Goal: Transaction & Acquisition: Obtain resource

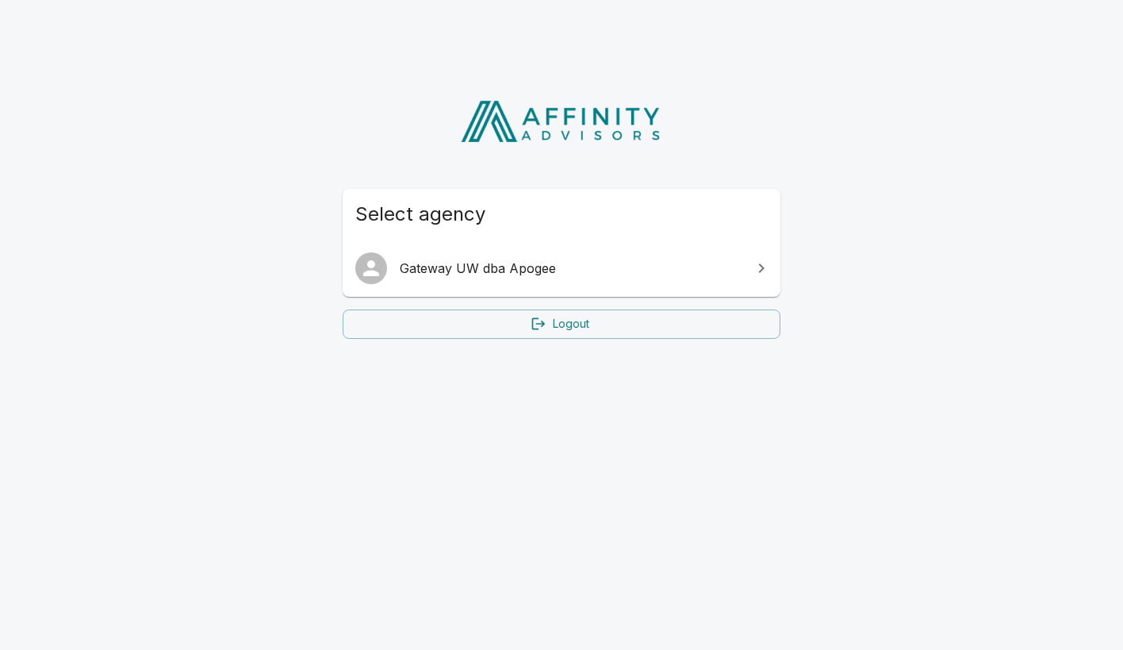
click at [570, 274] on span "Gateway UW dba Apogee" at bounding box center [571, 268] width 343 height 19
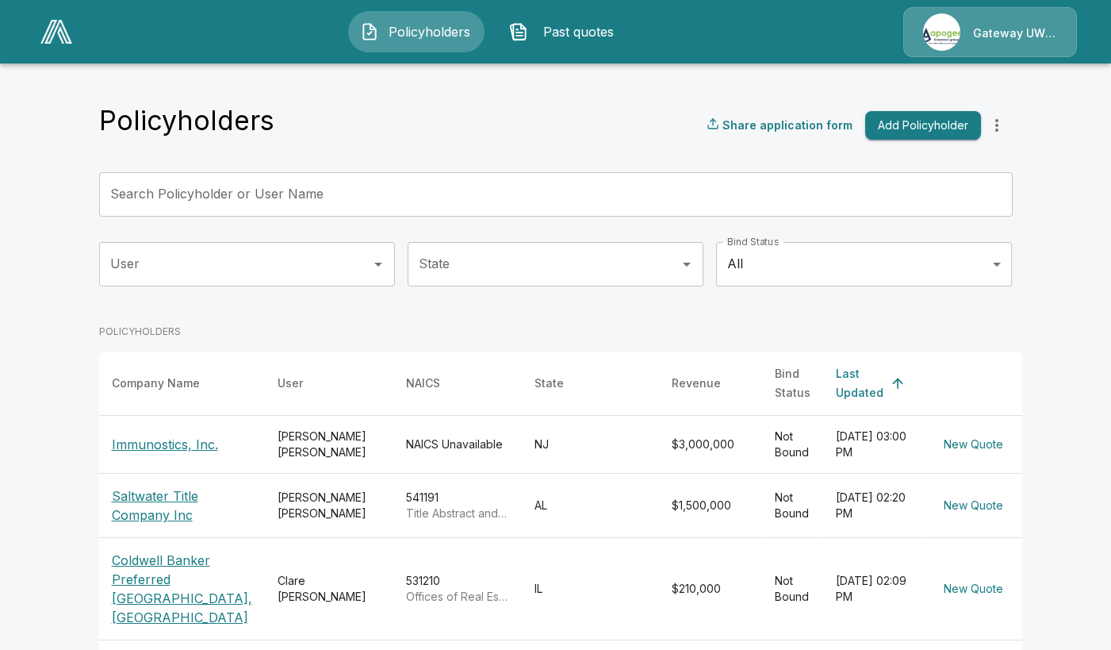
click at [945, 129] on button "Add Policyholder" at bounding box center [923, 125] width 116 height 29
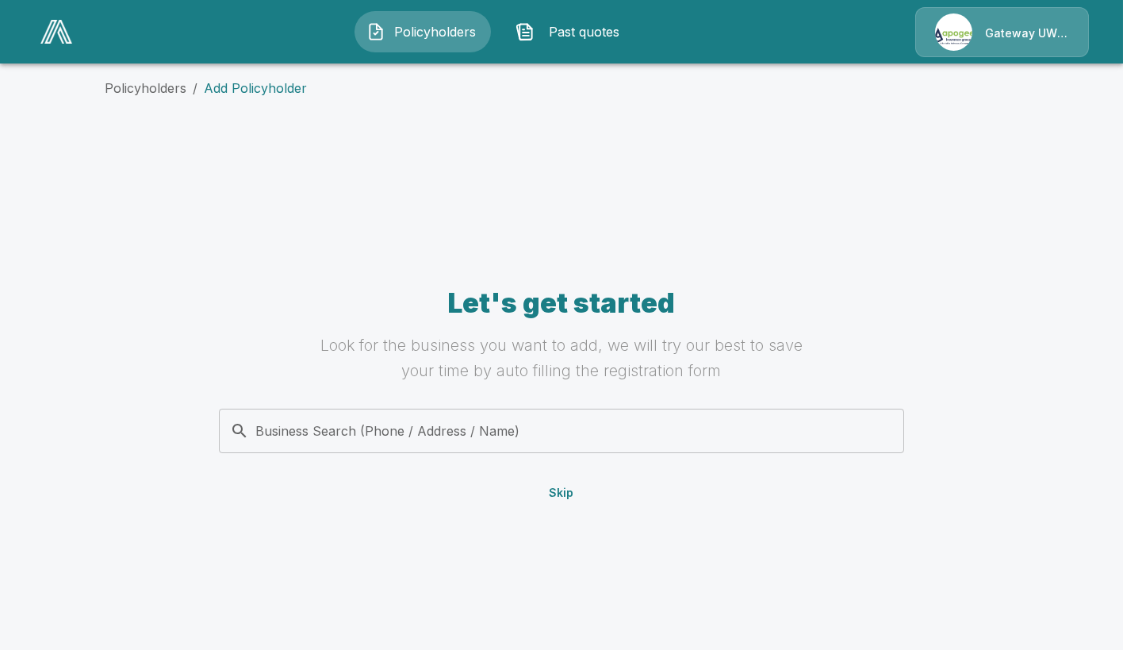
click at [564, 500] on button "Skip" at bounding box center [561, 492] width 51 height 29
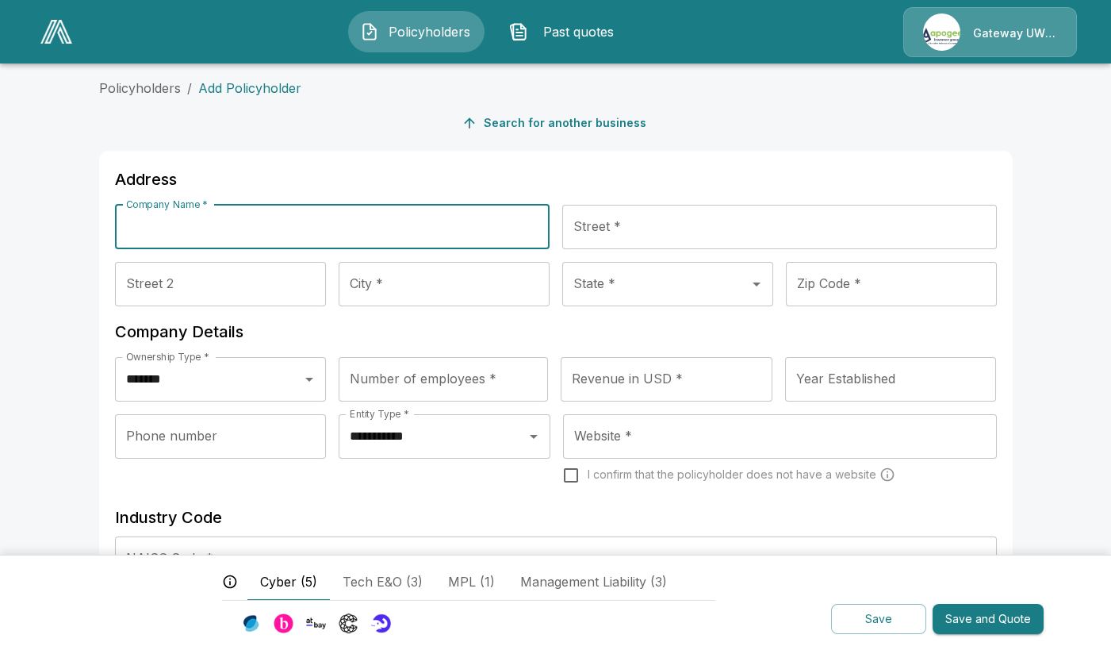
click at [196, 219] on input "Company Name *" at bounding box center [332, 227] width 435 height 44
click at [149, 229] on input "**********" at bounding box center [332, 227] width 435 height 44
drag, startPoint x: 212, startPoint y: 216, endPoint x: 228, endPoint y: 218, distance: 16.8
click at [213, 216] on input "**********" at bounding box center [332, 227] width 435 height 44
click at [230, 218] on input "**********" at bounding box center [332, 227] width 435 height 44
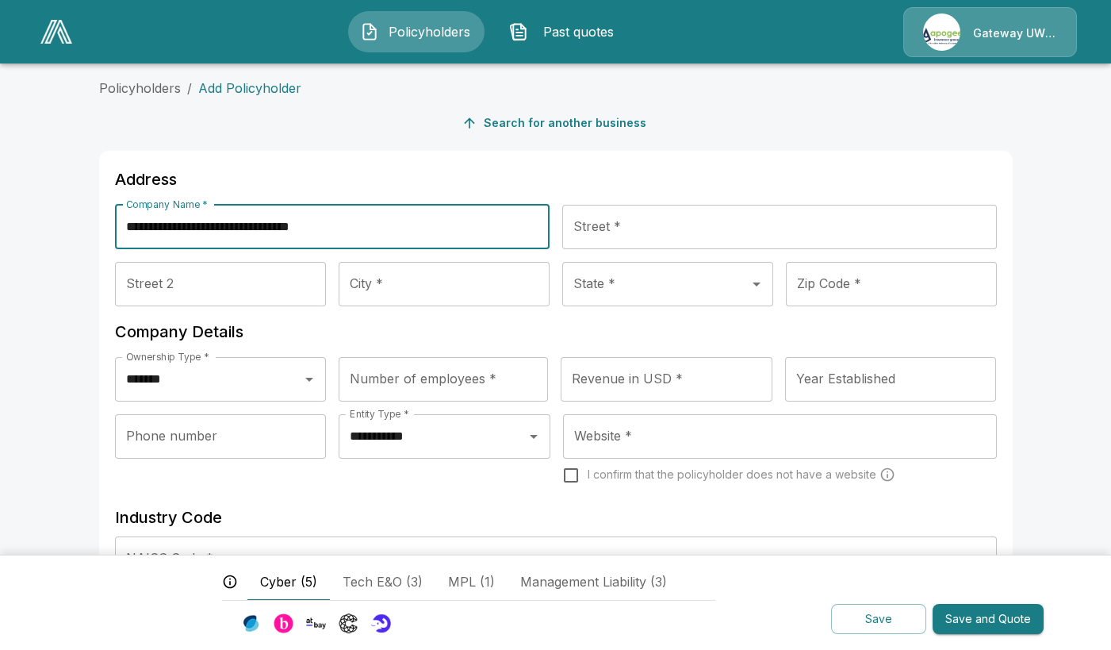
type input "**********"
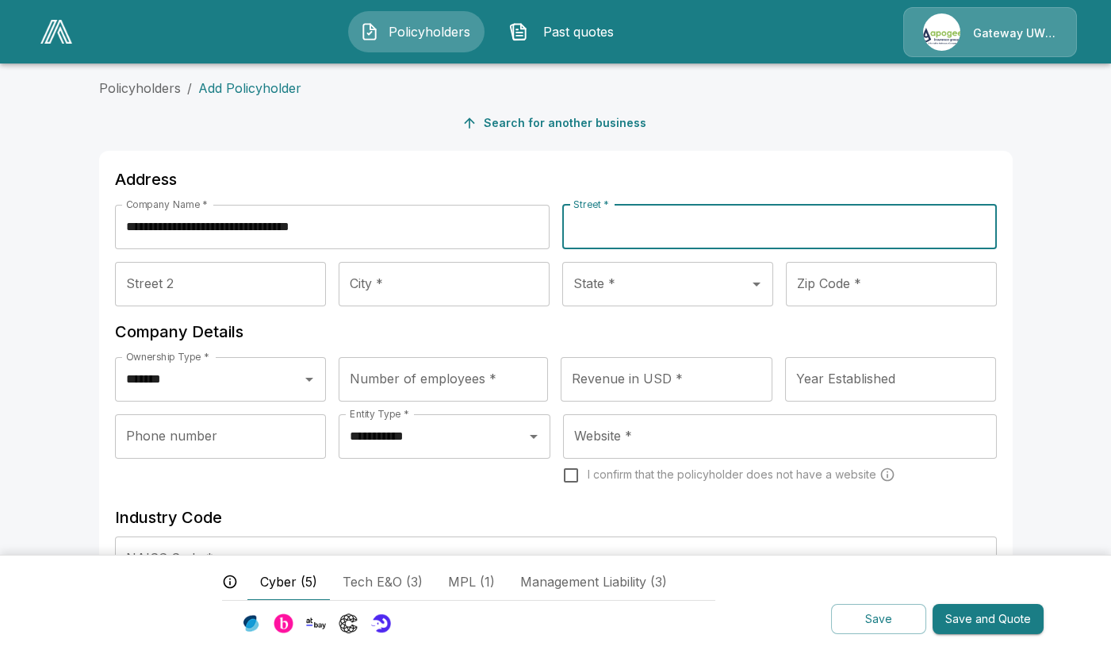
click at [635, 224] on input "Street *" at bounding box center [779, 227] width 435 height 44
paste input "**********"
type input "**********"
click at [219, 282] on input "Street 2" at bounding box center [220, 284] width 211 height 44
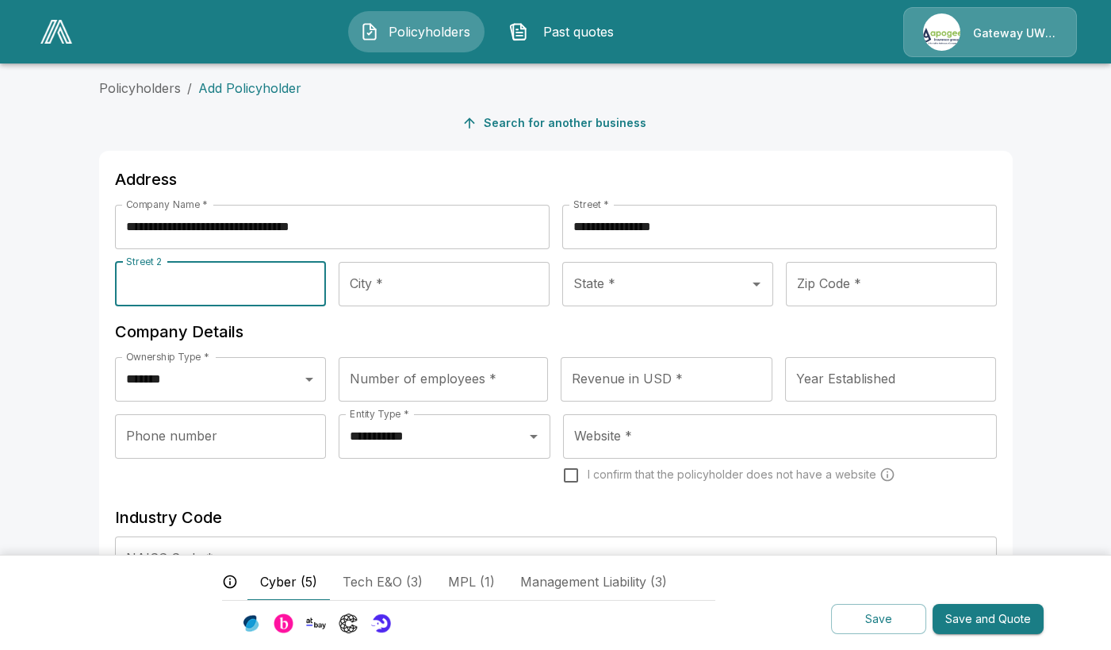
paste input "**********"
click at [393, 290] on input "City *" at bounding box center [444, 284] width 211 height 44
drag, startPoint x: 180, startPoint y: 288, endPoint x: 145, endPoint y: 286, distance: 35.0
click at [158, 288] on input "**********" at bounding box center [220, 284] width 211 height 44
type input "*"
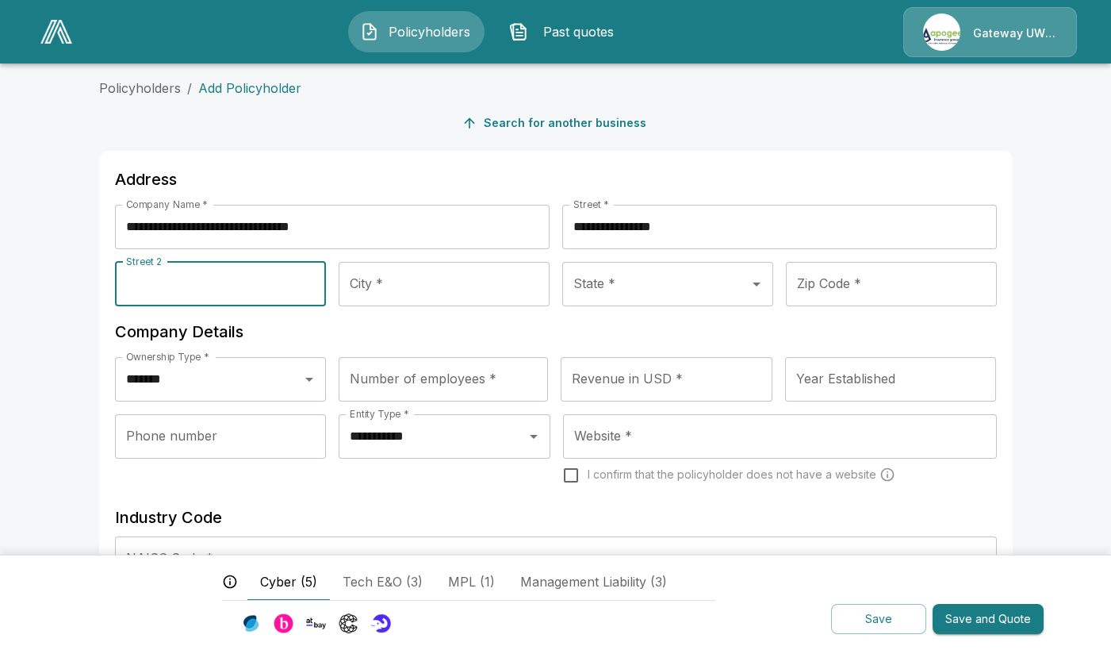
click at [401, 286] on input "City *" at bounding box center [444, 284] width 211 height 44
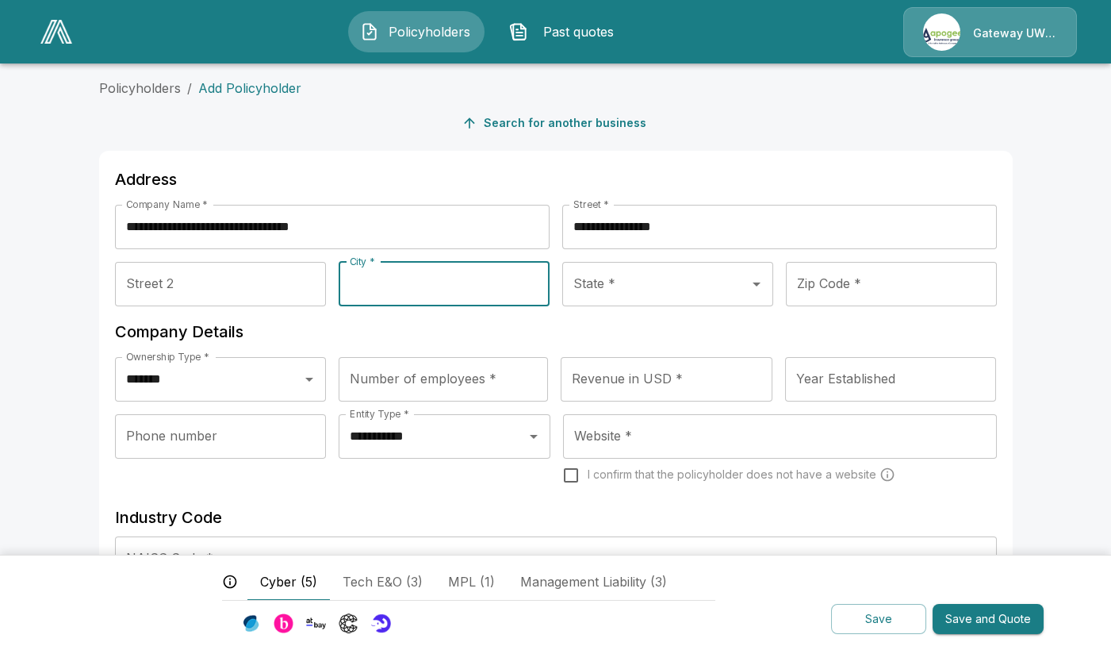
paste input "**********"
type input "**********"
click at [592, 289] on div "State * State *" at bounding box center [667, 284] width 211 height 44
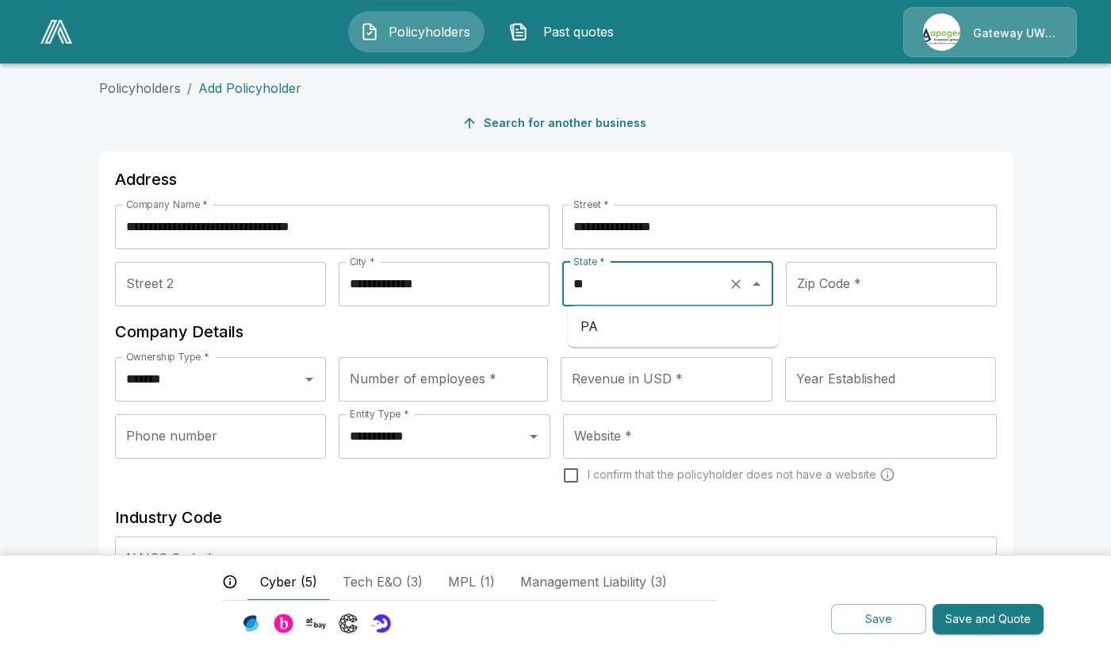
click at [599, 332] on li "PA" at bounding box center [673, 326] width 211 height 29
type input "**"
click at [839, 364] on input "Year Established" at bounding box center [891, 379] width 212 height 44
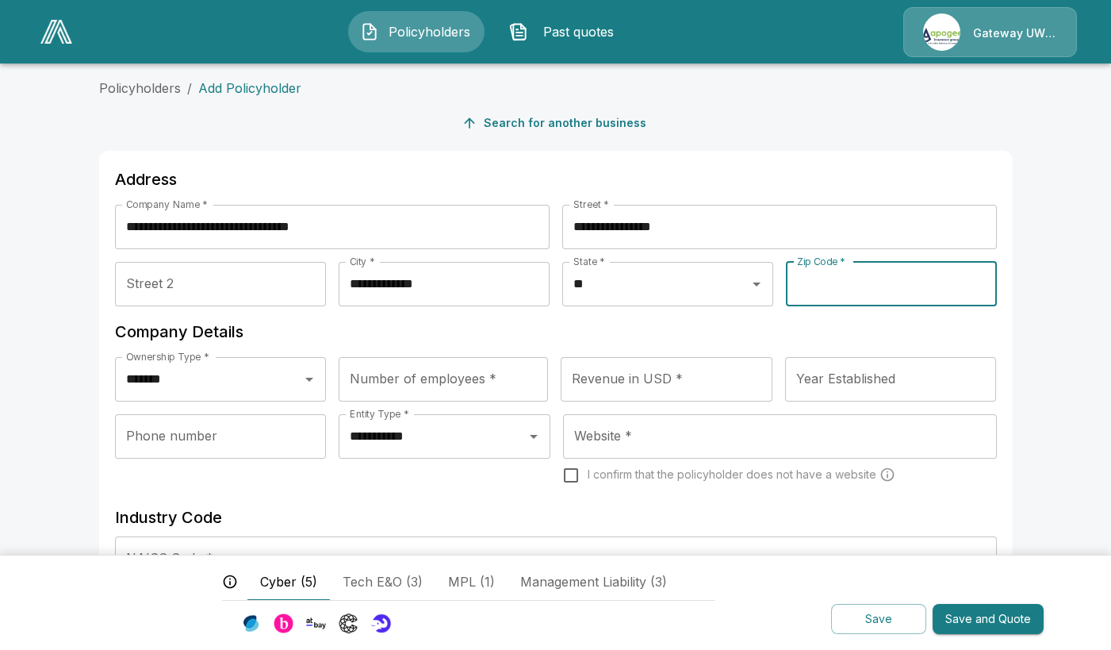
click at [838, 291] on input "Zip Code *" at bounding box center [891, 284] width 211 height 44
type input "*****"
click at [405, 379] on div "Number of employees * Number of employees *" at bounding box center [443, 379] width 209 height 44
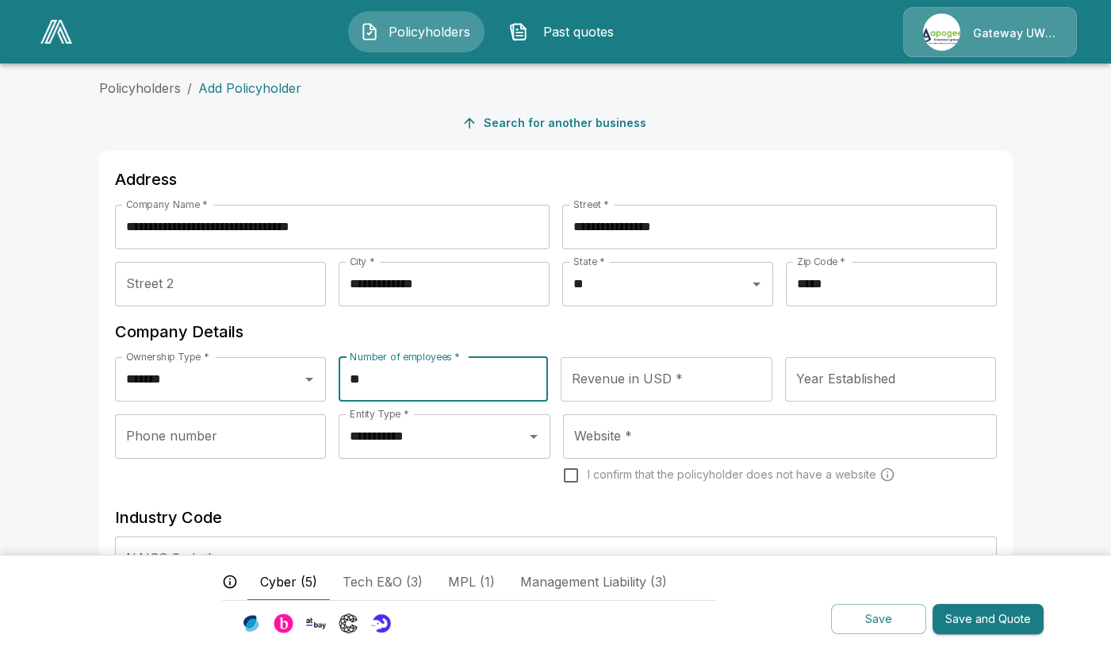
type input "**"
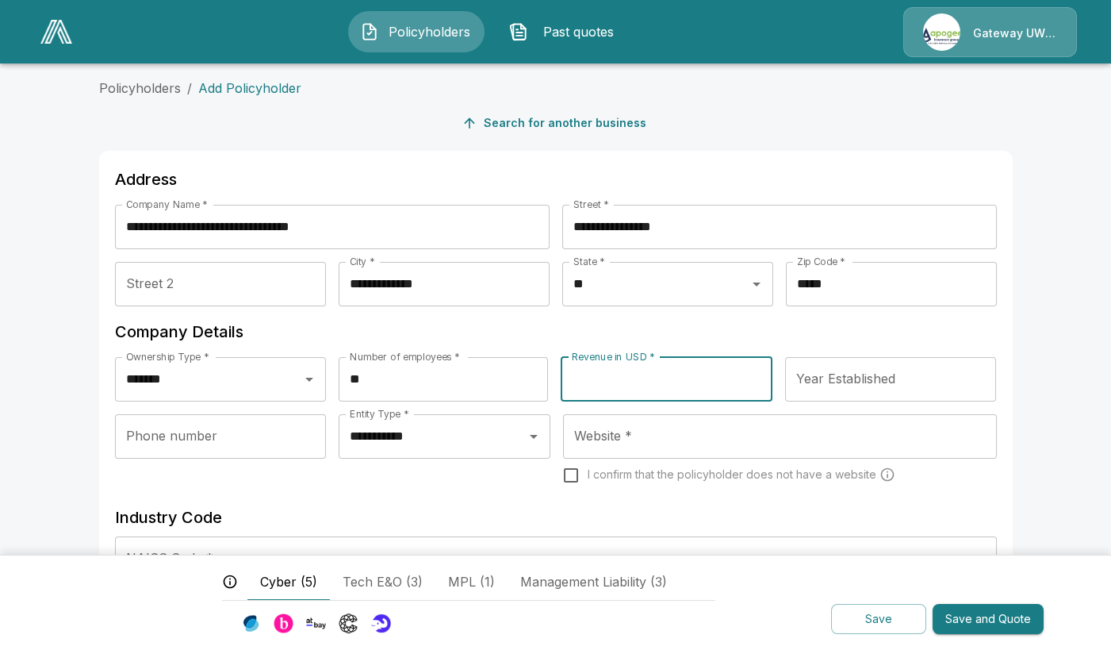
click at [623, 383] on input "Revenue in USD *" at bounding box center [667, 379] width 212 height 44
click at [621, 381] on label "Revenue in USD *" at bounding box center [627, 379] width 111 height 18
click at [621, 381] on input "Revenue in USD *" at bounding box center [667, 379] width 212 height 44
type input "**********"
click at [234, 439] on input "Phone number" at bounding box center [221, 436] width 212 height 44
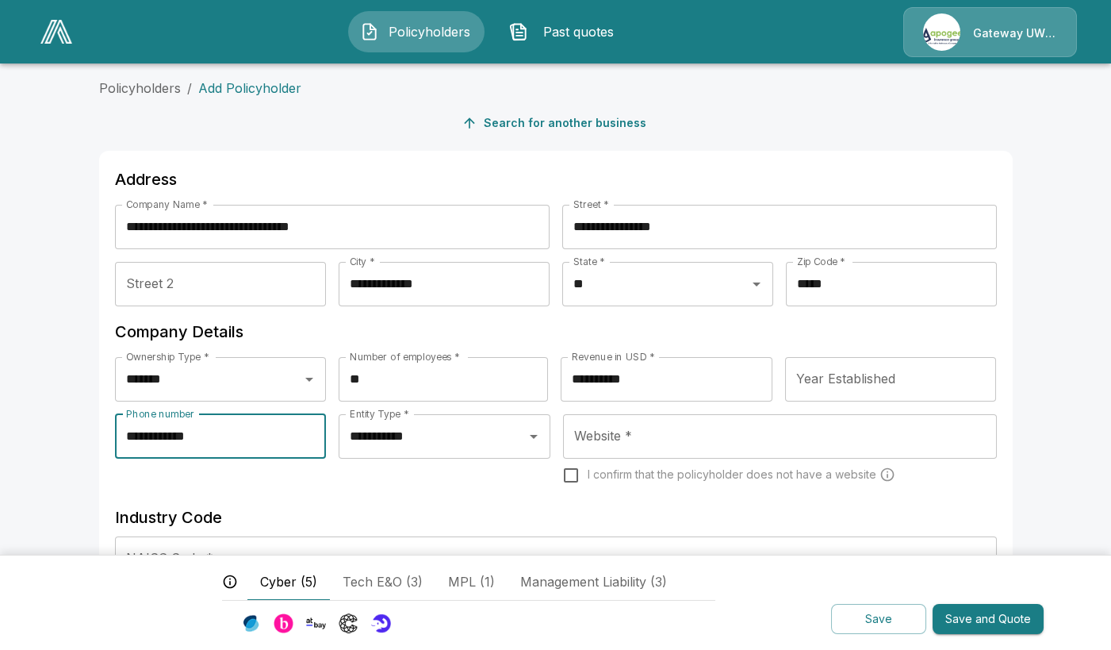
type input "**********"
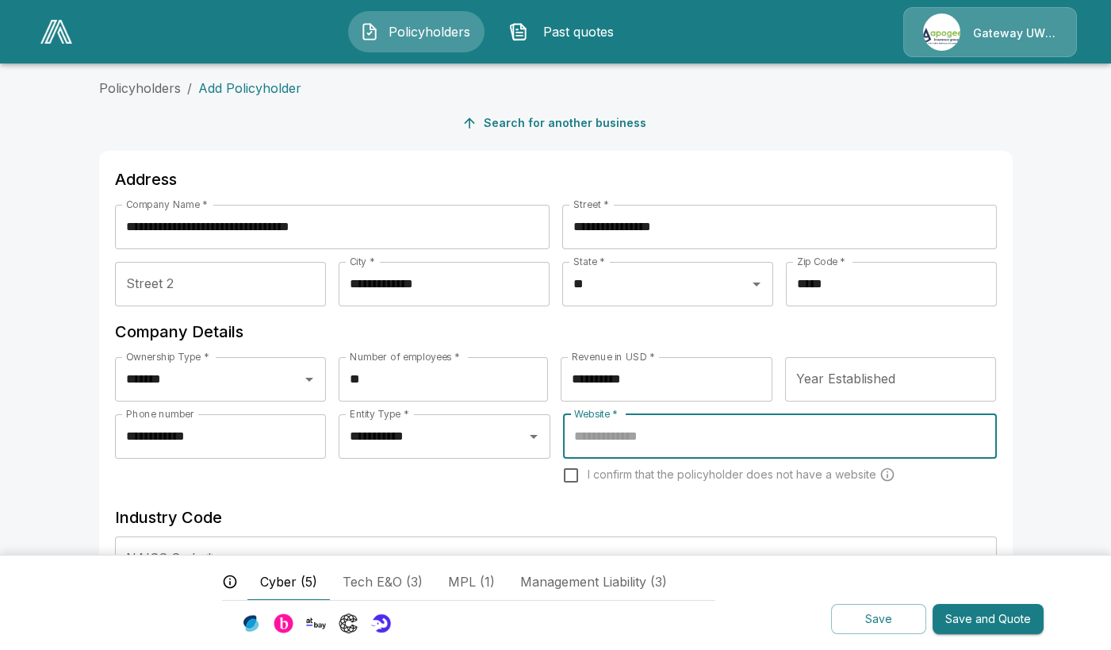
click at [627, 436] on input "Website *" at bounding box center [779, 436] width 419 height 30
click at [671, 439] on input "Website *" at bounding box center [779, 436] width 419 height 30
paste input "**********"
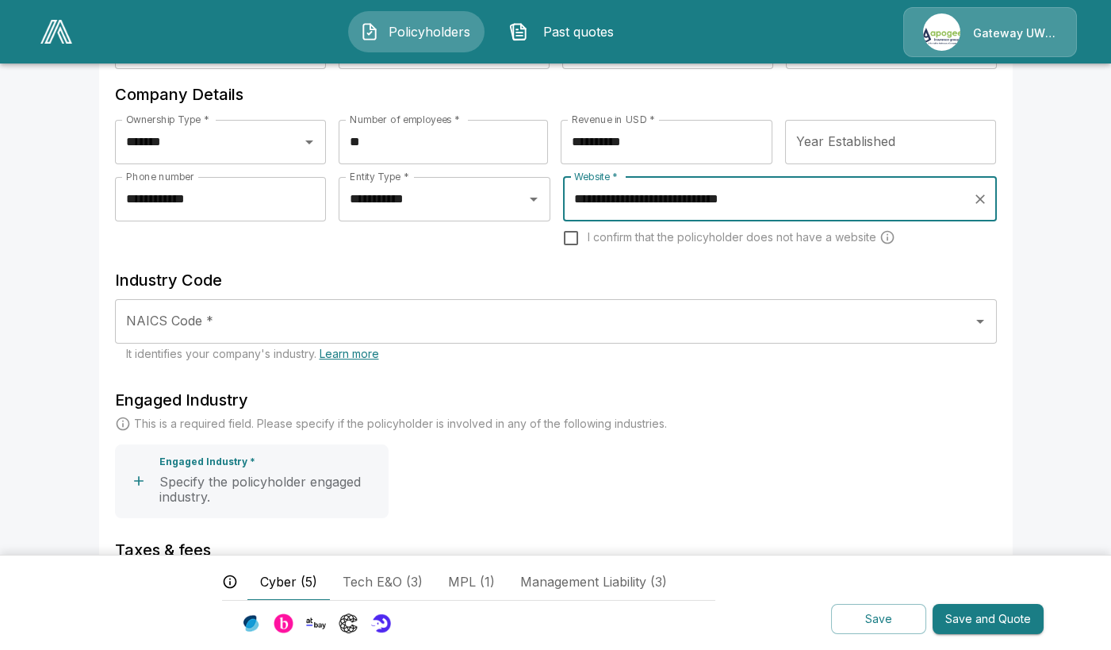
scroll to position [238, 0]
type input "**********"
click at [180, 327] on input "NAICS Code *" at bounding box center [544, 320] width 844 height 30
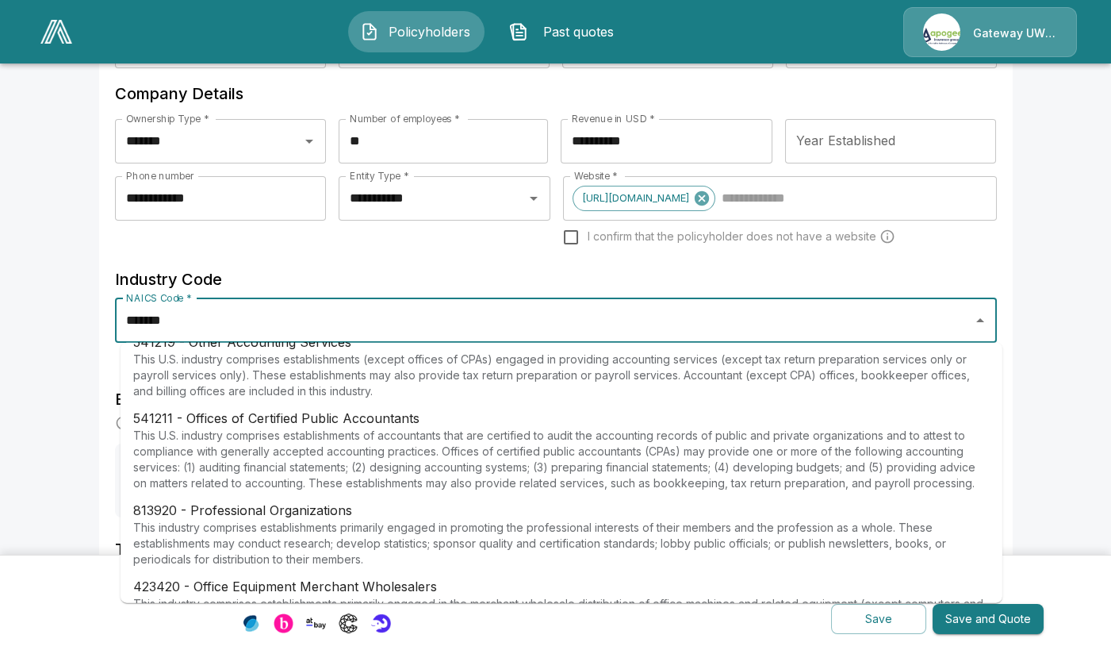
scroll to position [79, 0]
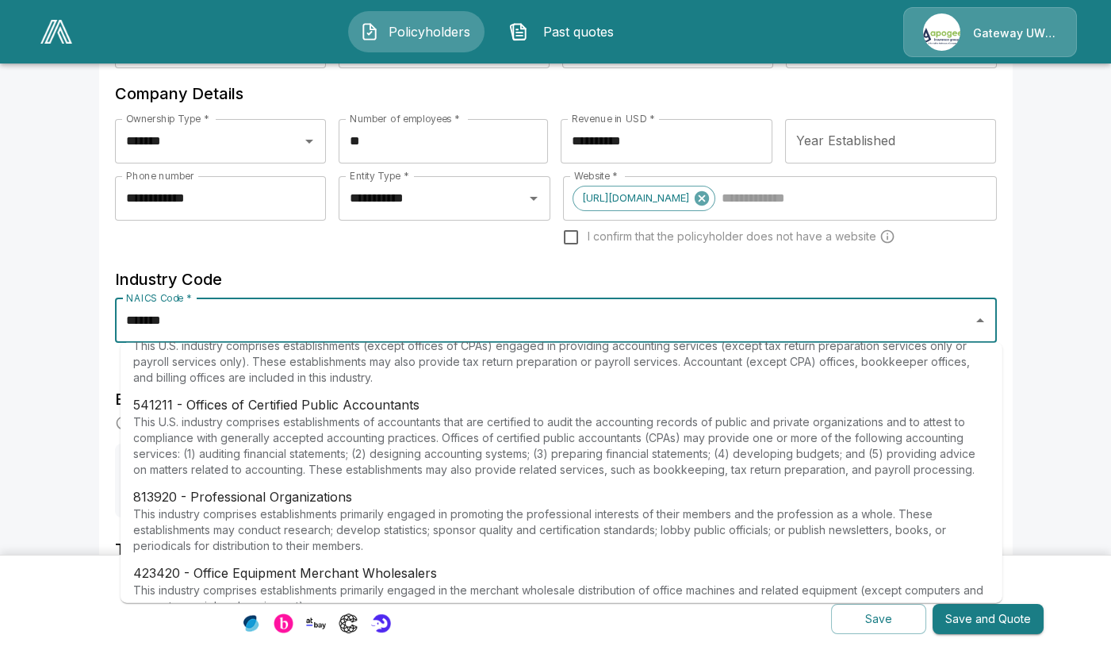
click at [282, 447] on p "This U.S. industry comprises establishments of accountants that are certified t…" at bounding box center [561, 445] width 857 height 63
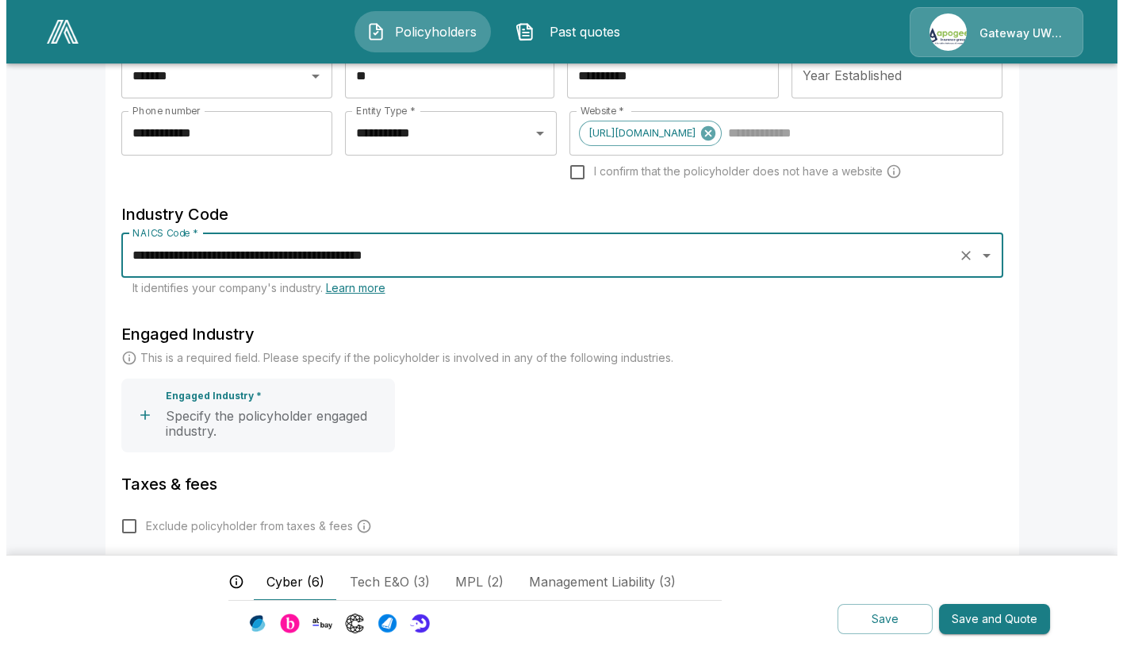
scroll to position [317, 0]
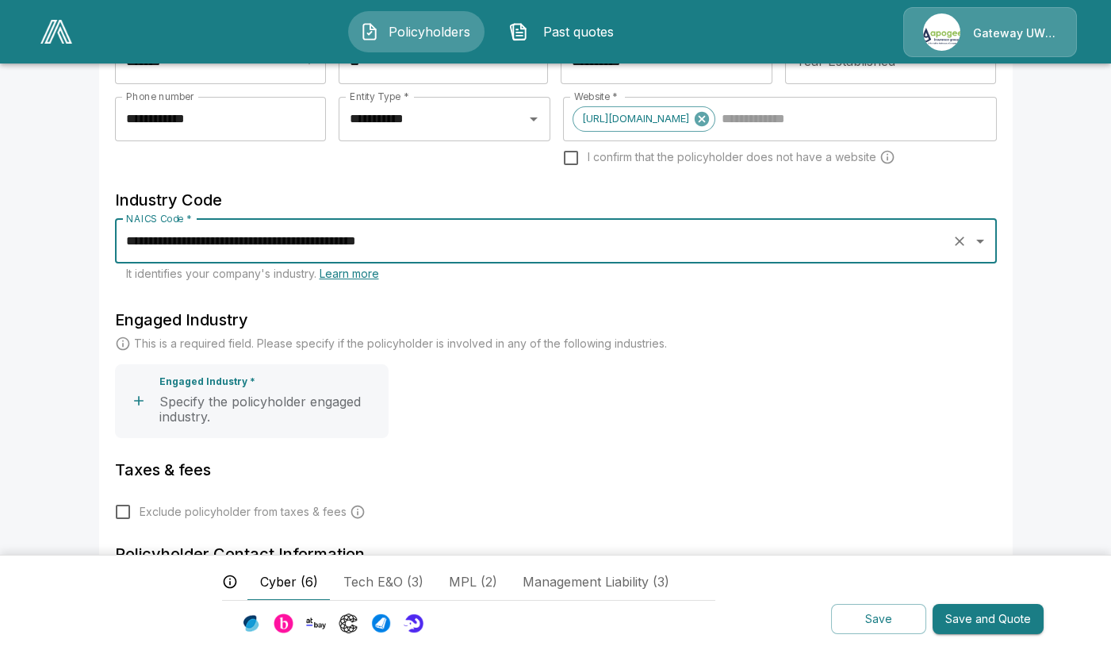
type input "**********"
click at [275, 393] on div "Engaged Industry * Specify the policyholder engaged industry." at bounding box center [270, 400] width 223 height 48
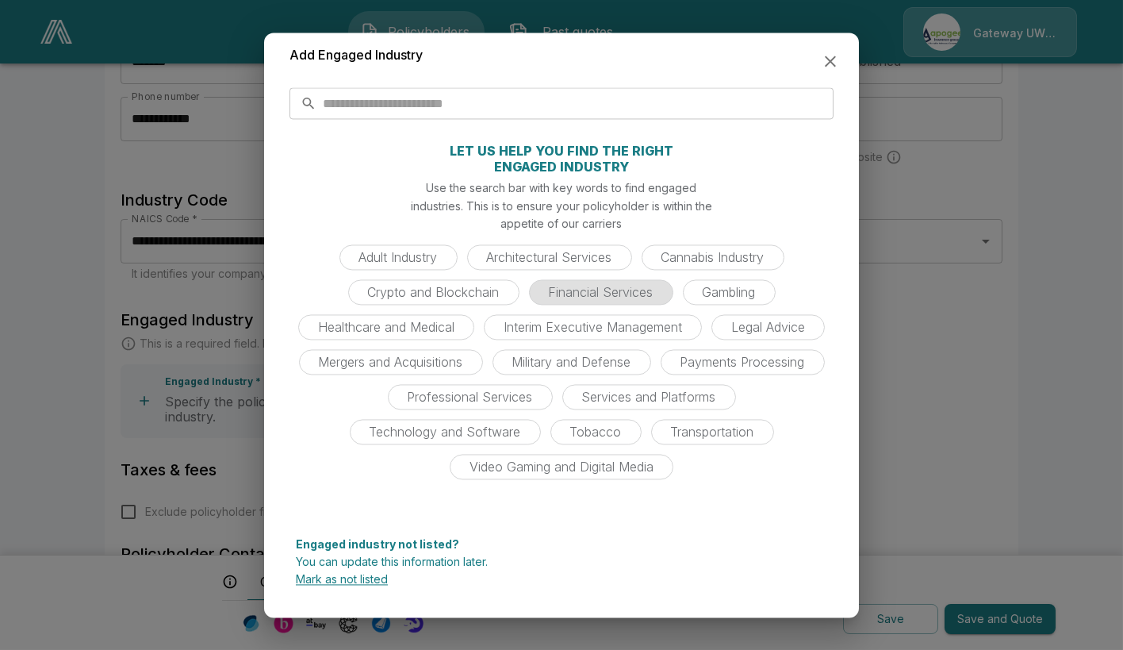
click at [589, 290] on span "Financial Services" at bounding box center [601, 293] width 124 height 16
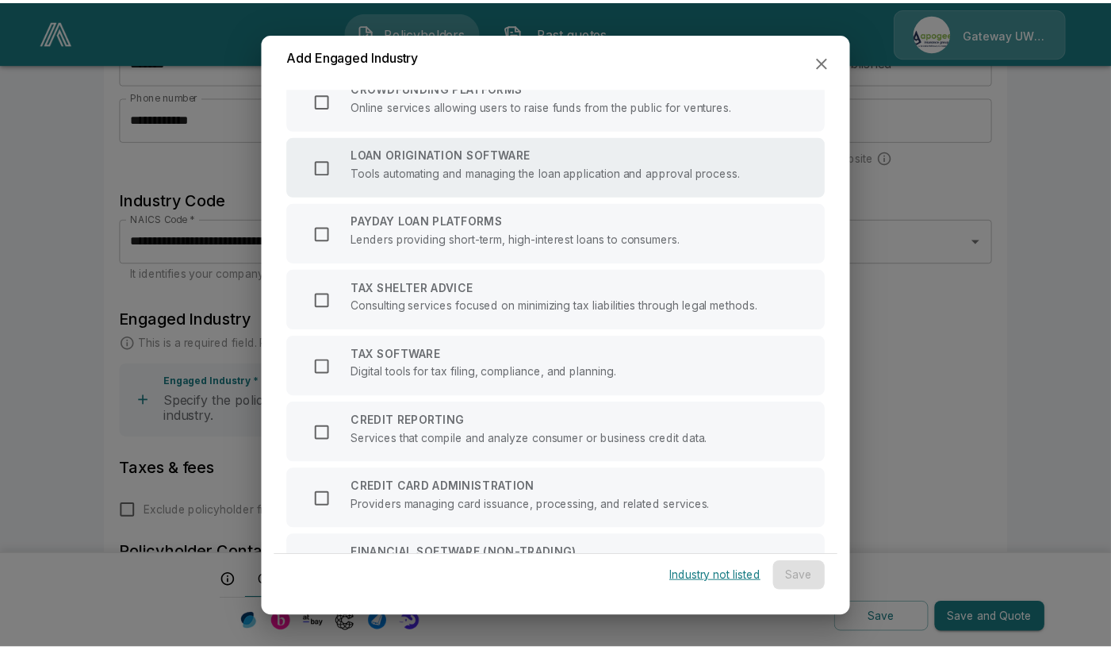
scroll to position [595, 0]
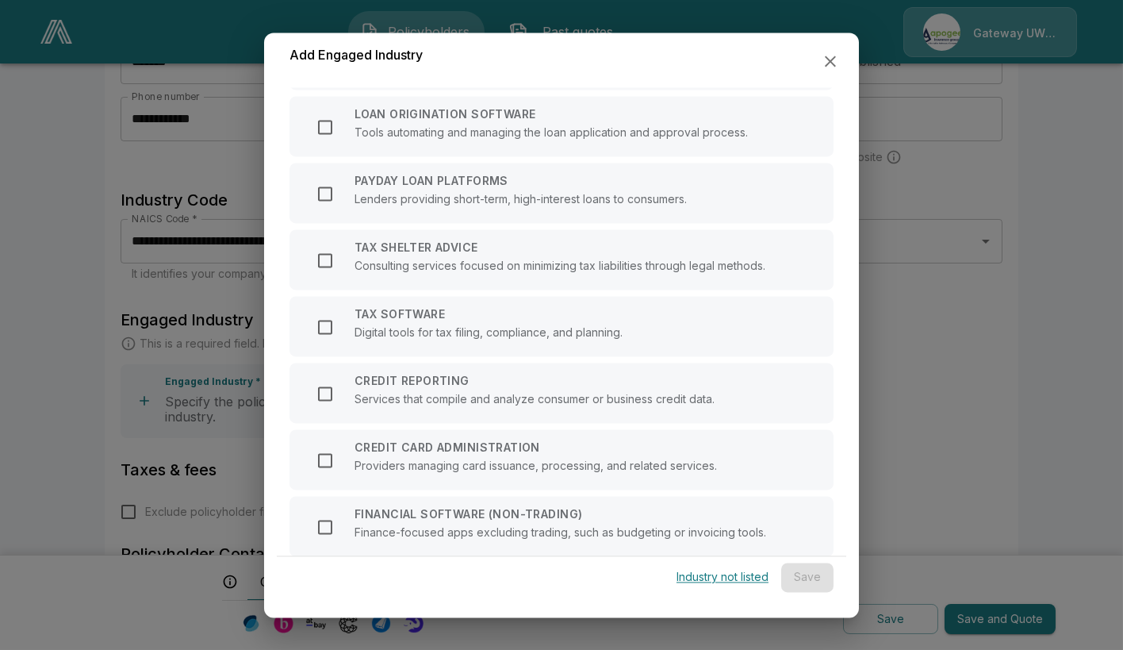
click at [705, 578] on p "Industry not listed" at bounding box center [723, 577] width 92 height 11
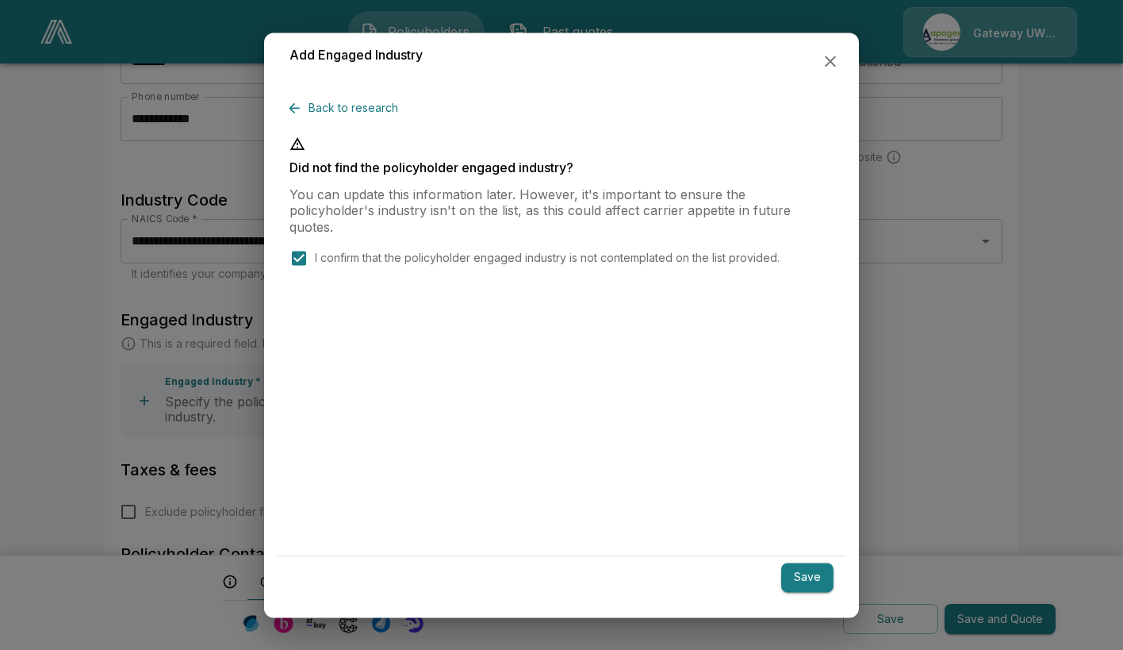
click at [807, 585] on button "Save" at bounding box center [807, 577] width 52 height 29
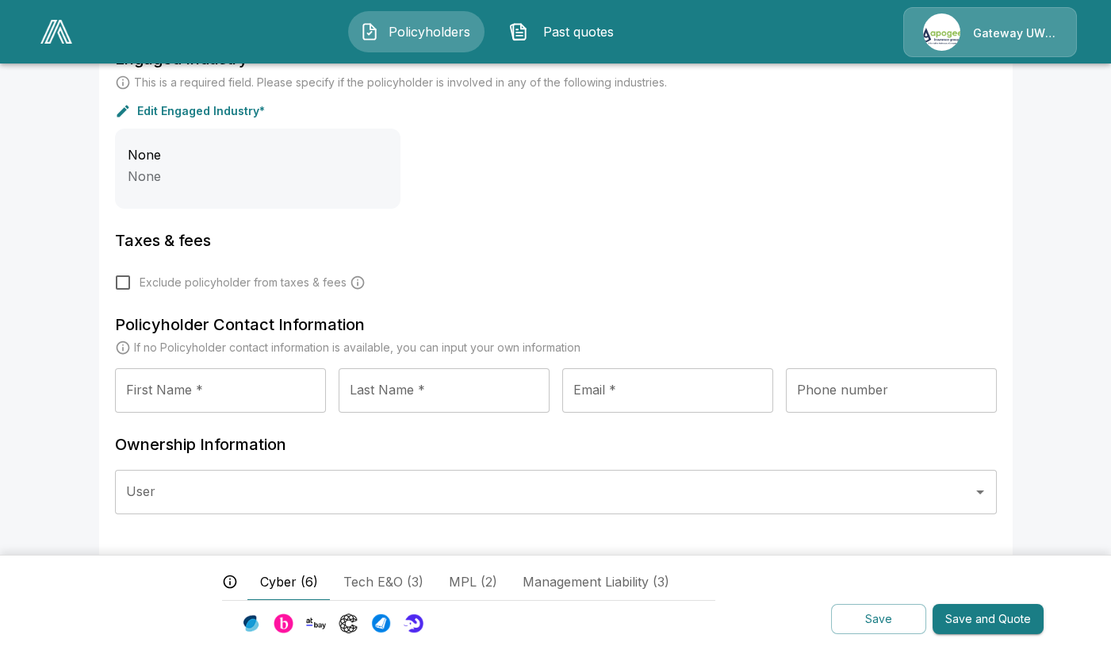
scroll to position [580, 0]
click at [214, 370] on input "First Name *" at bounding box center [220, 388] width 211 height 44
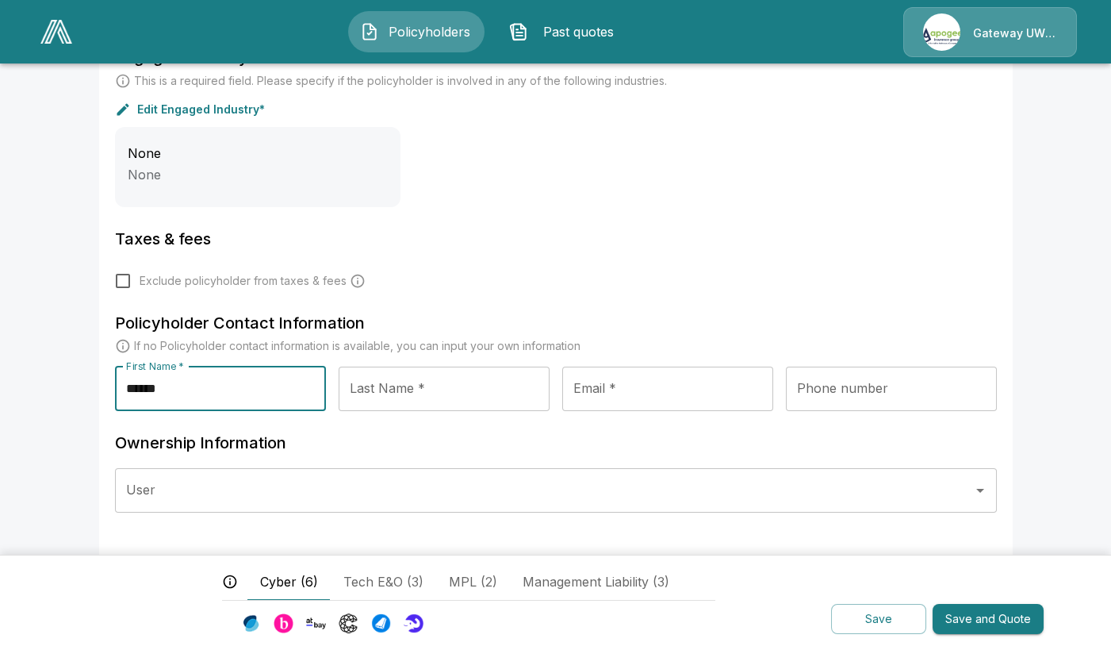
type input "*****"
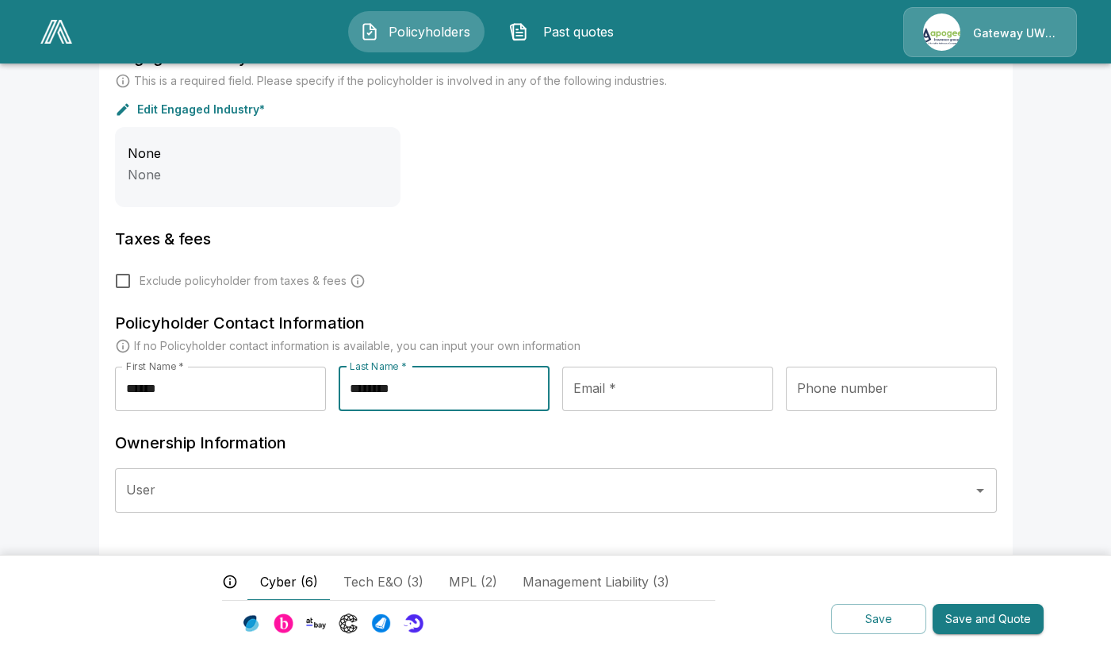
type input "********"
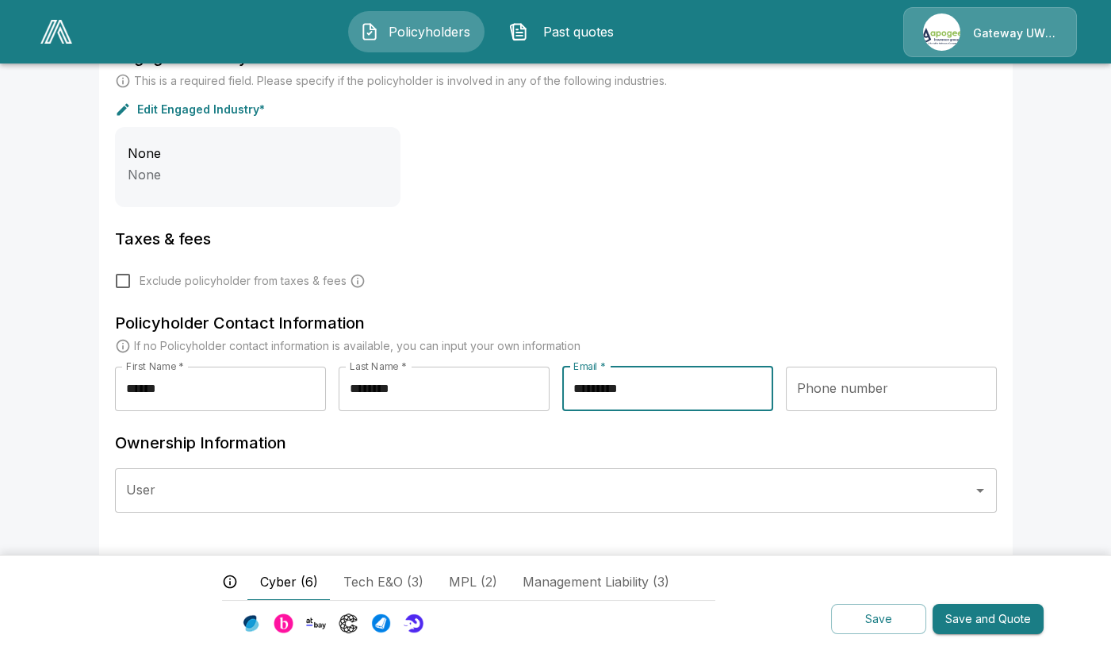
type input "**********"
click at [841, 393] on input "Phone number" at bounding box center [891, 388] width 211 height 44
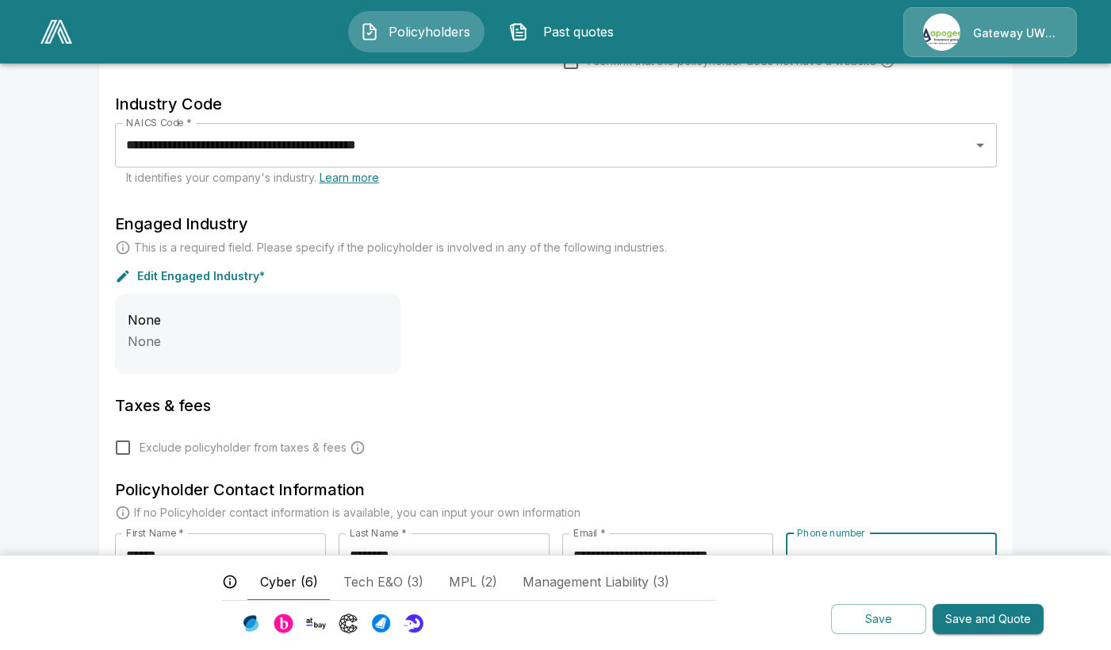
scroll to position [263, 0]
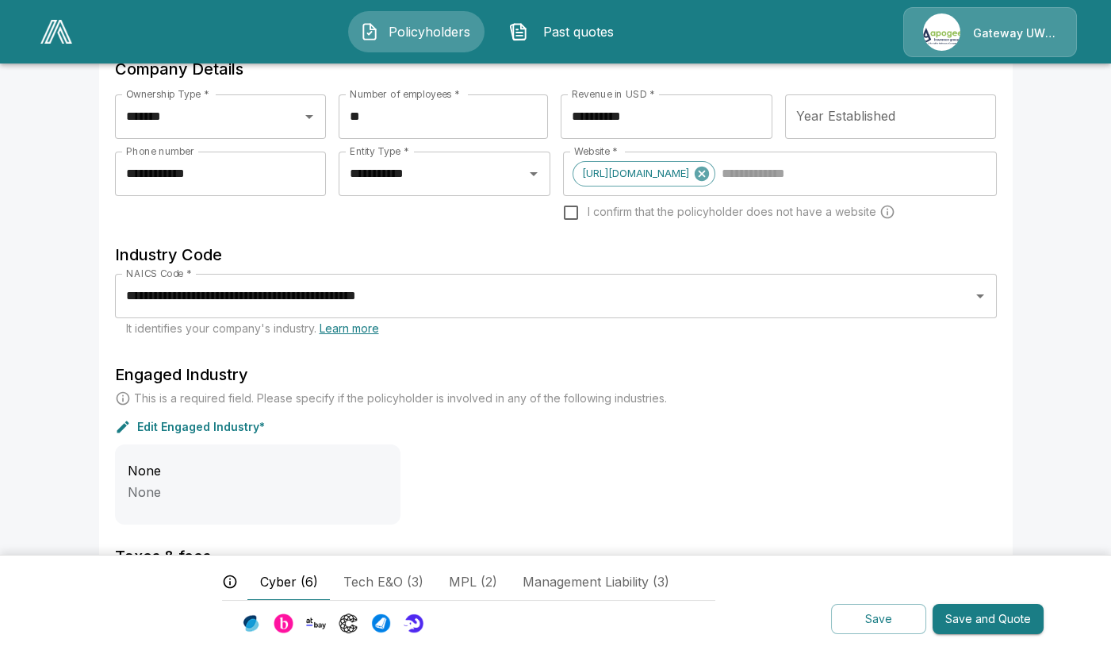
drag, startPoint x: 254, startPoint y: 173, endPoint x: 0, endPoint y: 195, distance: 254.8
click at [0, 195] on main "**********" at bounding box center [555, 352] width 1111 height 1230
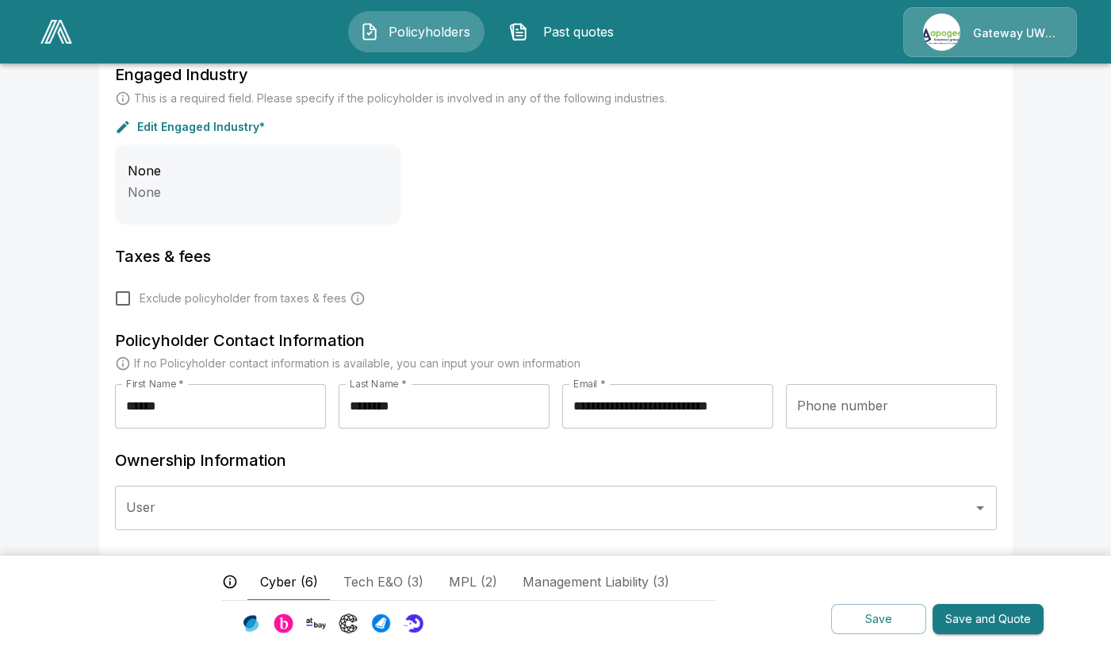
scroll to position [580, 0]
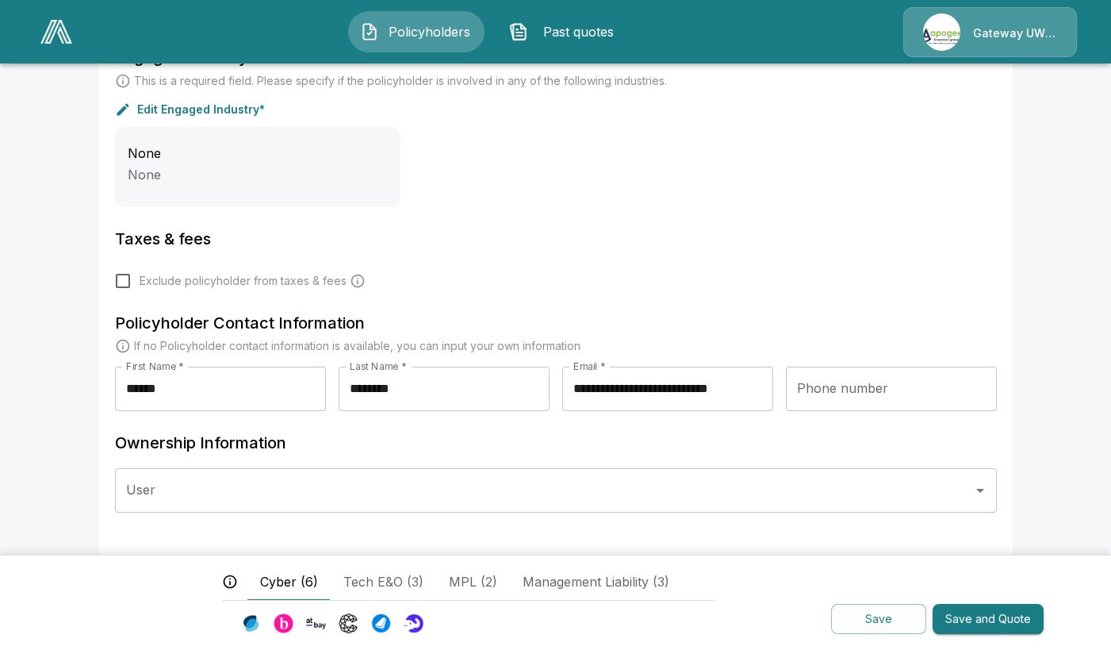
click at [316, 489] on input "User" at bounding box center [544, 490] width 844 height 30
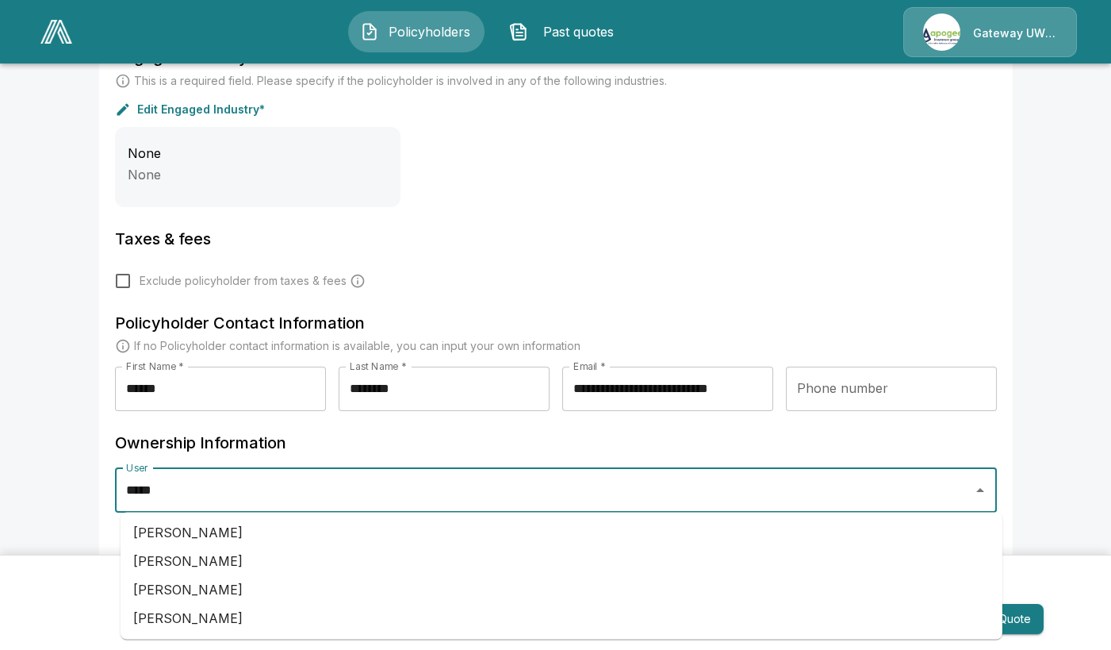
click at [220, 584] on li "Peter Mulville" at bounding box center [562, 589] width 882 height 29
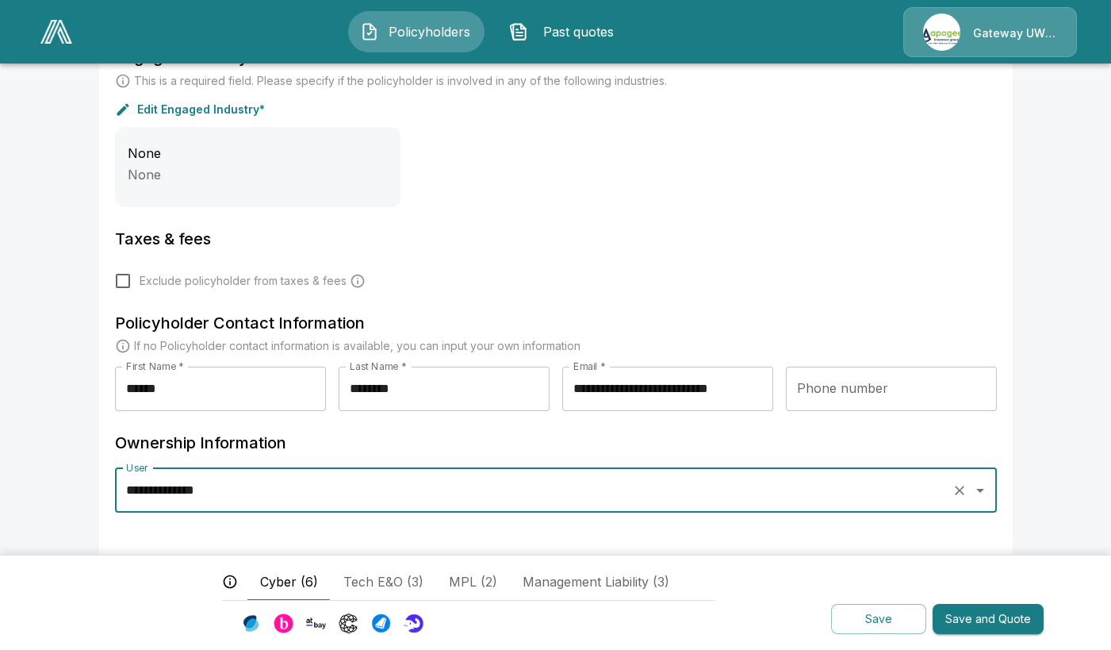
type input "**********"
click at [973, 621] on button "Save and Quote" at bounding box center [988, 619] width 111 height 31
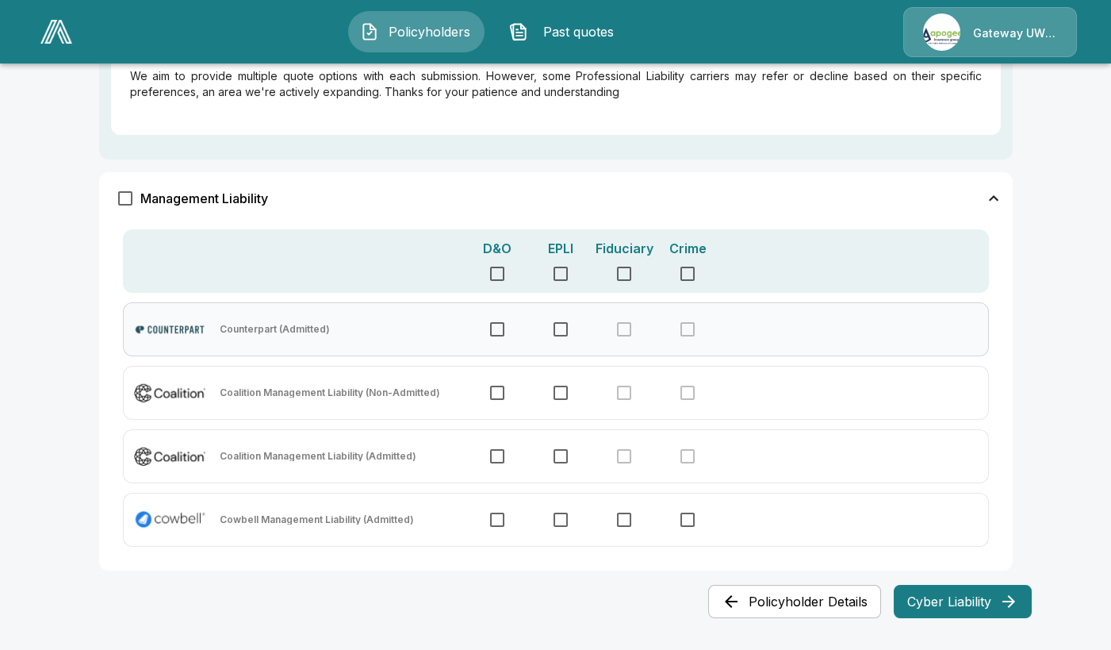
scroll to position [1210, 0]
click at [943, 610] on button "Cyber Liability" at bounding box center [963, 601] width 138 height 33
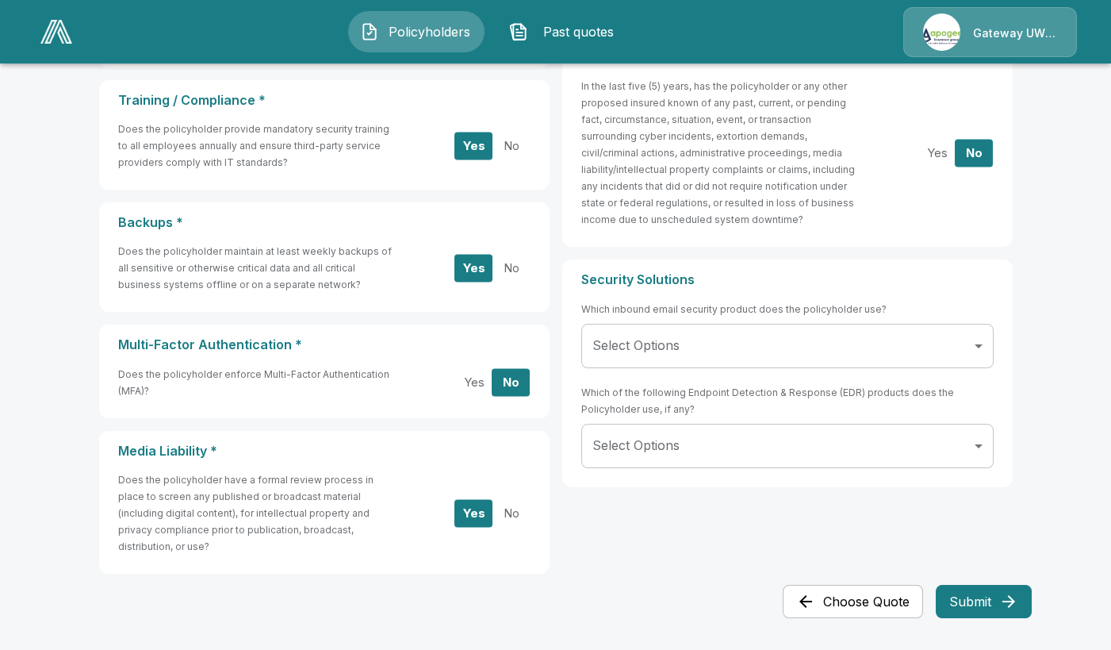
scroll to position [0, 0]
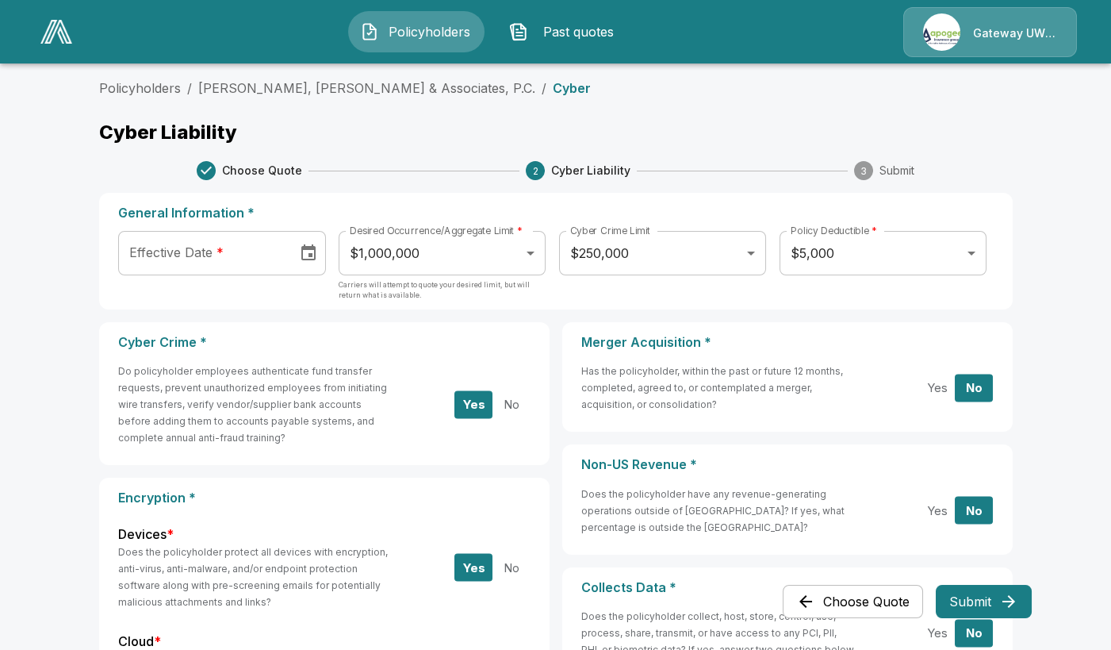
drag, startPoint x: 251, startPoint y: 259, endPoint x: 282, endPoint y: 262, distance: 31.9
click at [251, 259] on input "Effective Date *" at bounding box center [202, 253] width 168 height 44
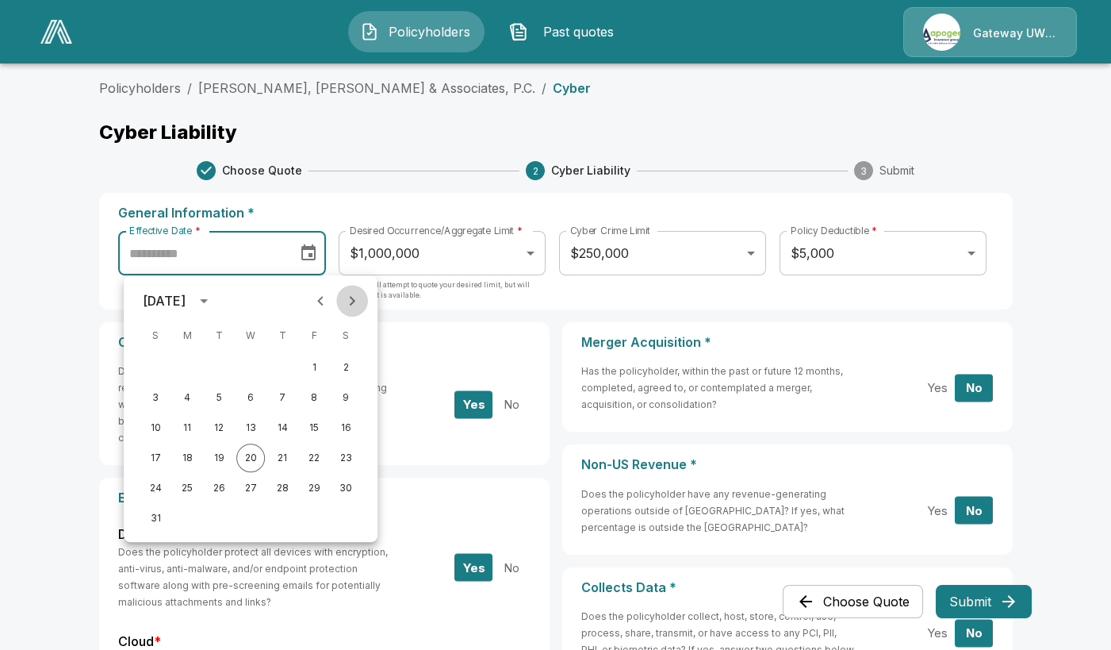
click at [359, 294] on icon "Next month" at bounding box center [352, 300] width 19 height 19
click at [359, 297] on icon "Next month" at bounding box center [352, 300] width 19 height 19
click at [250, 395] on button "8" at bounding box center [250, 397] width 29 height 29
type input "**********"
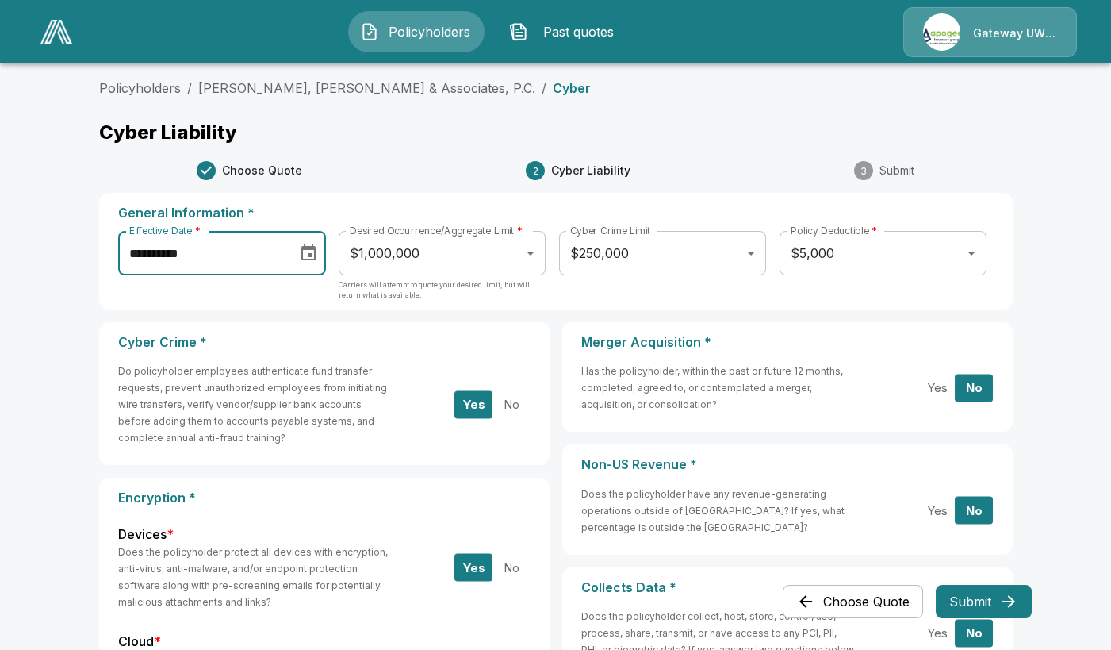
click at [547, 260] on body "**********" at bounding box center [555, 651] width 1111 height 1302
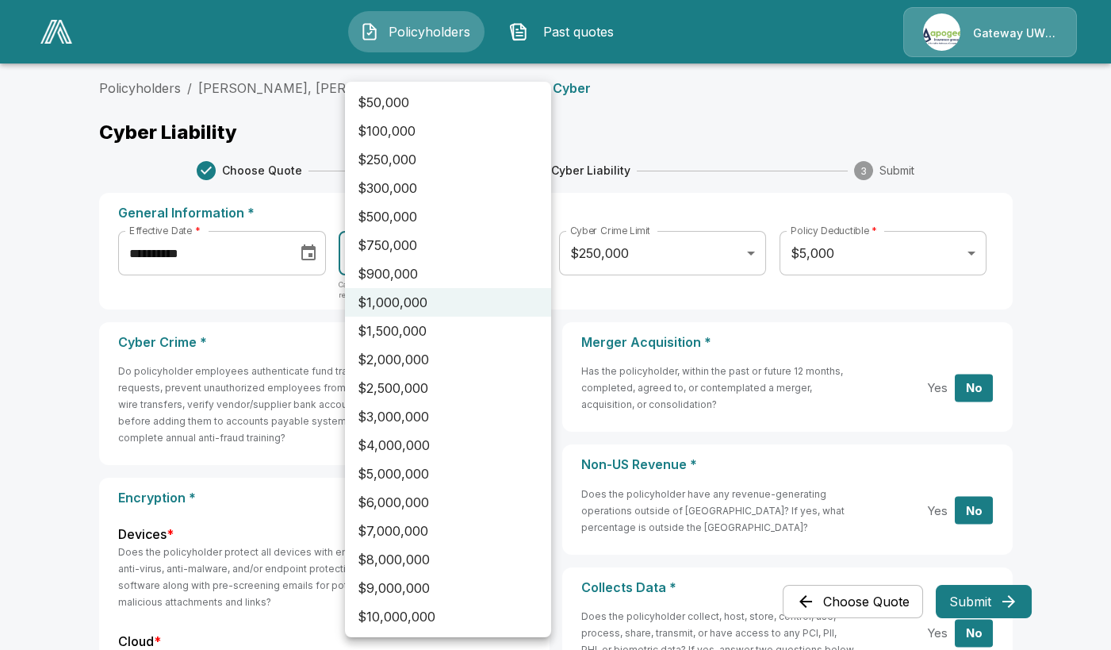
click at [374, 349] on li "$2,000,000" at bounding box center [448, 359] width 206 height 29
type input "*******"
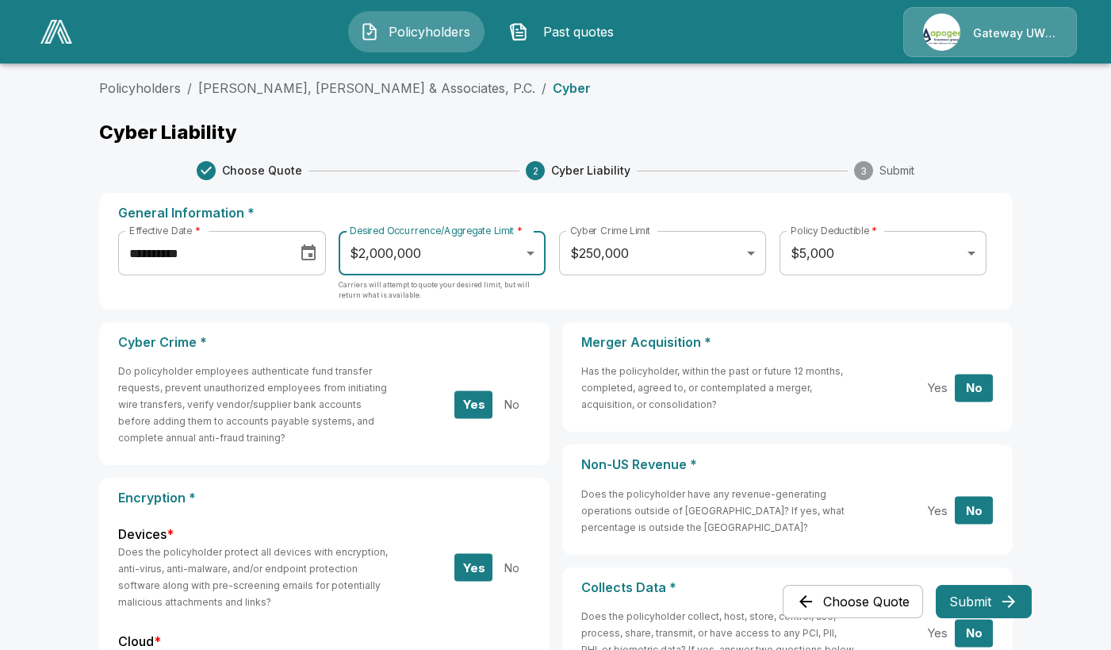
click at [872, 248] on body "**********" at bounding box center [555, 651] width 1111 height 1302
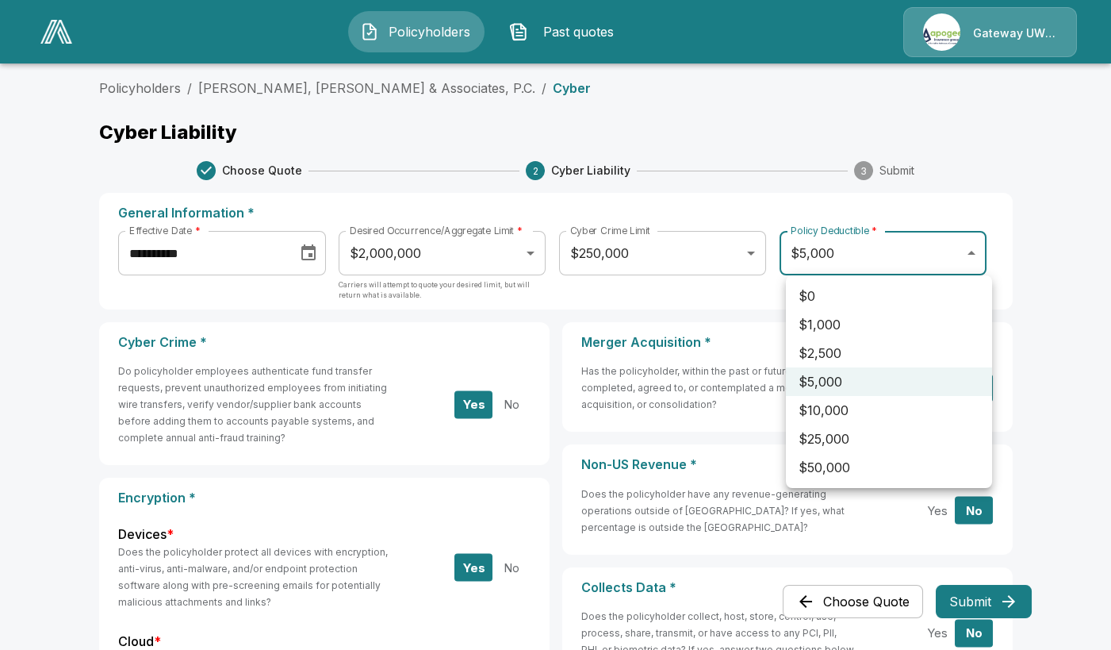
click at [742, 87] on div at bounding box center [555, 325] width 1111 height 650
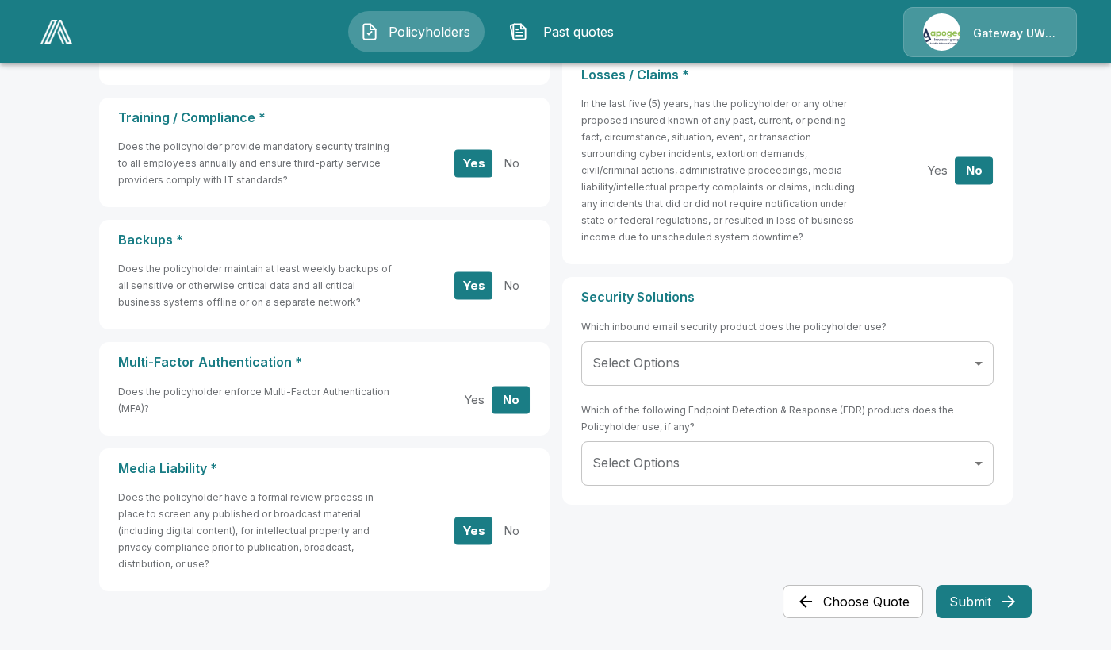
scroll to position [651, 0]
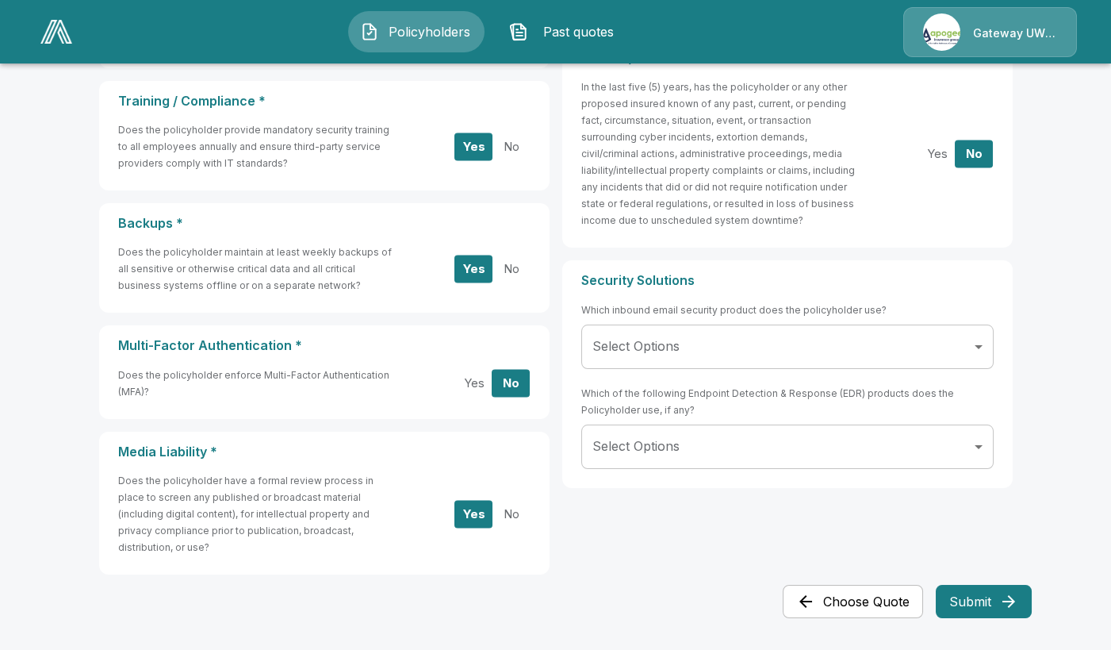
click at [480, 381] on button "Yes" at bounding box center [473, 383] width 38 height 28
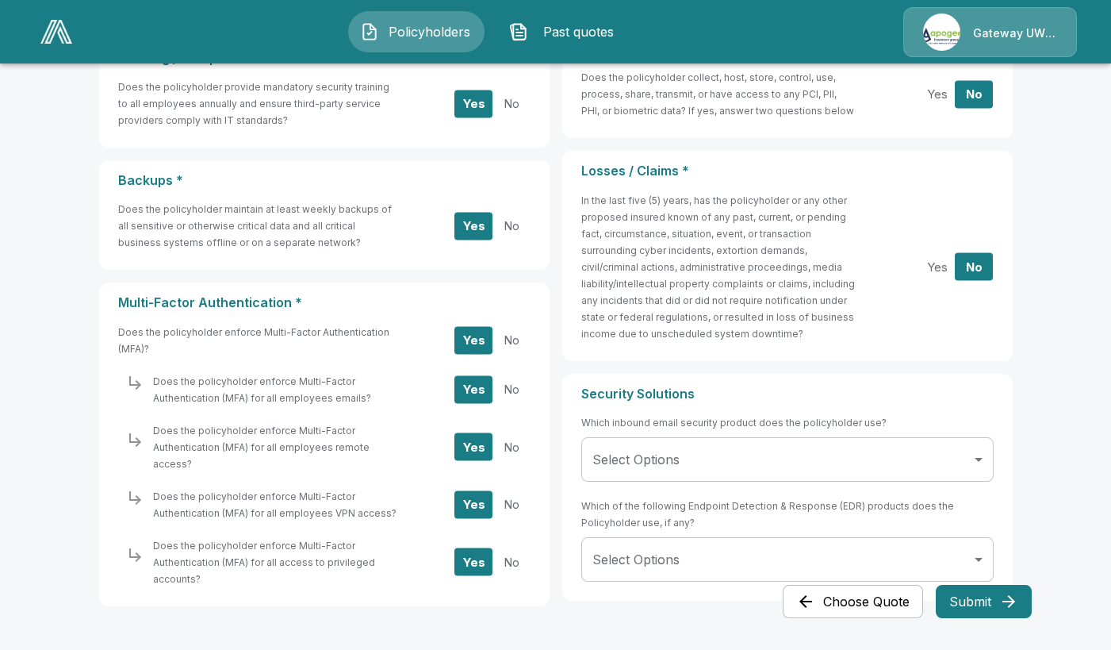
scroll to position [720, 0]
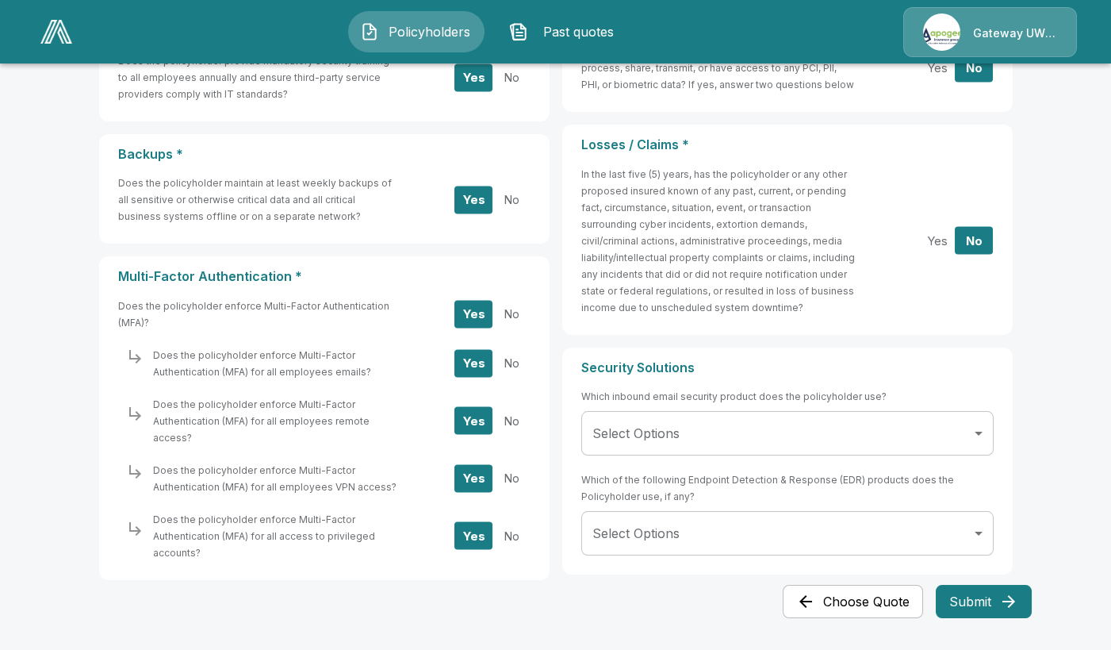
click at [530, 420] on div "Yes No" at bounding box center [491, 421] width 75 height 28
click at [516, 409] on button "No" at bounding box center [511, 421] width 38 height 28
click at [489, 407] on button "Yes" at bounding box center [473, 421] width 38 height 28
click at [516, 410] on button "No" at bounding box center [511, 421] width 38 height 28
click at [976, 598] on button "Submit" at bounding box center [984, 601] width 96 height 33
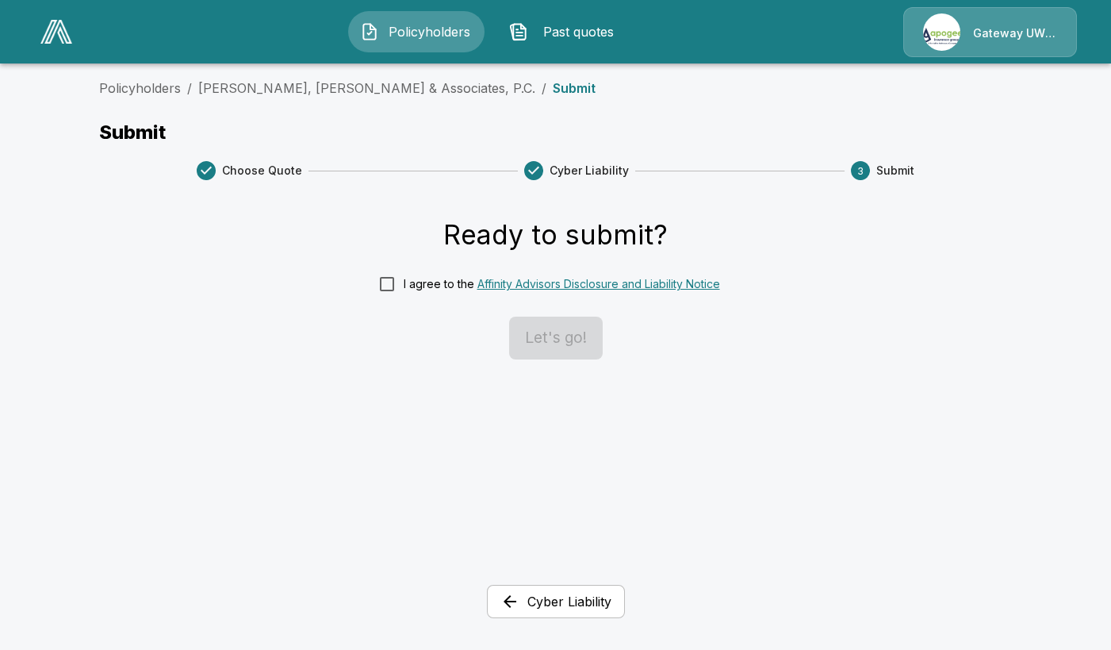
scroll to position [0, 0]
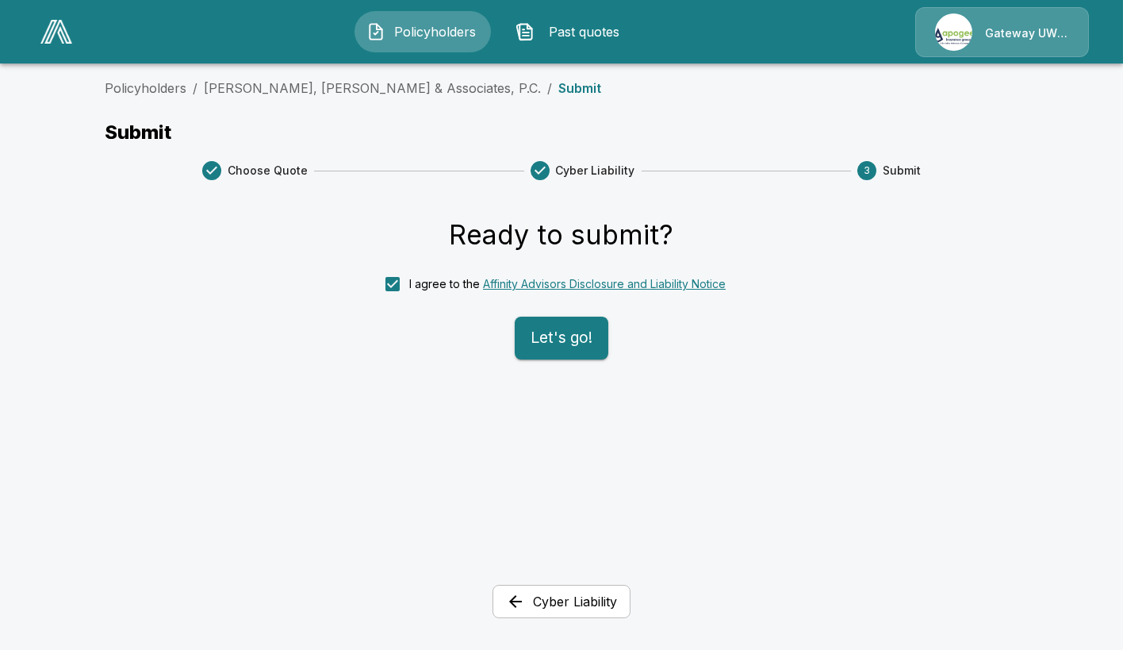
click at [562, 341] on button "Let's go!" at bounding box center [562, 337] width 94 height 43
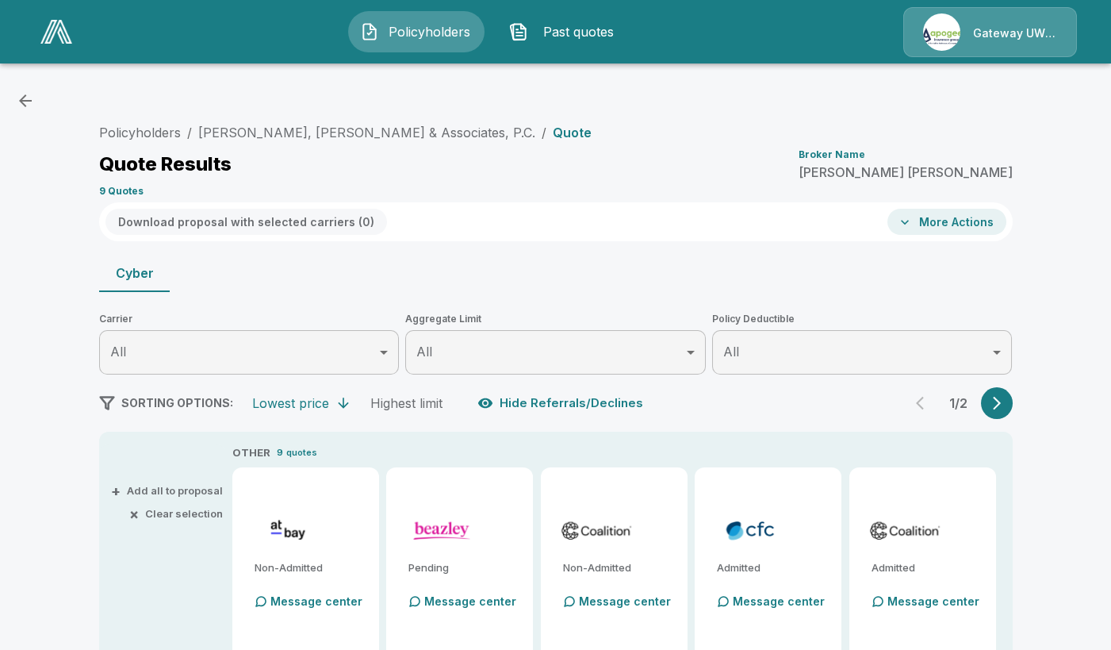
type input "*******"
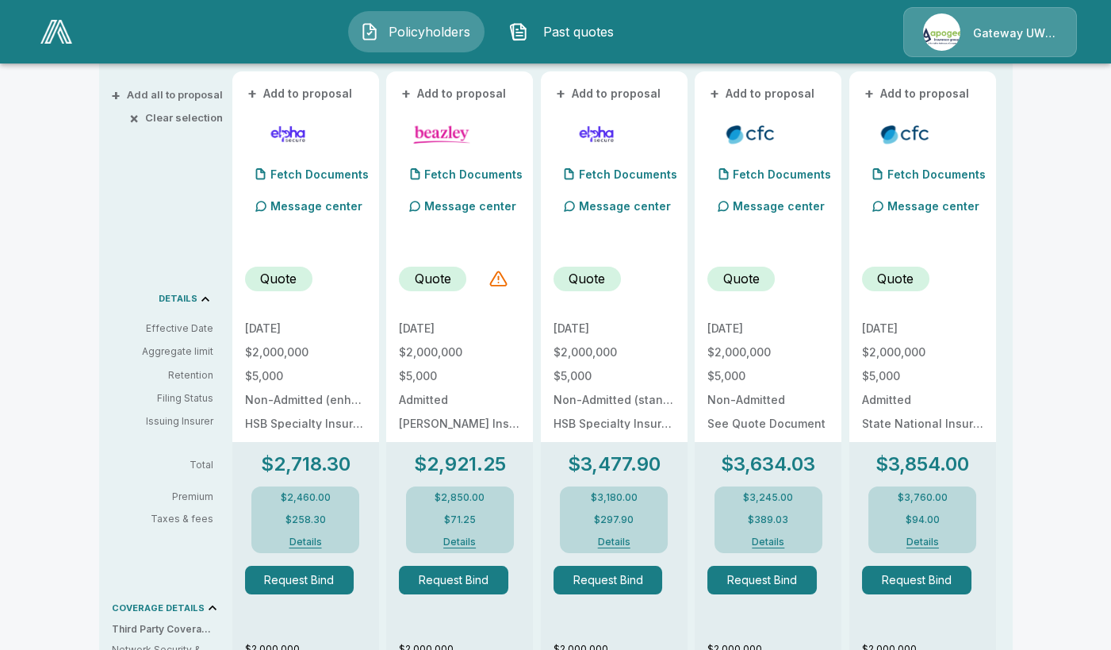
scroll to position [238, 0]
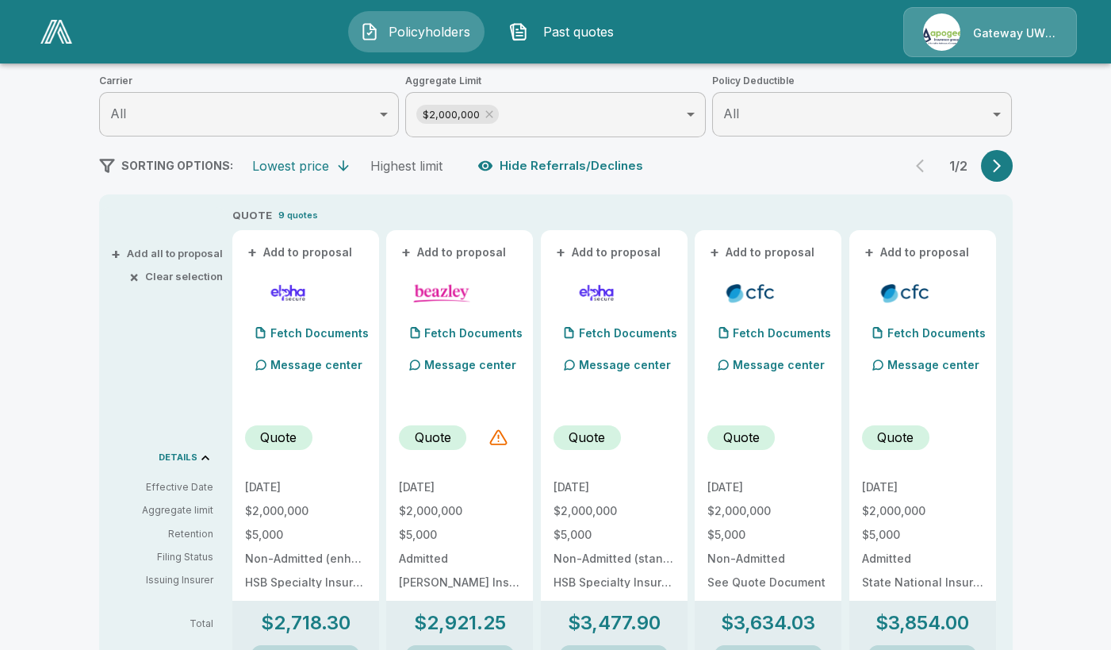
click at [1009, 176] on button "button" at bounding box center [997, 166] width 32 height 32
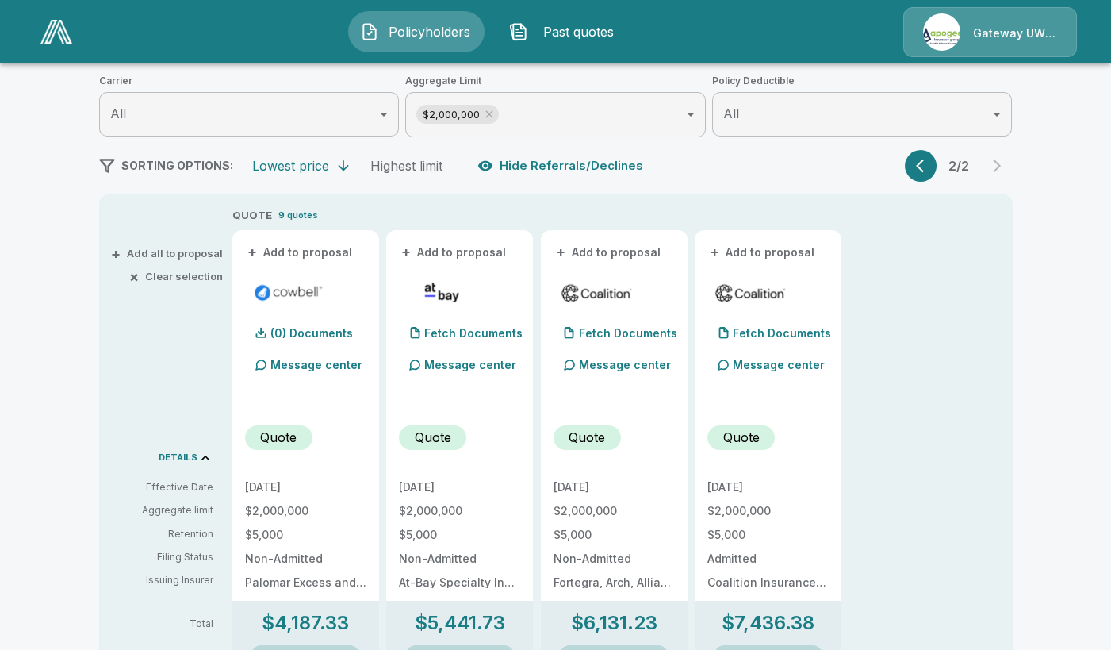
click at [924, 169] on icon "button" at bounding box center [920, 165] width 8 height 13
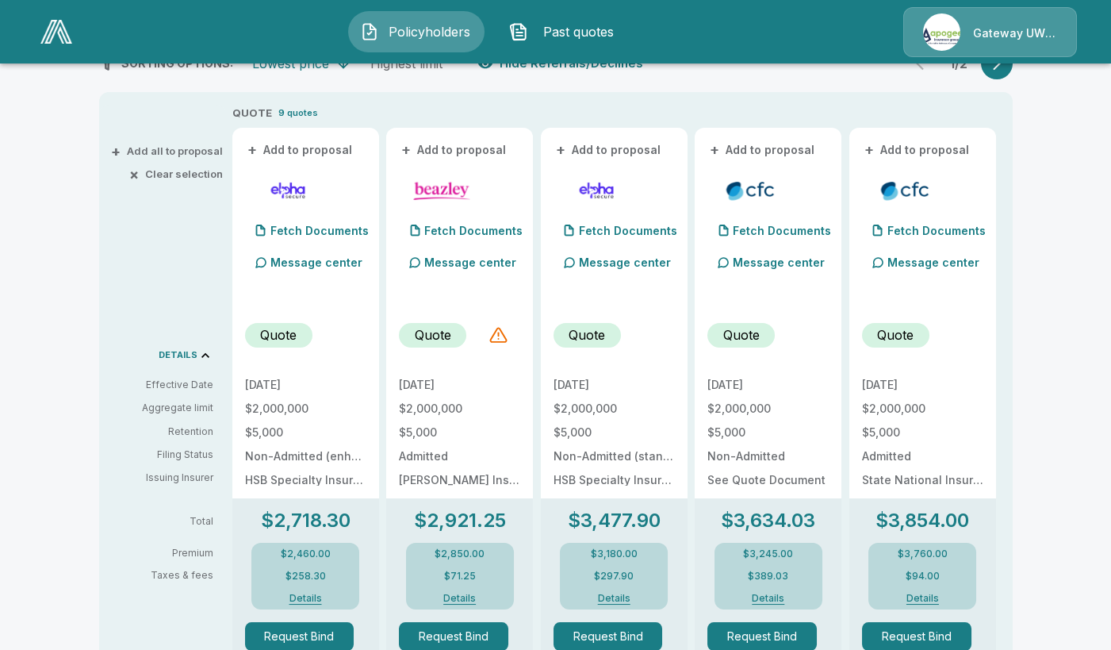
scroll to position [317, 0]
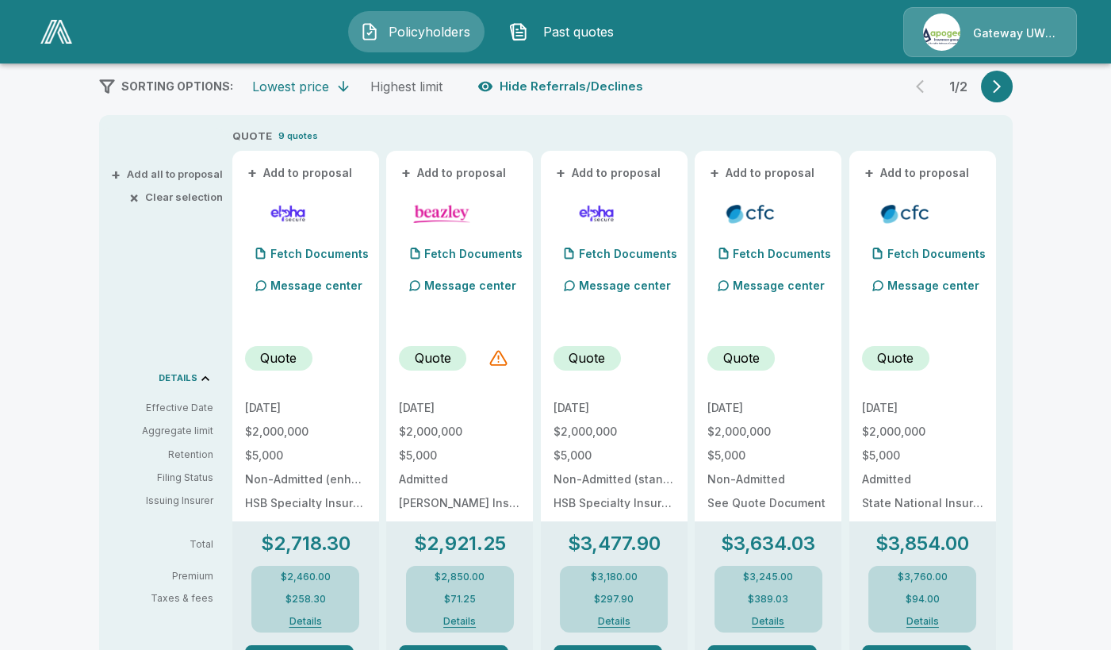
click at [297, 357] on p "Quote" at bounding box center [278, 357] width 36 height 19
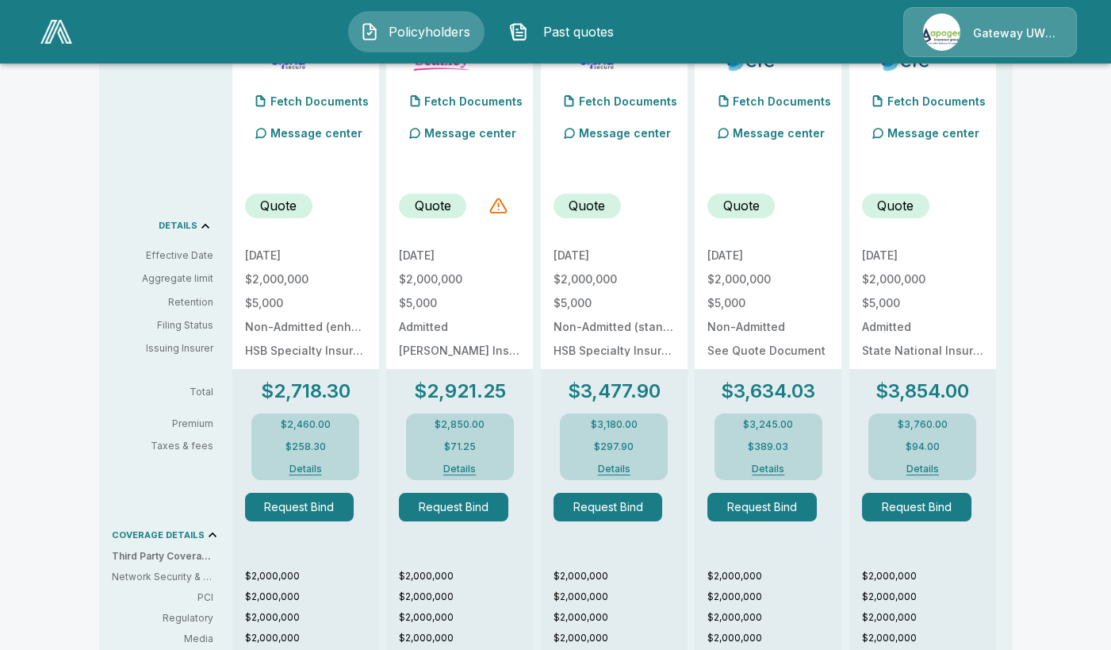
scroll to position [476, 0]
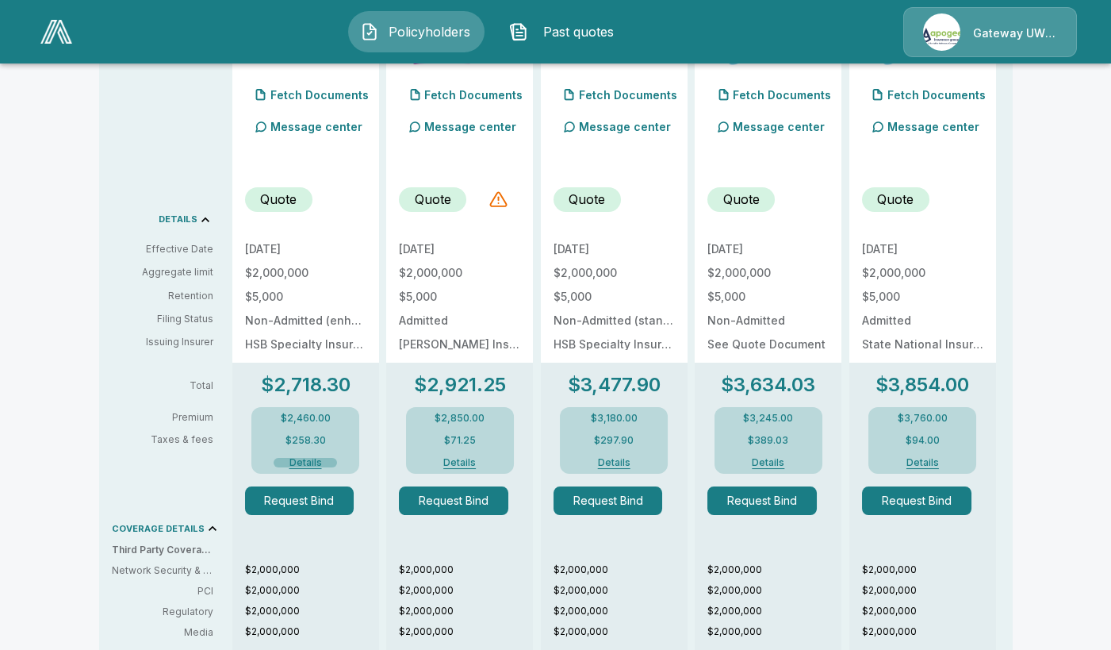
click at [309, 459] on button "Details" at bounding box center [305, 463] width 63 height 10
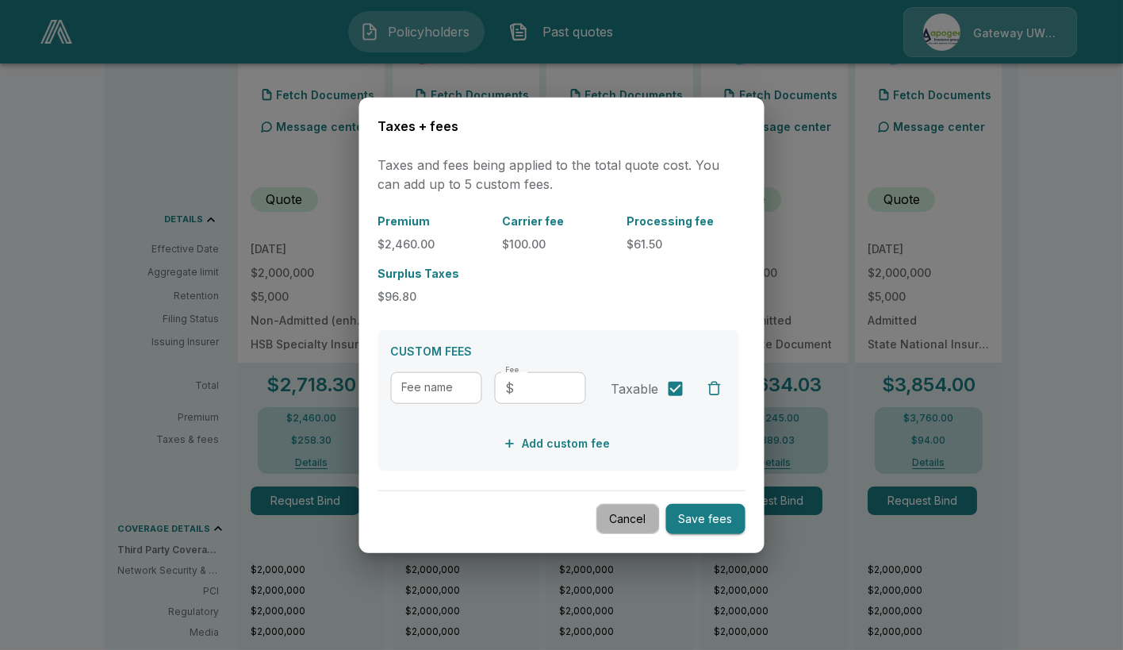
click at [621, 514] on button "Cancel" at bounding box center [627, 518] width 63 height 31
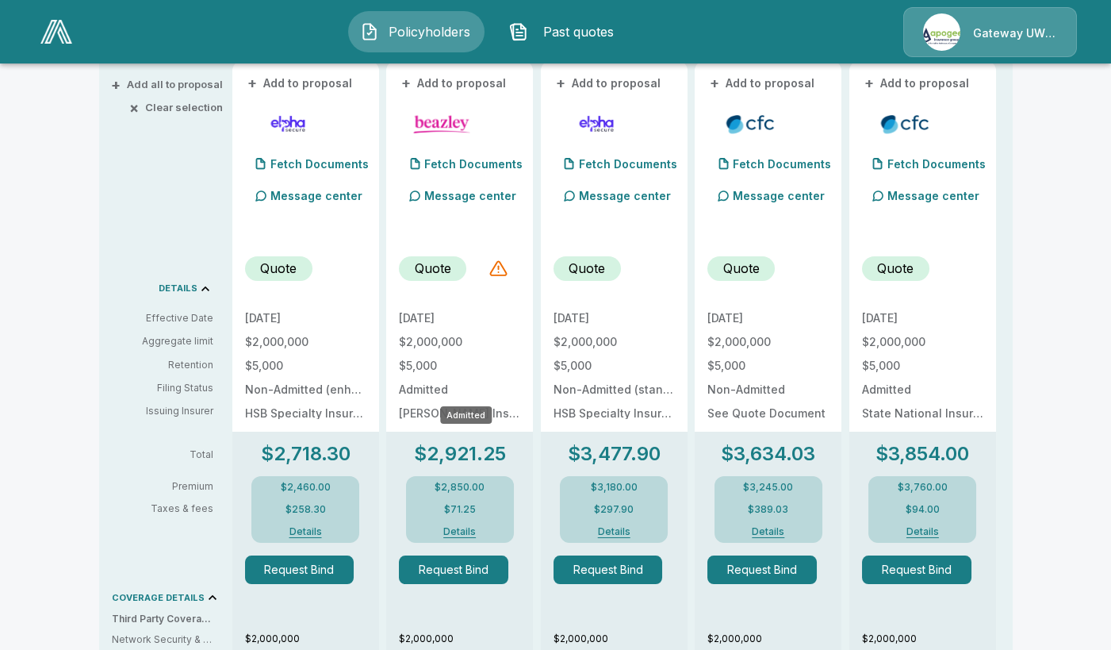
scroll to position [317, 0]
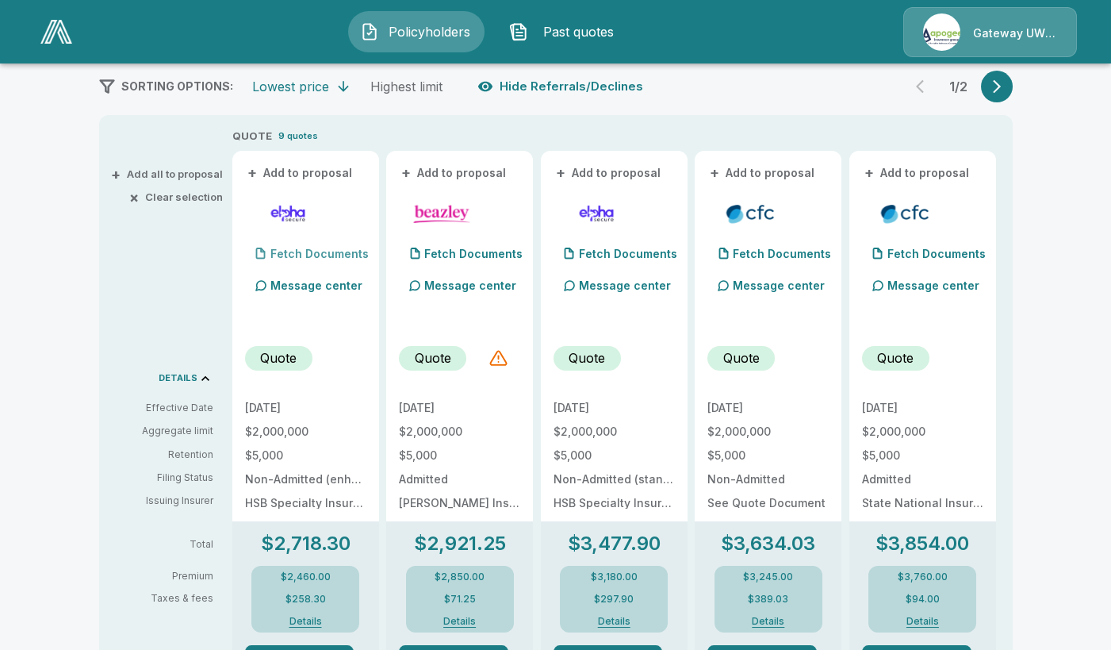
click at [324, 249] on p "Fetch Documents" at bounding box center [319, 253] width 98 height 11
click at [316, 256] on p "(2) Documents" at bounding box center [311, 253] width 82 height 11
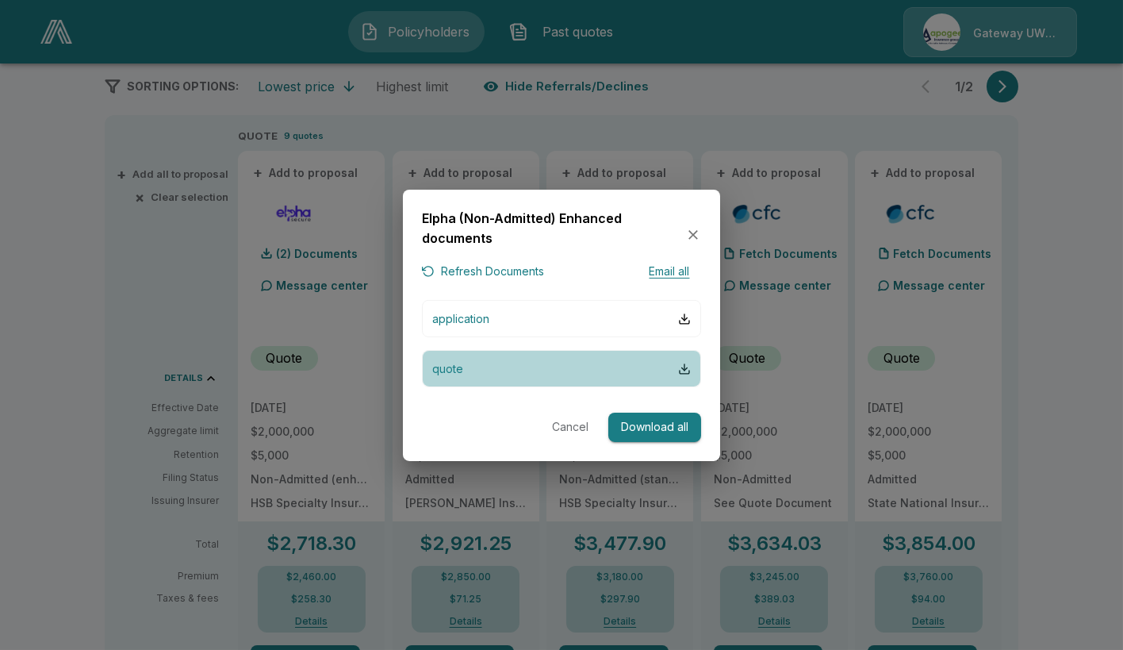
click at [466, 377] on button "quote" at bounding box center [561, 368] width 279 height 37
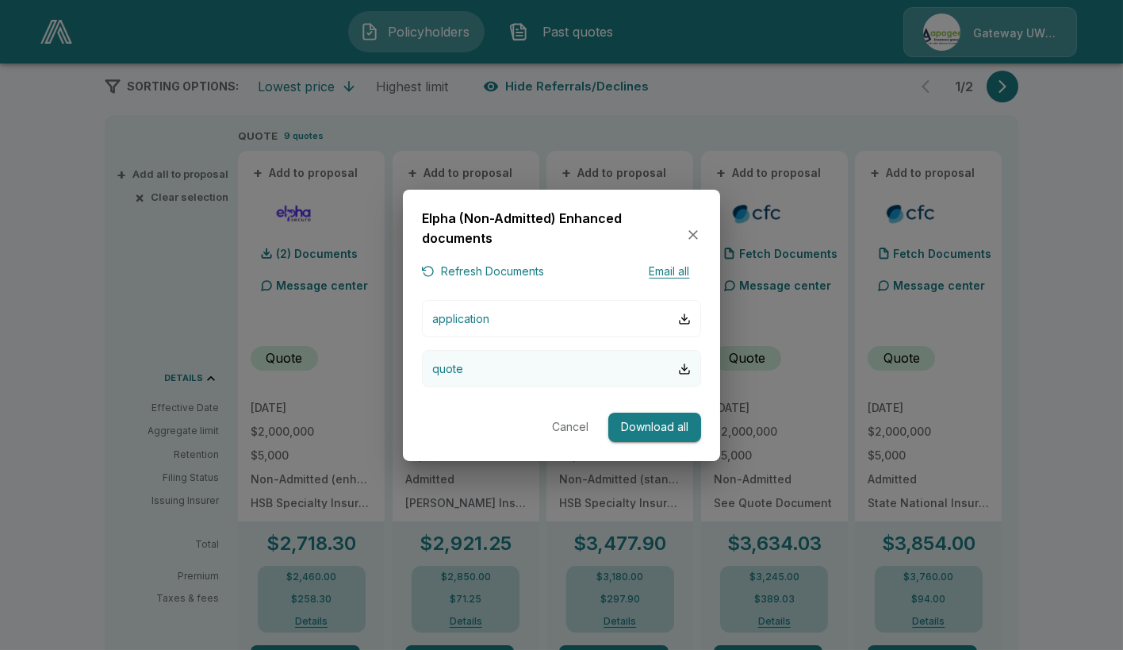
click at [691, 374] on button "quote" at bounding box center [561, 368] width 279 height 37
click at [688, 231] on icon "button" at bounding box center [693, 235] width 16 height 16
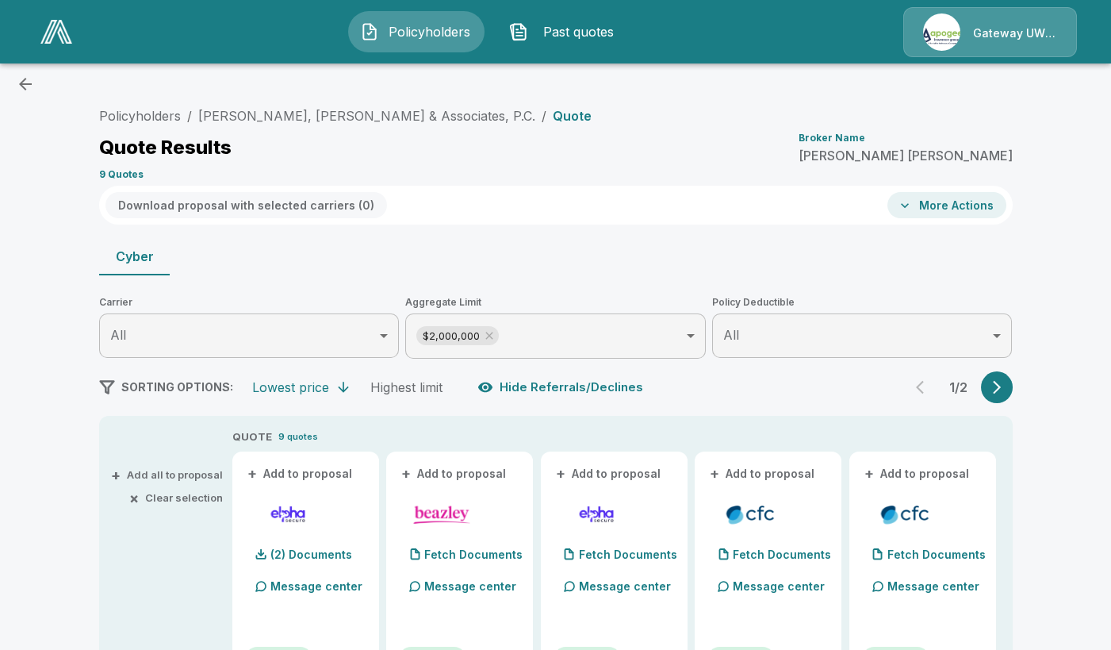
scroll to position [0, 0]
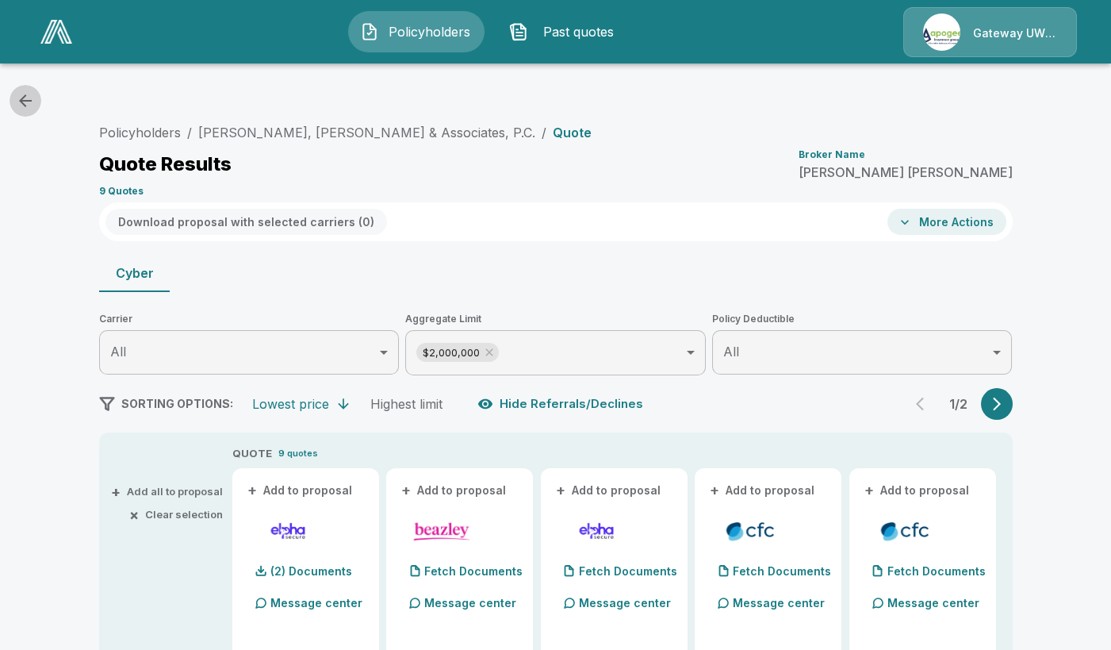
click at [29, 102] on icon "button" at bounding box center [25, 100] width 19 height 19
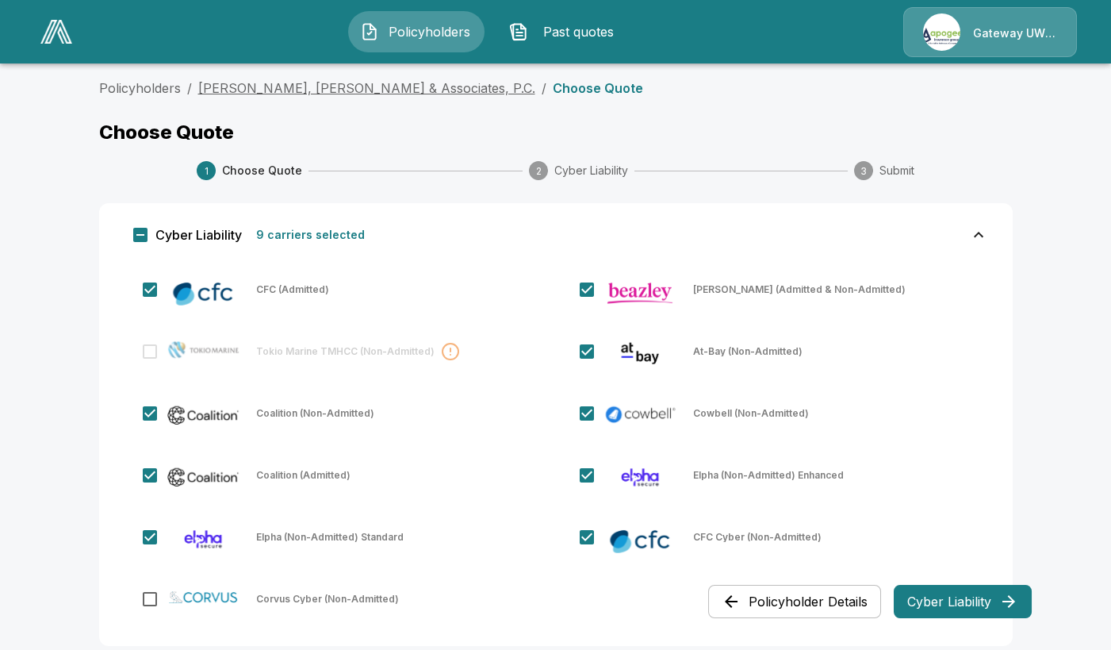
click at [309, 90] on link "[PERSON_NAME], [PERSON_NAME] & Associates, P.C." at bounding box center [366, 88] width 337 height 16
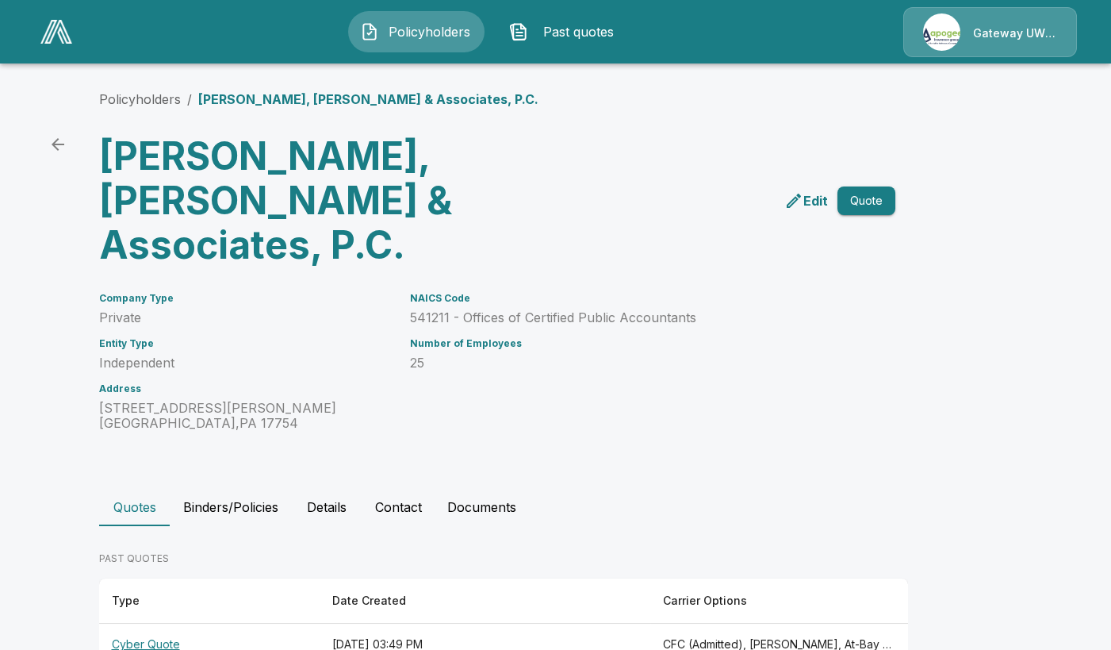
click at [137, 623] on th "Cyber Quote" at bounding box center [209, 644] width 220 height 42
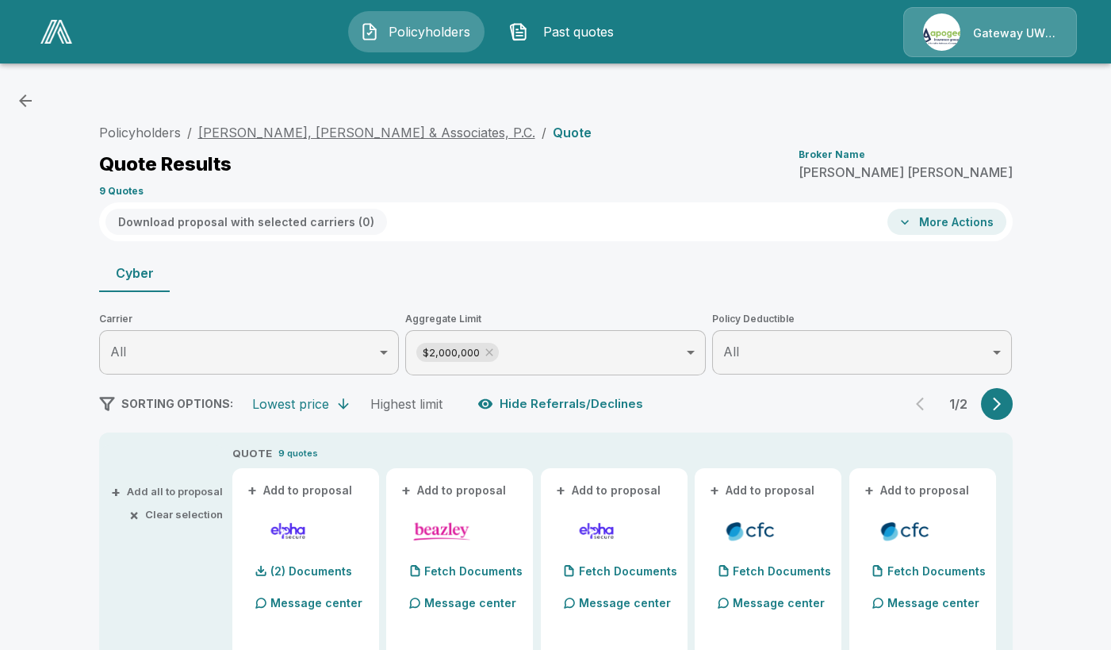
click at [265, 132] on link "[PERSON_NAME], [PERSON_NAME] & Associates, P.C." at bounding box center [366, 133] width 337 height 16
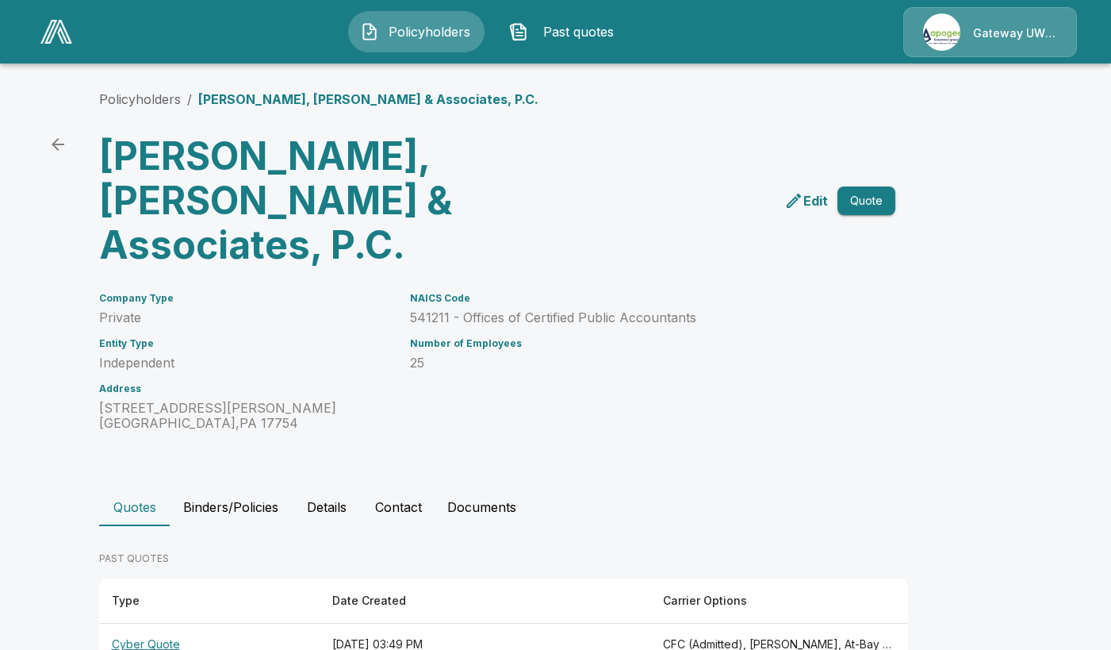
click at [812, 191] on p "Edit" at bounding box center [815, 200] width 25 height 19
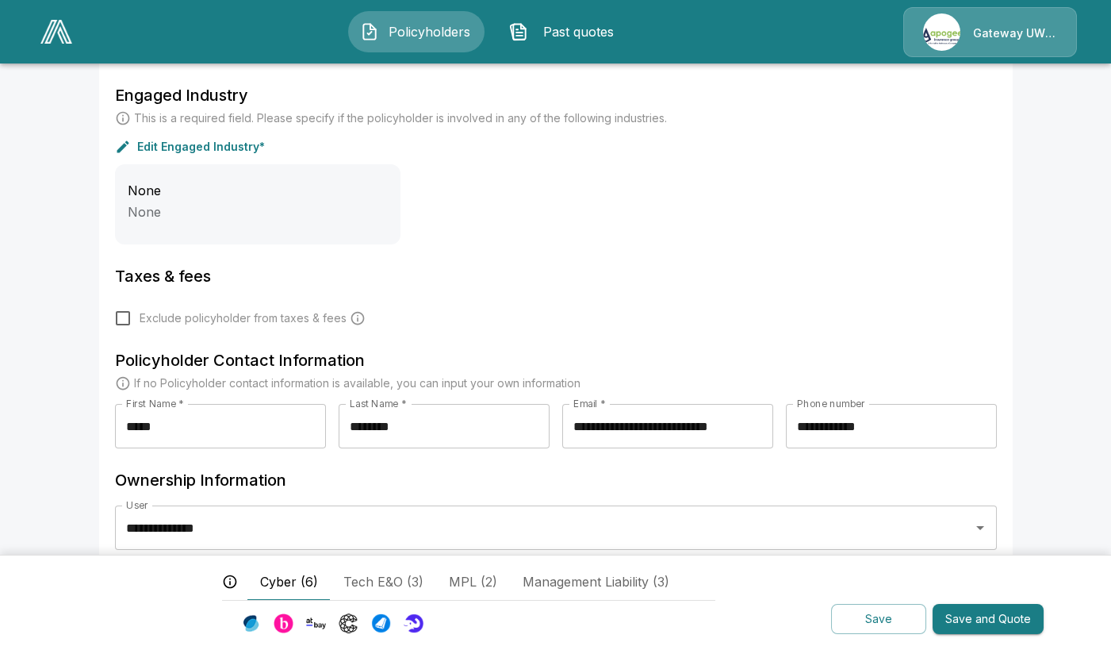
scroll to position [550, 0]
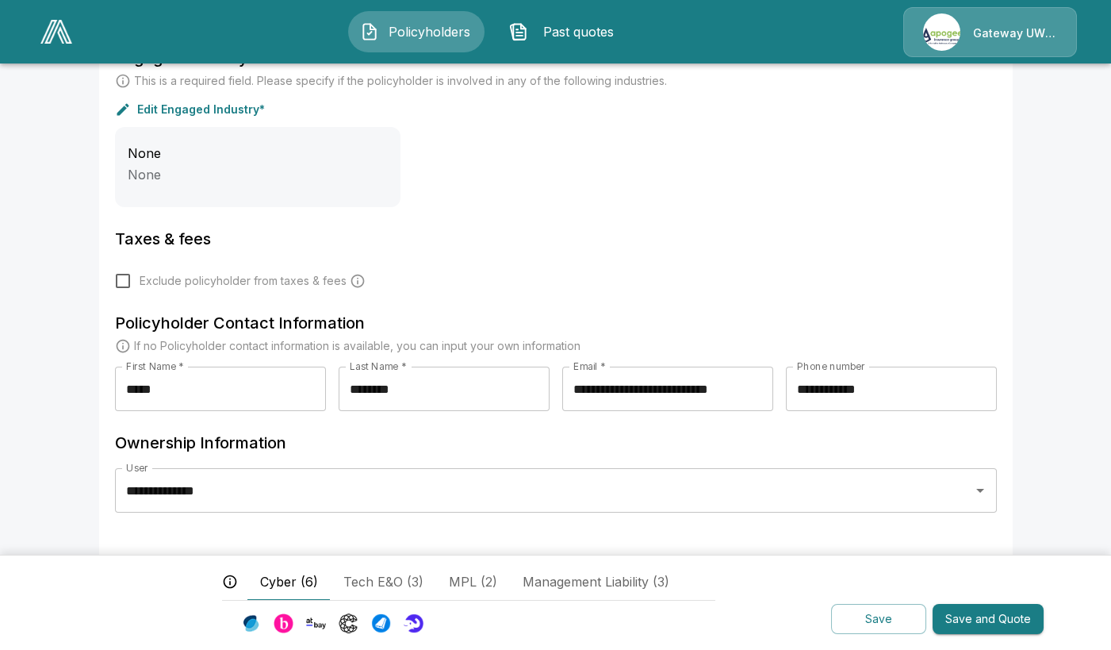
click at [972, 633] on button "Save and Quote" at bounding box center [988, 619] width 111 height 31
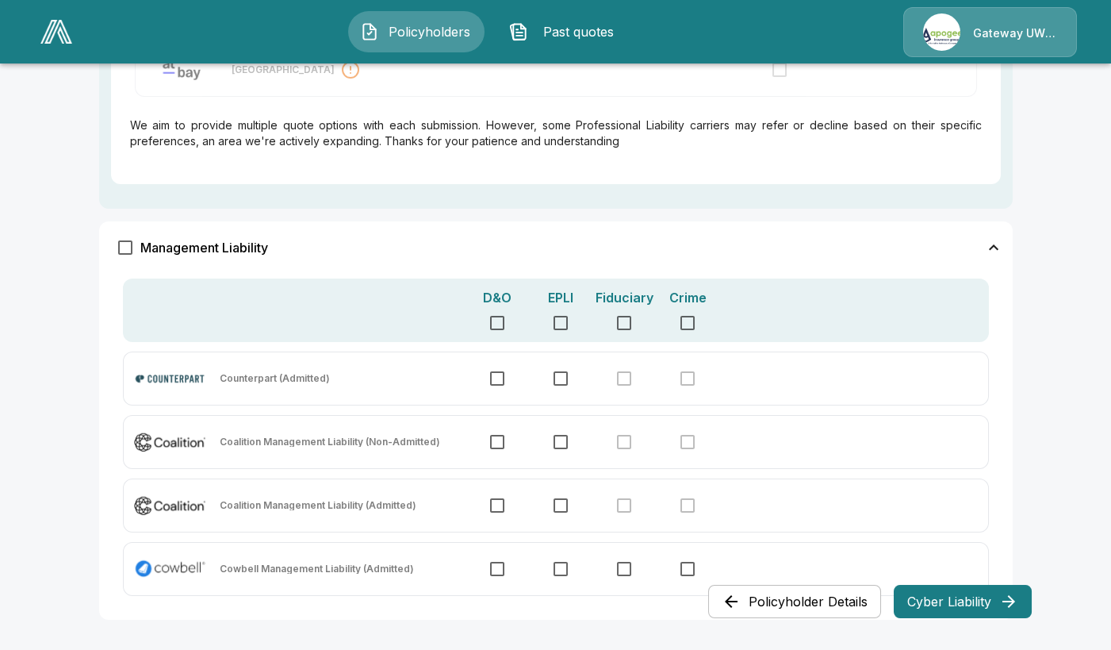
scroll to position [1210, 0]
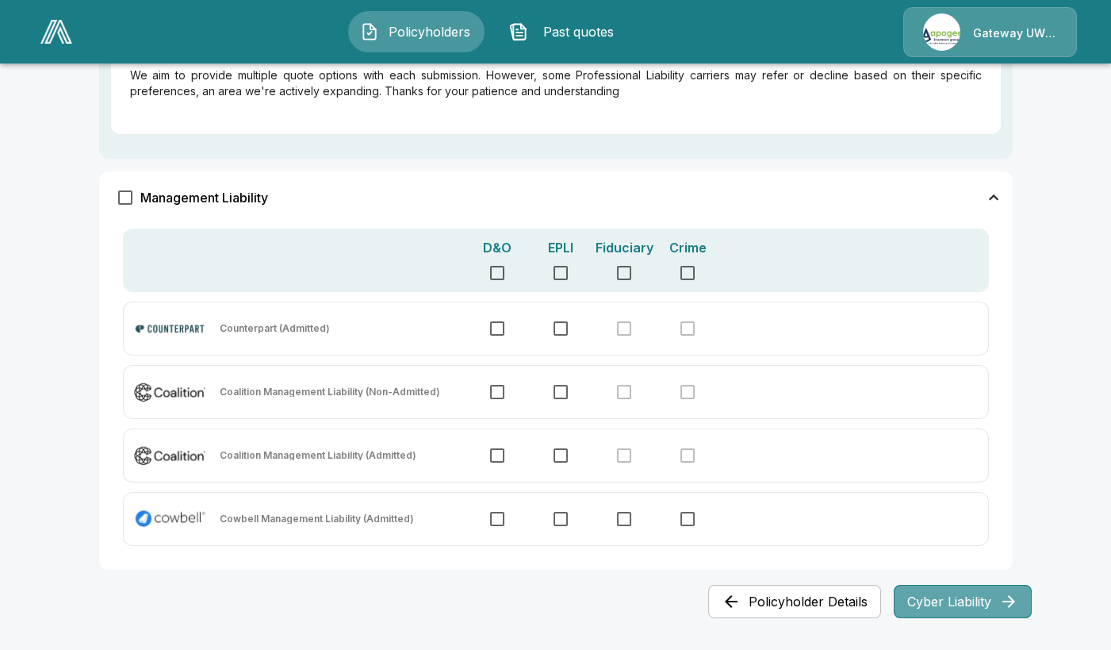
click at [950, 592] on button "Cyber Liability" at bounding box center [963, 601] width 138 height 33
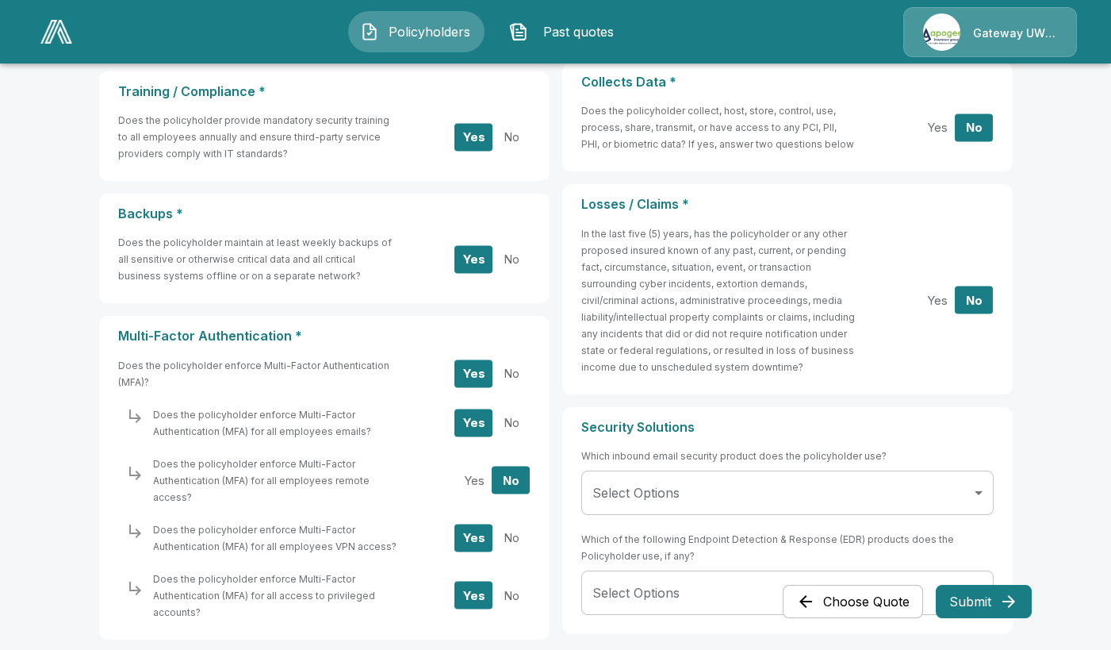
scroll to position [714, 0]
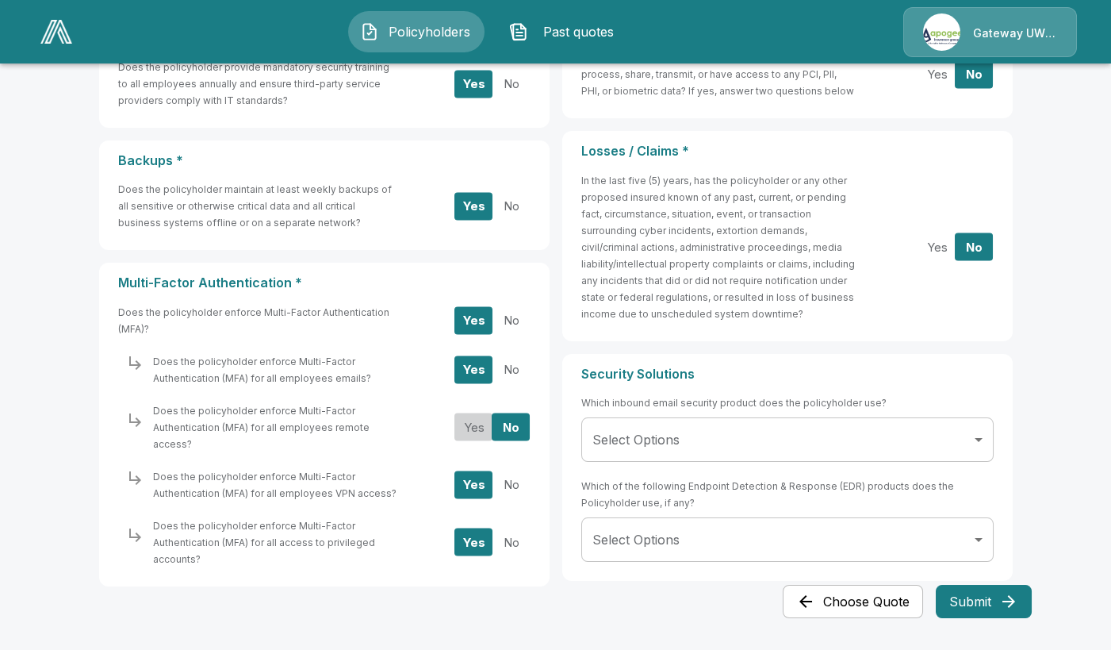
click at [477, 413] on button "Yes" at bounding box center [473, 427] width 38 height 28
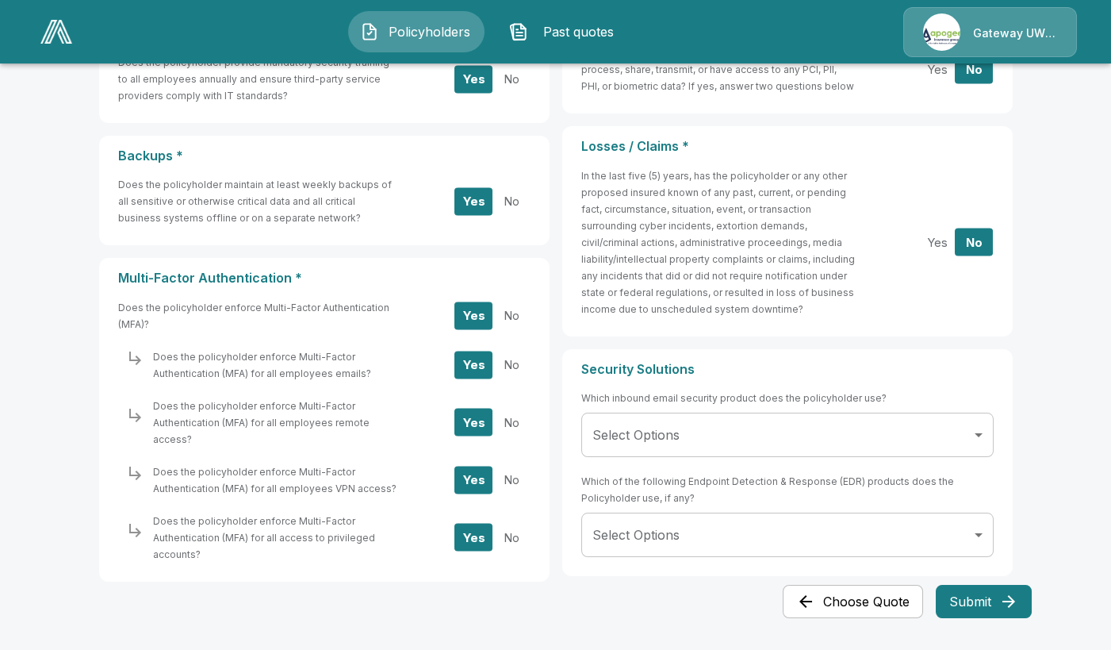
scroll to position [720, 0]
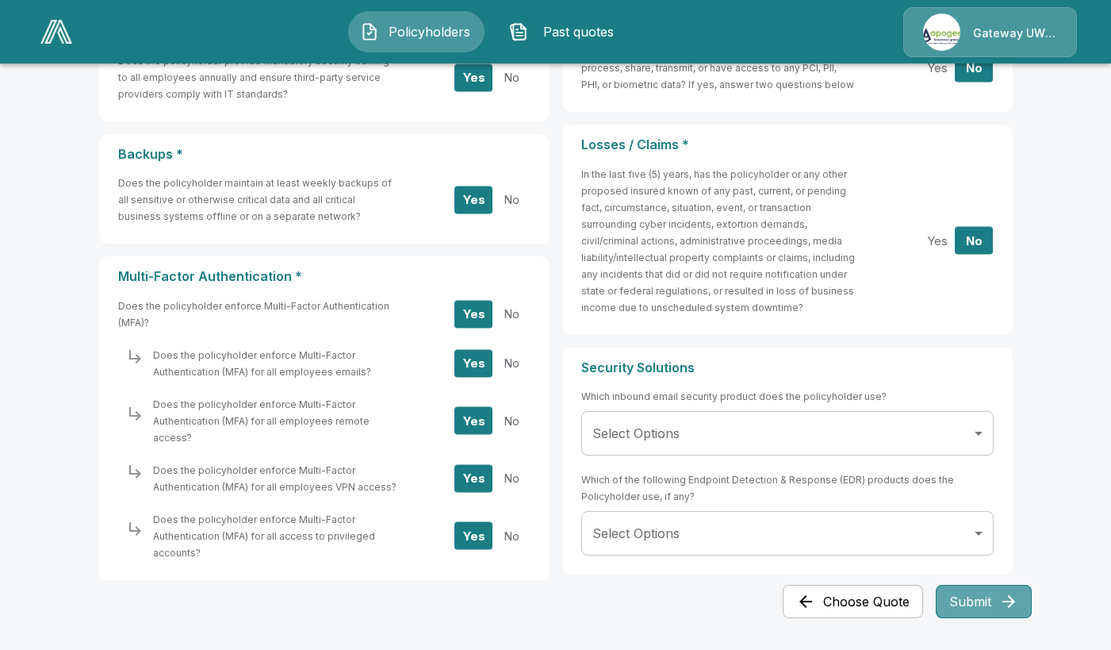
click at [993, 606] on button "Submit" at bounding box center [984, 601] width 96 height 33
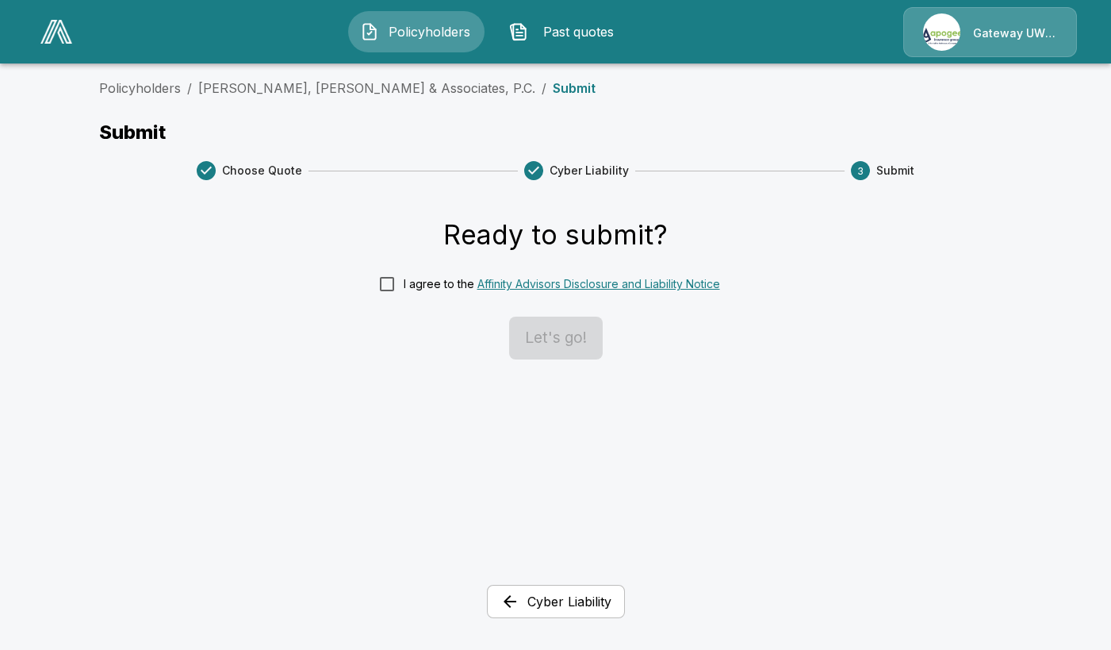
scroll to position [0, 0]
click at [372, 284] on div "Ready to submit? I agree to the Affinity Advisors Disclosure and Liability Noti…" at bounding box center [562, 288] width 914 height 141
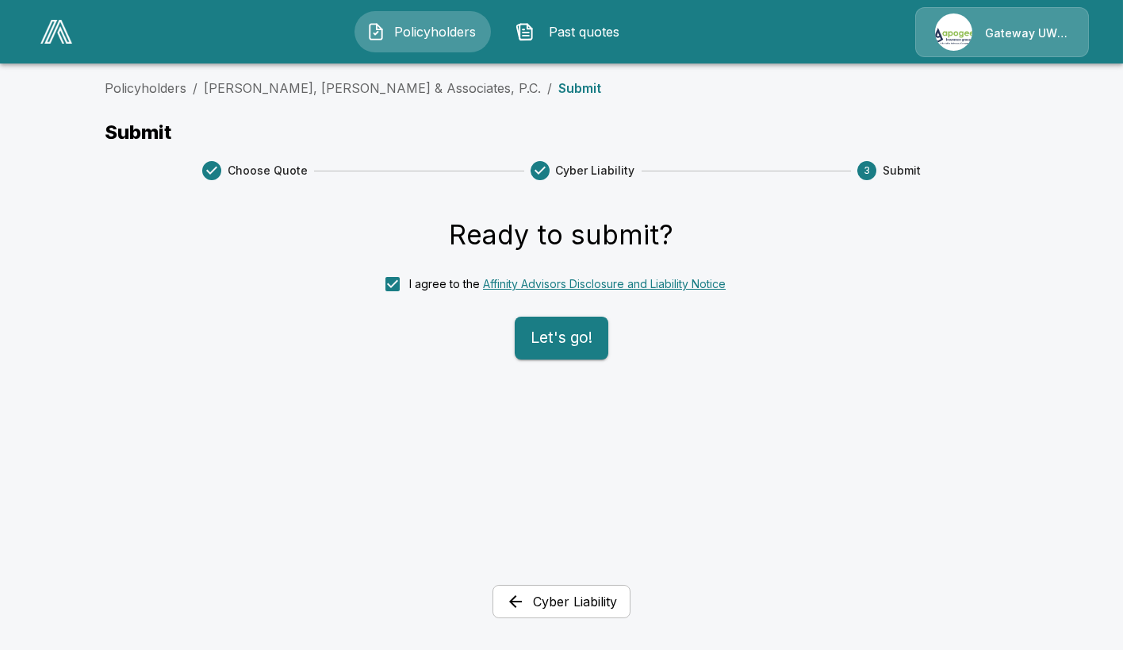
click at [574, 333] on button "Let's go!" at bounding box center [562, 337] width 94 height 43
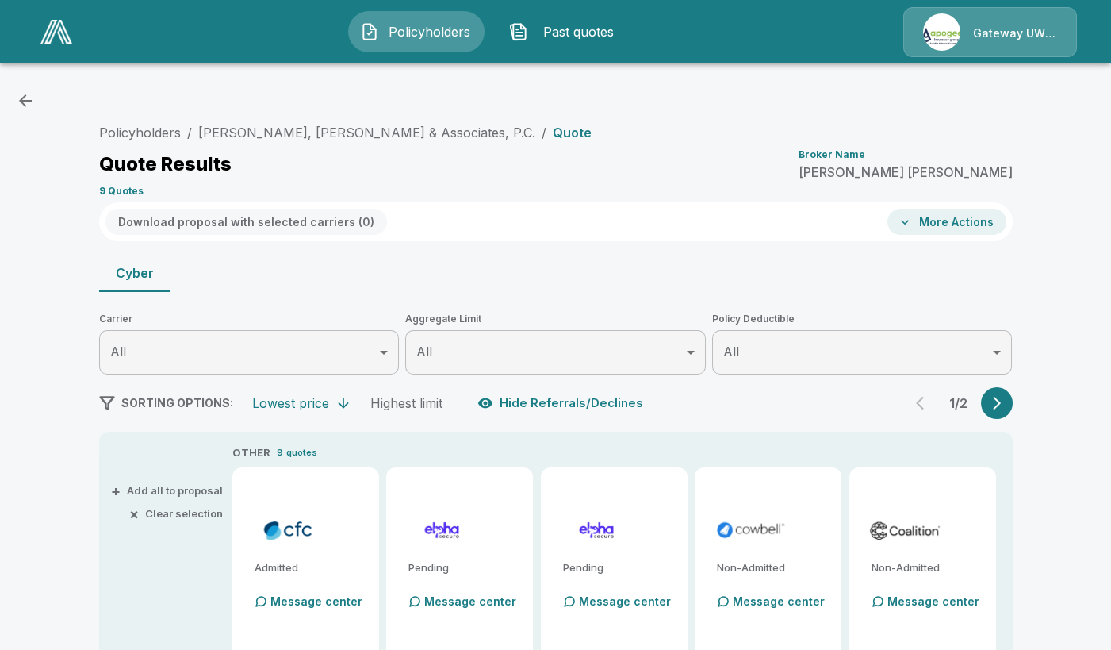
type input "*******"
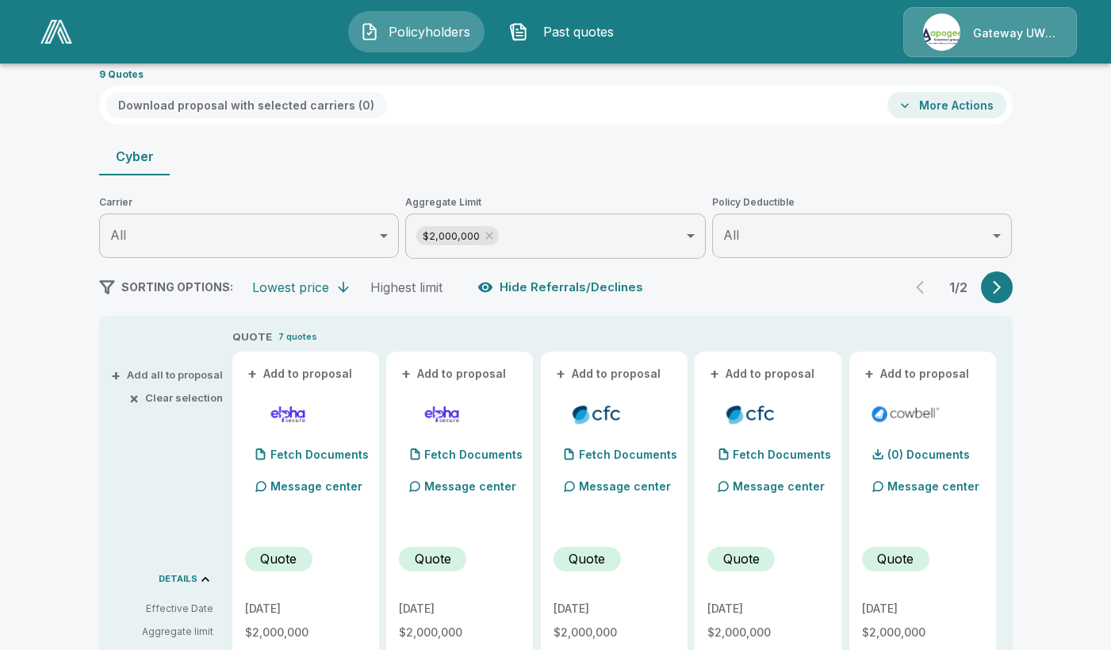
scroll to position [159, 0]
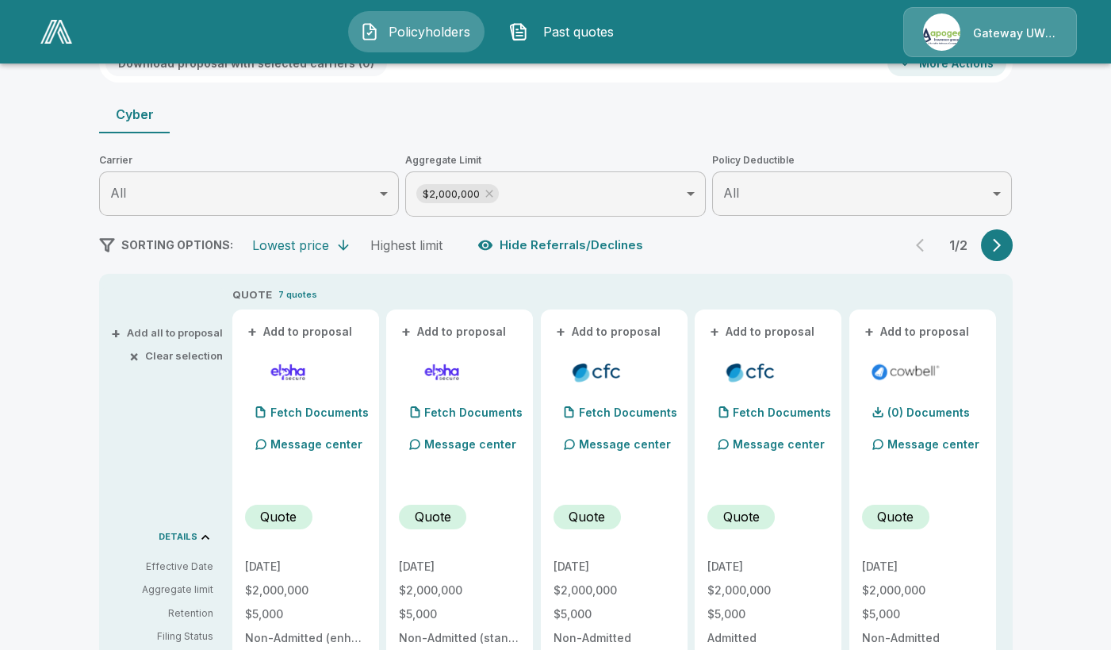
click at [999, 250] on icon "button" at bounding box center [997, 245] width 8 height 13
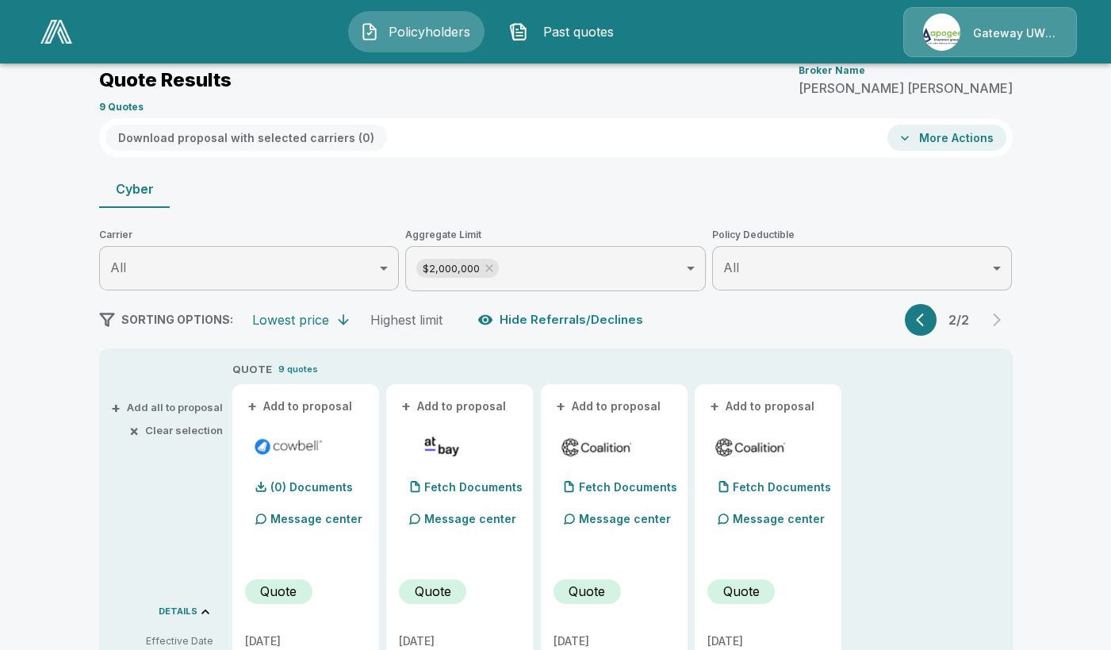
scroll to position [79, 0]
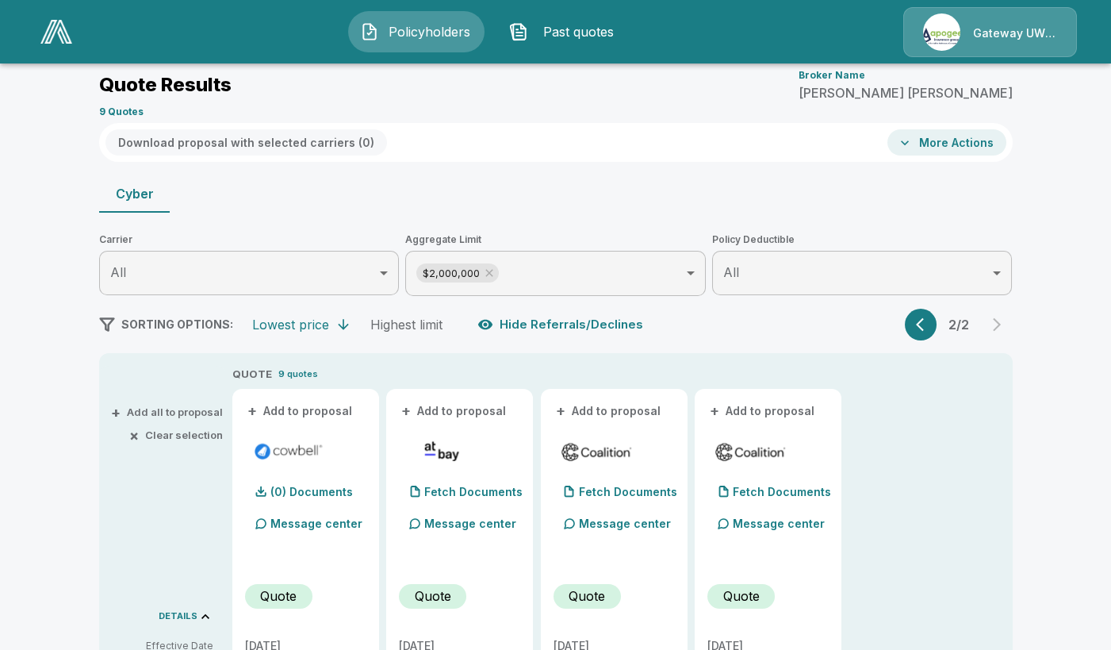
click at [929, 314] on button "button" at bounding box center [921, 325] width 32 height 32
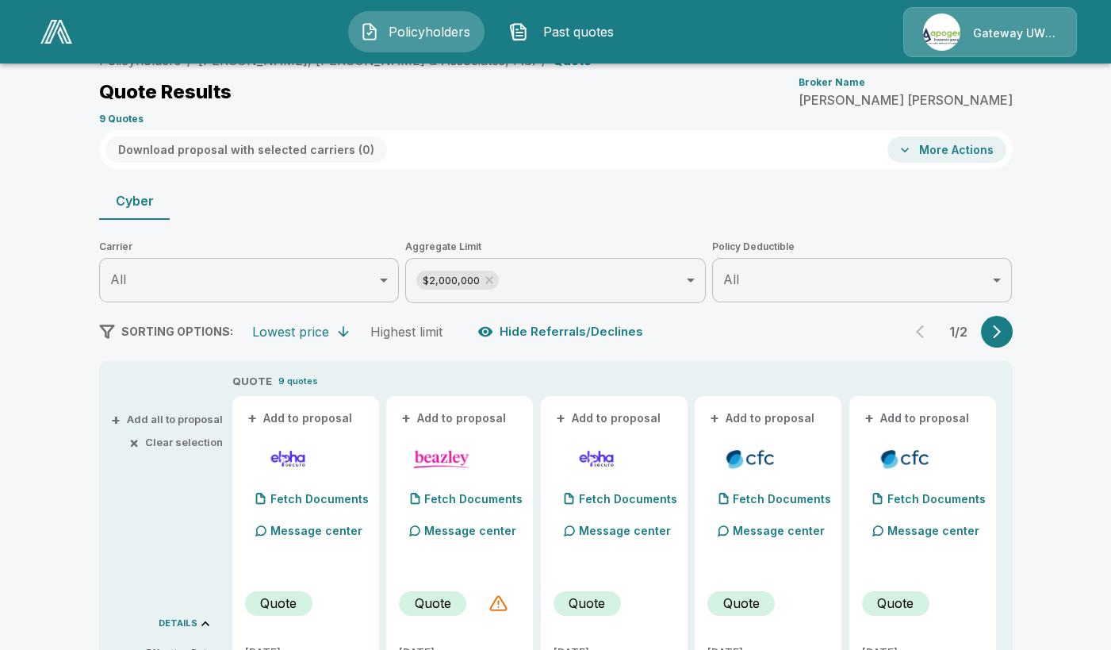
scroll to position [159, 0]
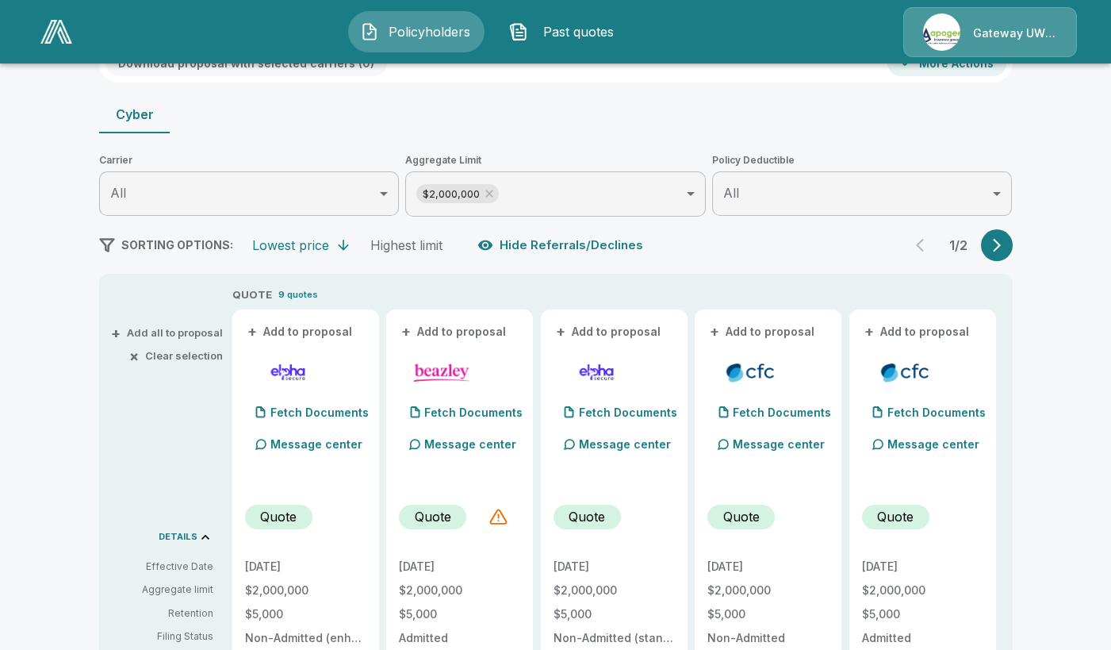
click at [256, 328] on span "+" at bounding box center [252, 331] width 10 height 11
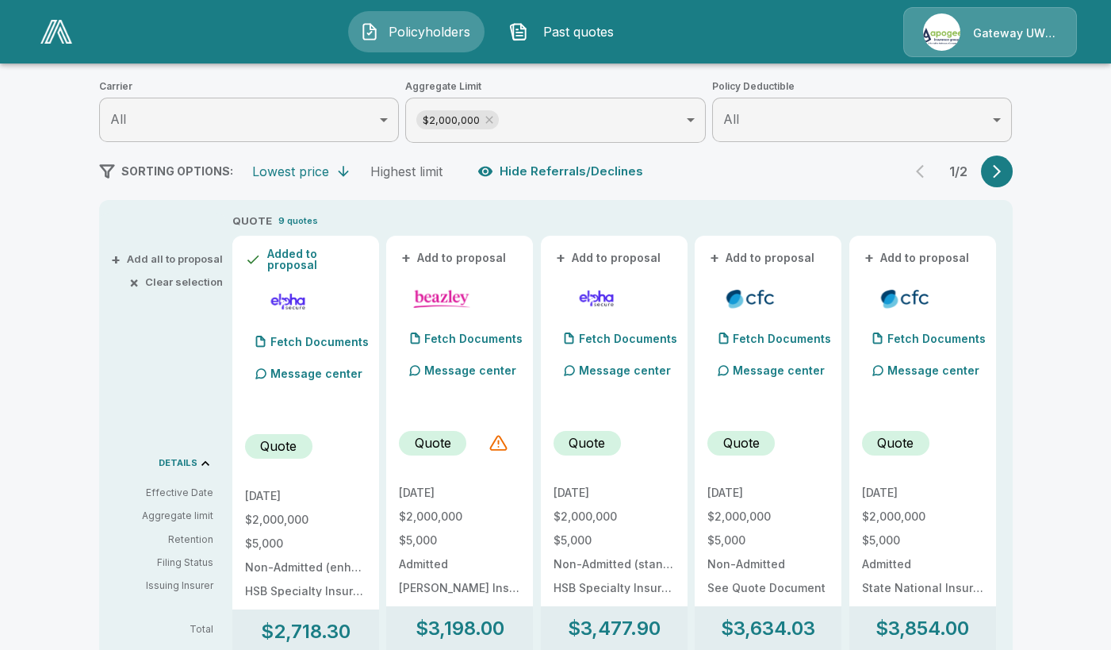
scroll to position [397, 0]
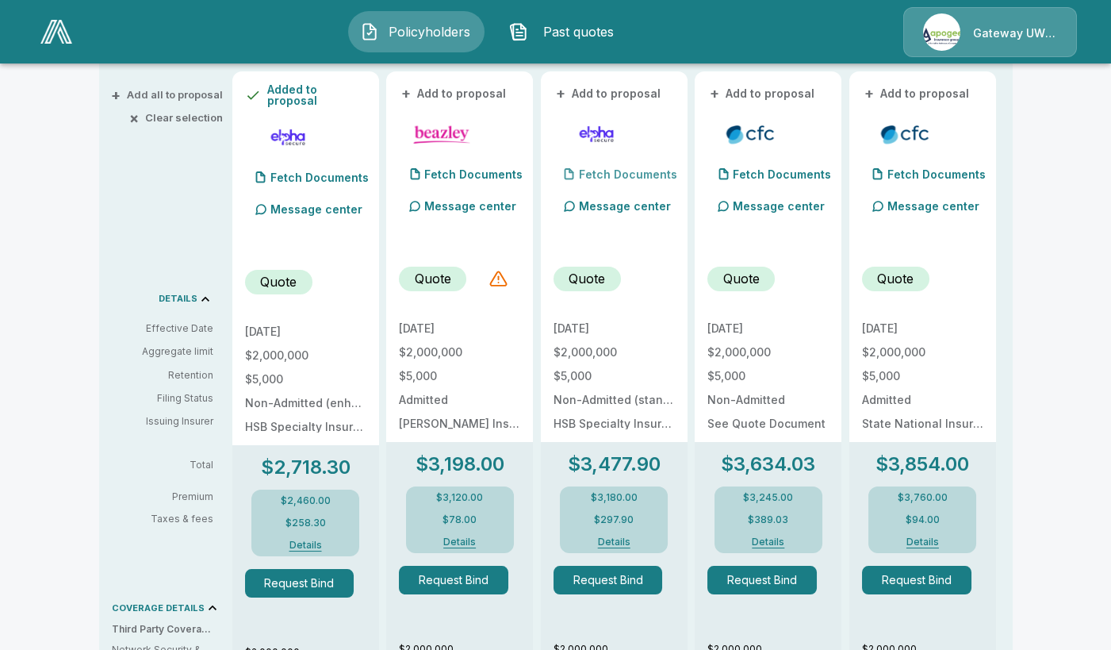
click at [615, 174] on p "Fetch Documents" at bounding box center [628, 174] width 98 height 11
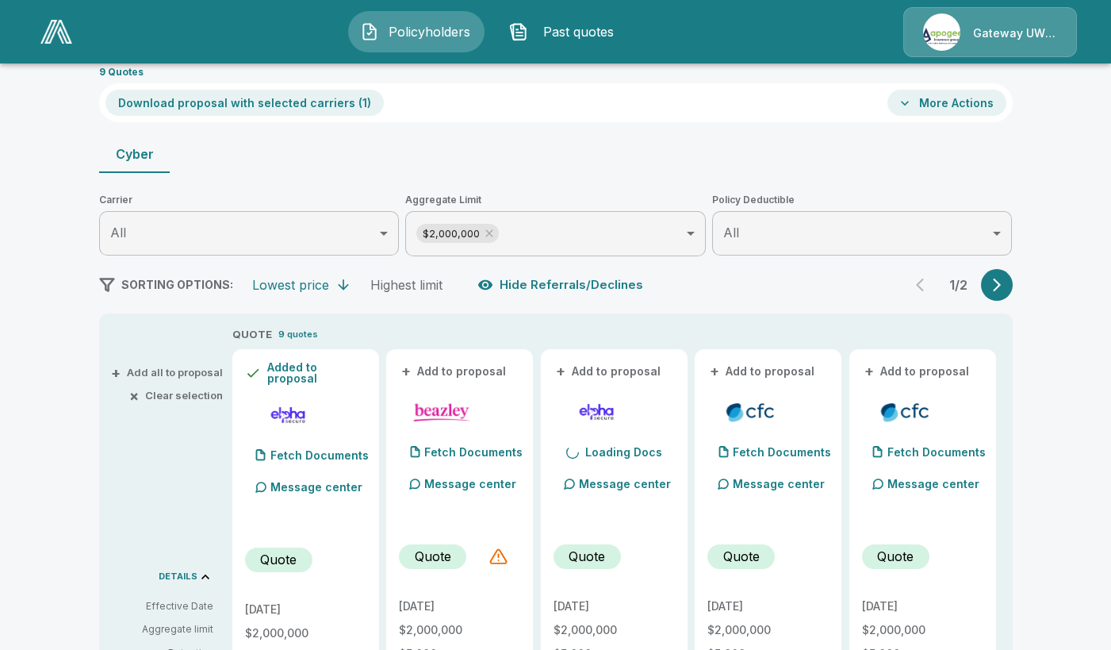
scroll to position [0, 0]
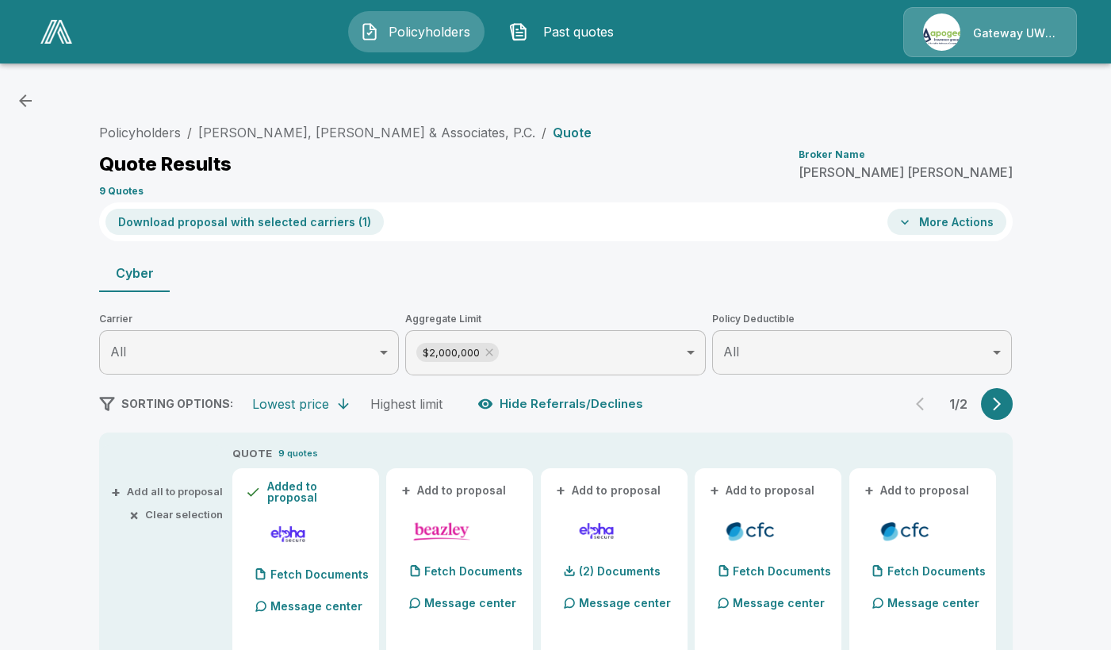
click at [336, 221] on button "Download proposal with selected carriers ( 1 )" at bounding box center [244, 222] width 278 height 26
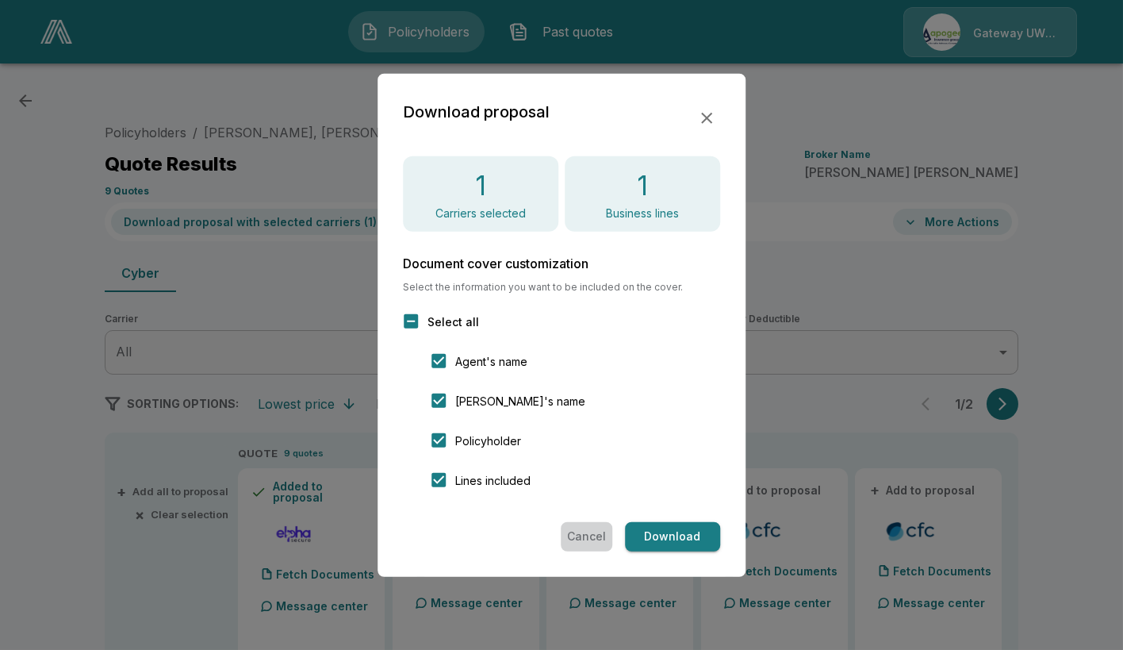
click at [576, 531] on button "Cancel" at bounding box center [587, 536] width 52 height 29
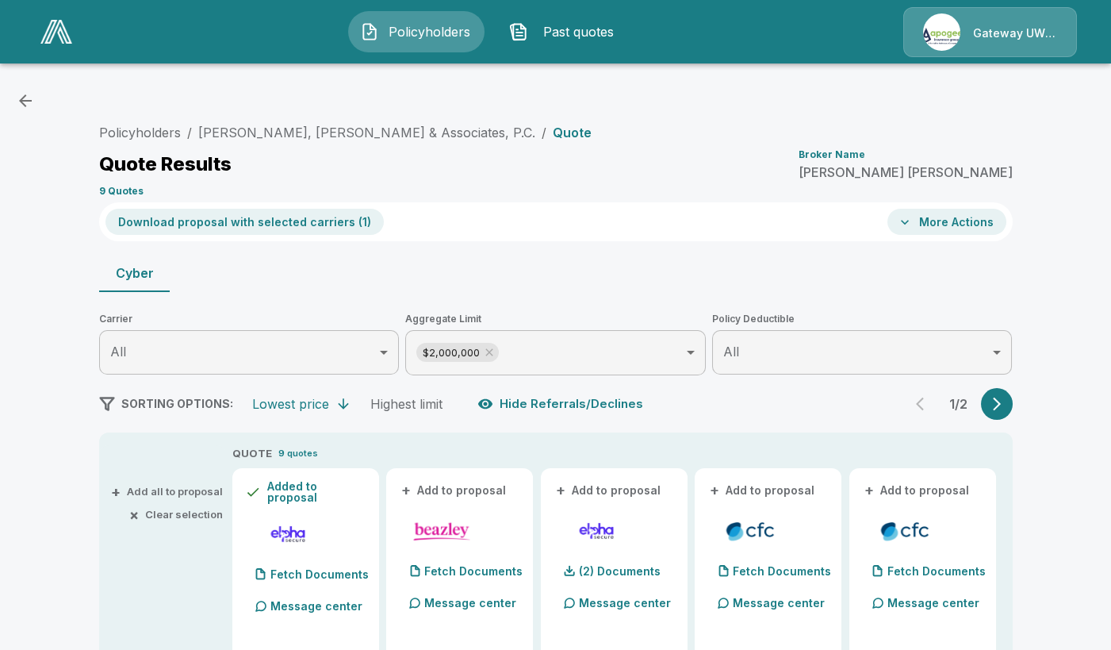
click at [288, 224] on button "Download proposal with selected carriers ( 1 )" at bounding box center [244, 222] width 278 height 26
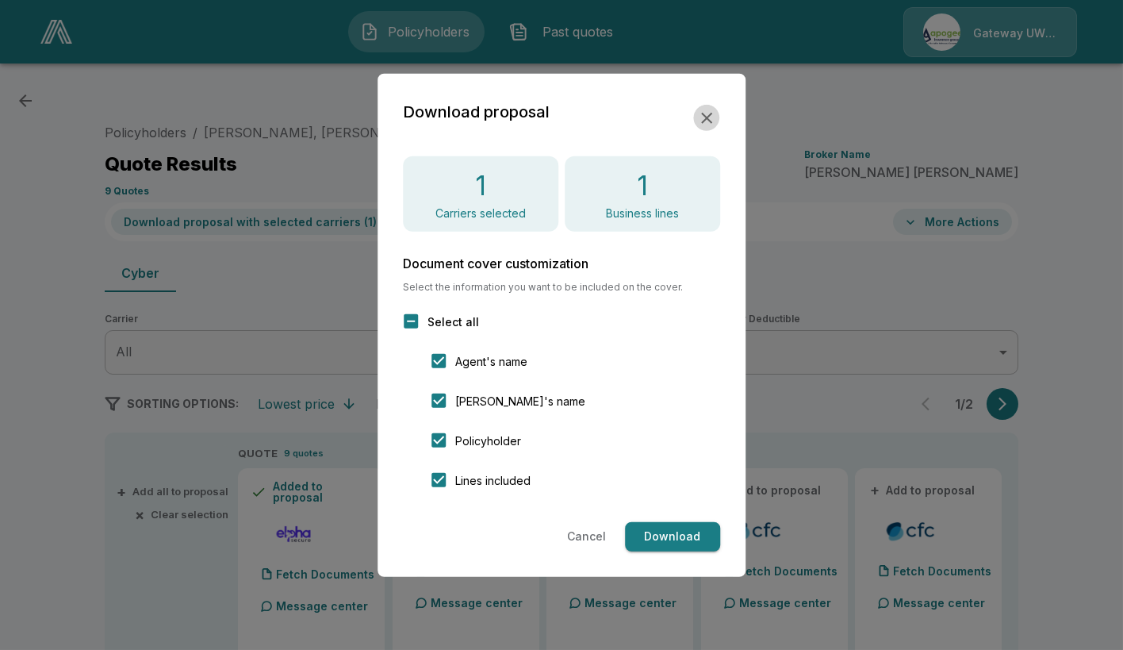
click at [709, 117] on icon "button" at bounding box center [706, 117] width 19 height 19
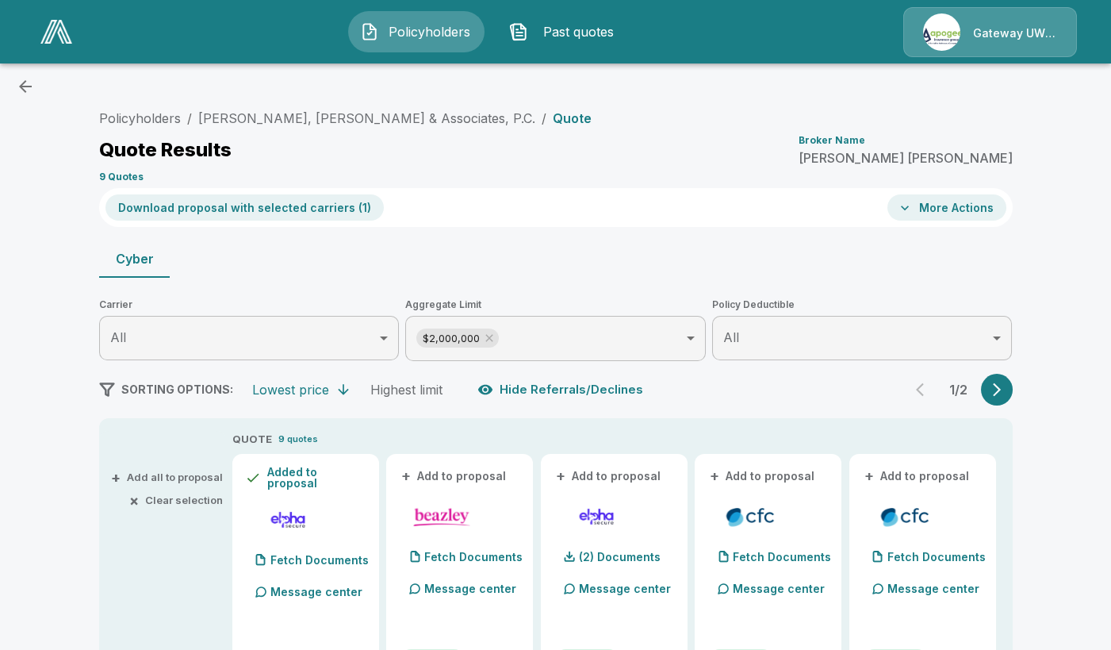
scroll to position [79, 0]
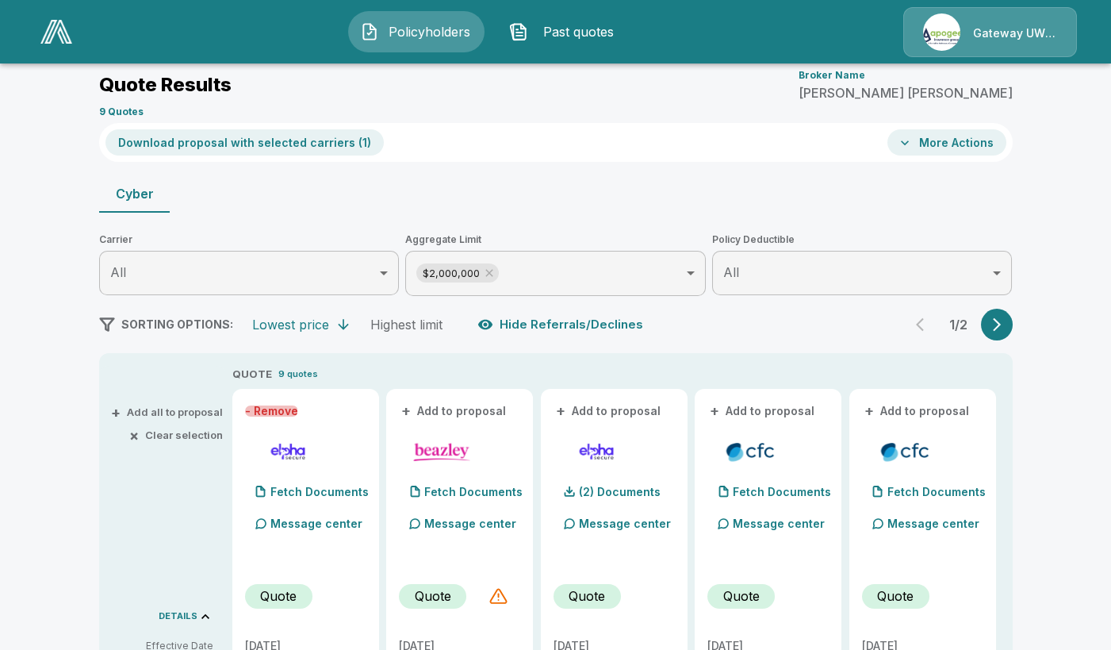
click at [259, 408] on button "- Remove" at bounding box center [271, 410] width 53 height 11
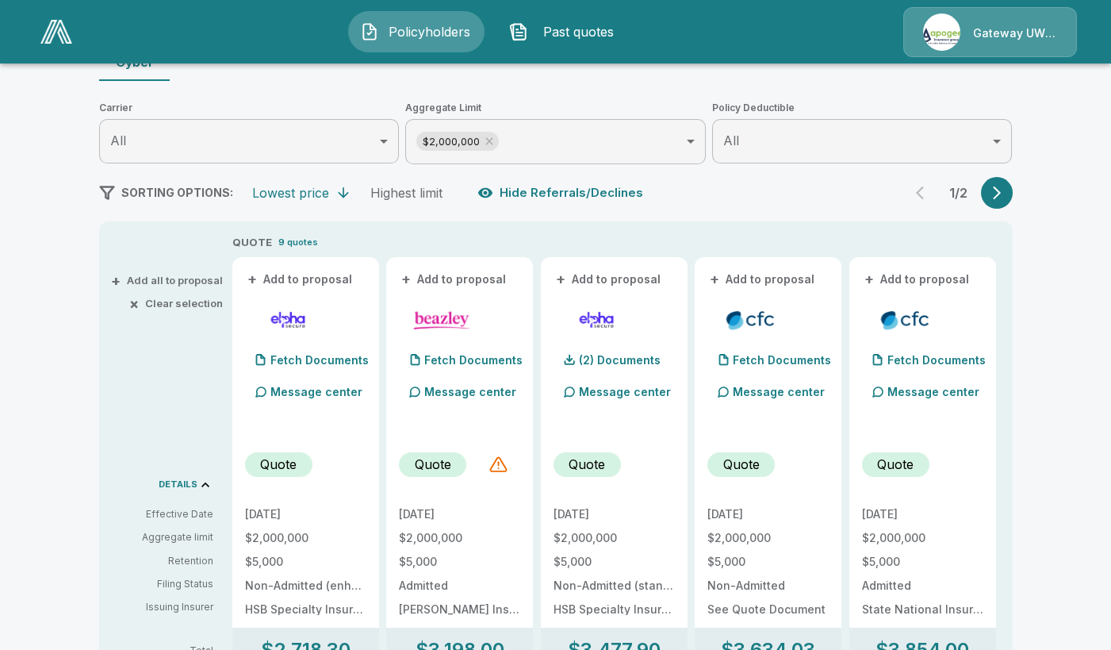
scroll to position [238, 0]
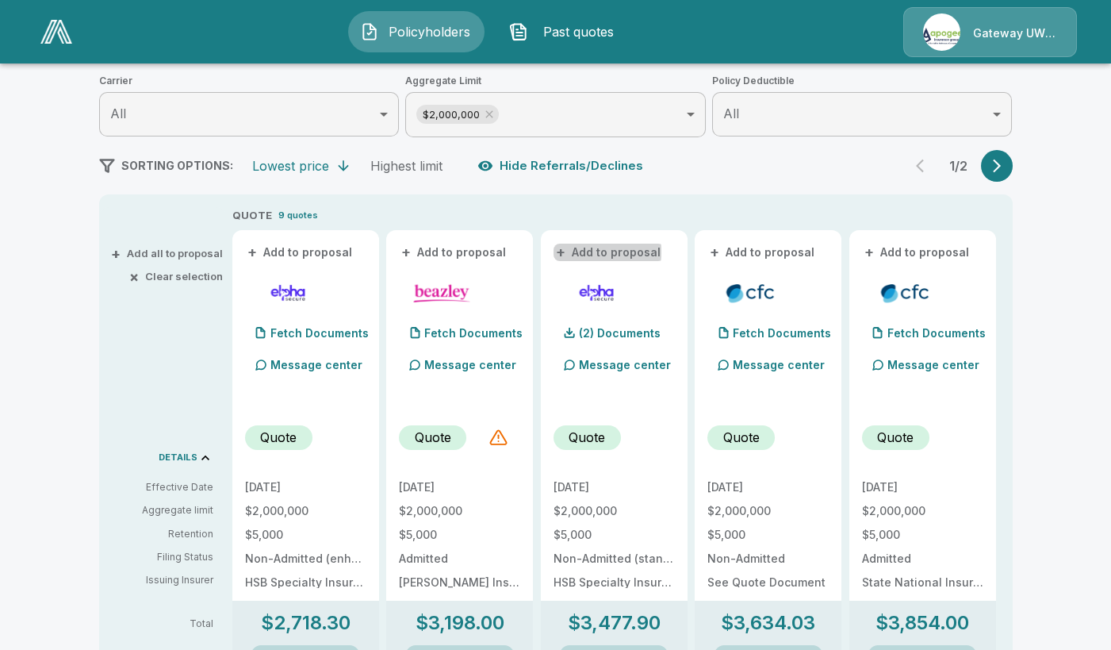
click at [562, 252] on span "+" at bounding box center [561, 252] width 10 height 11
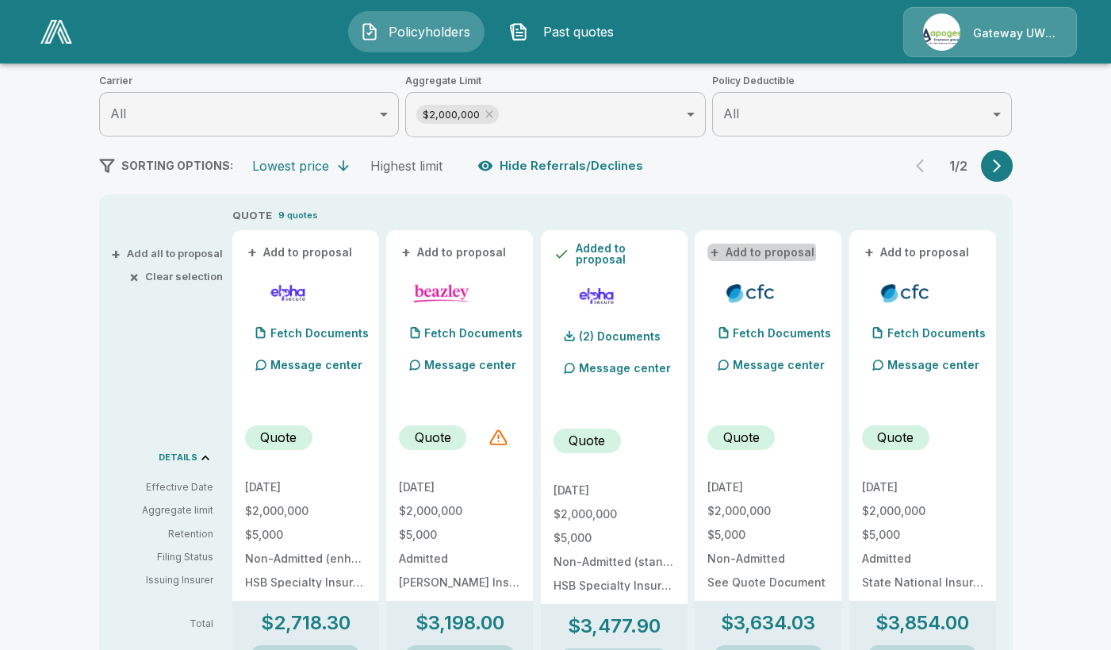
click at [719, 255] on span "+" at bounding box center [715, 252] width 10 height 11
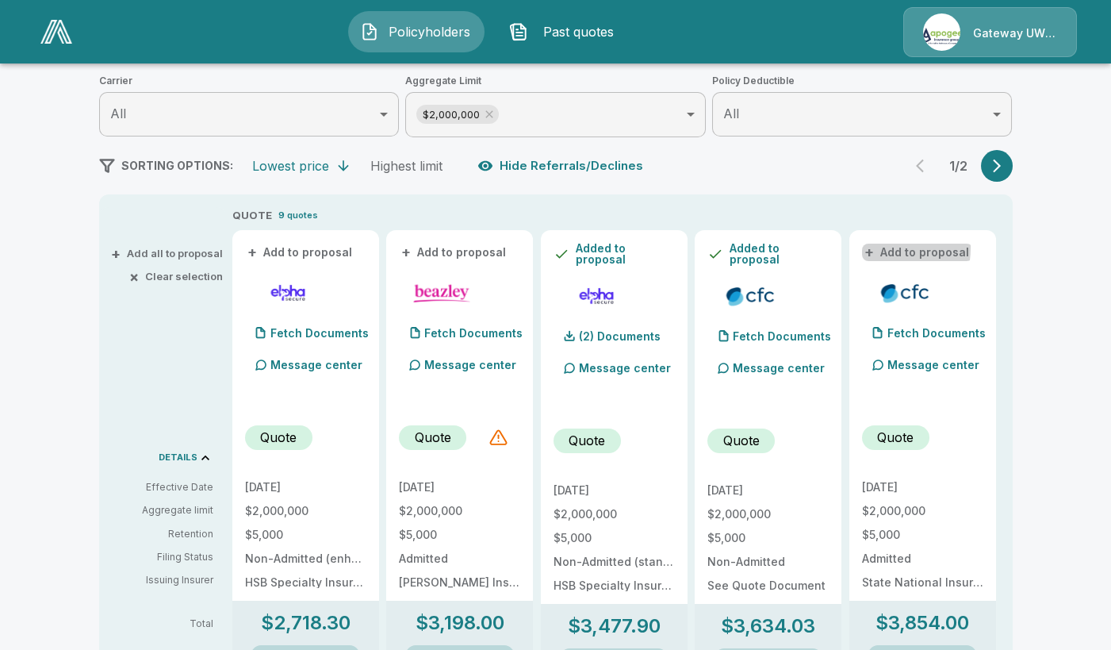
click at [874, 247] on span "+" at bounding box center [870, 252] width 10 height 11
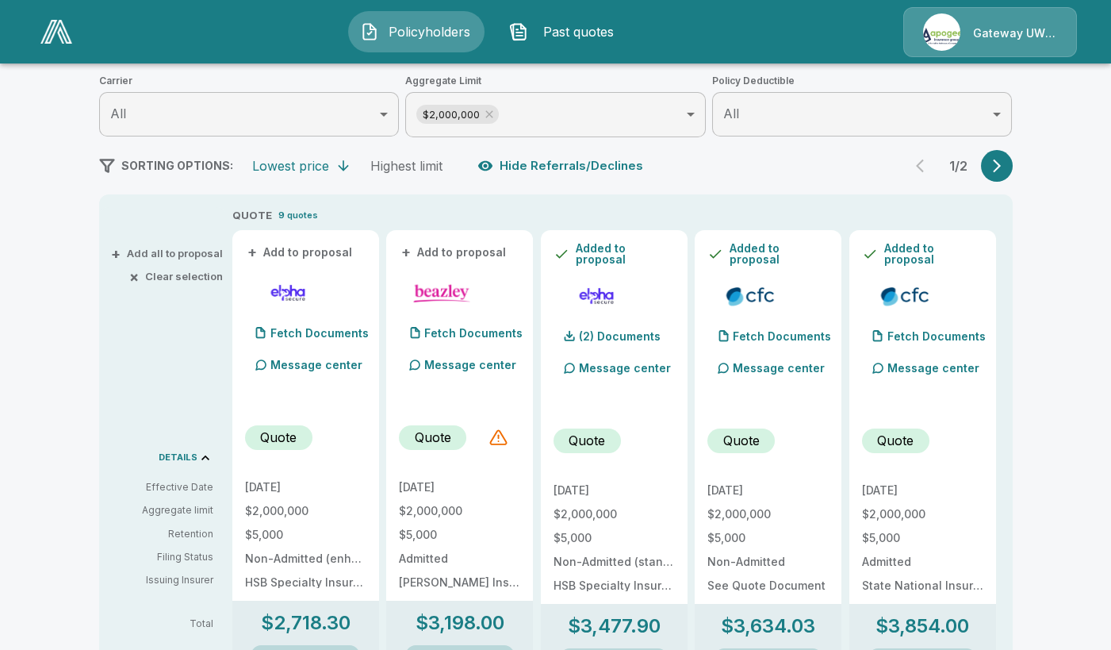
click at [1000, 179] on button "button" at bounding box center [997, 166] width 32 height 32
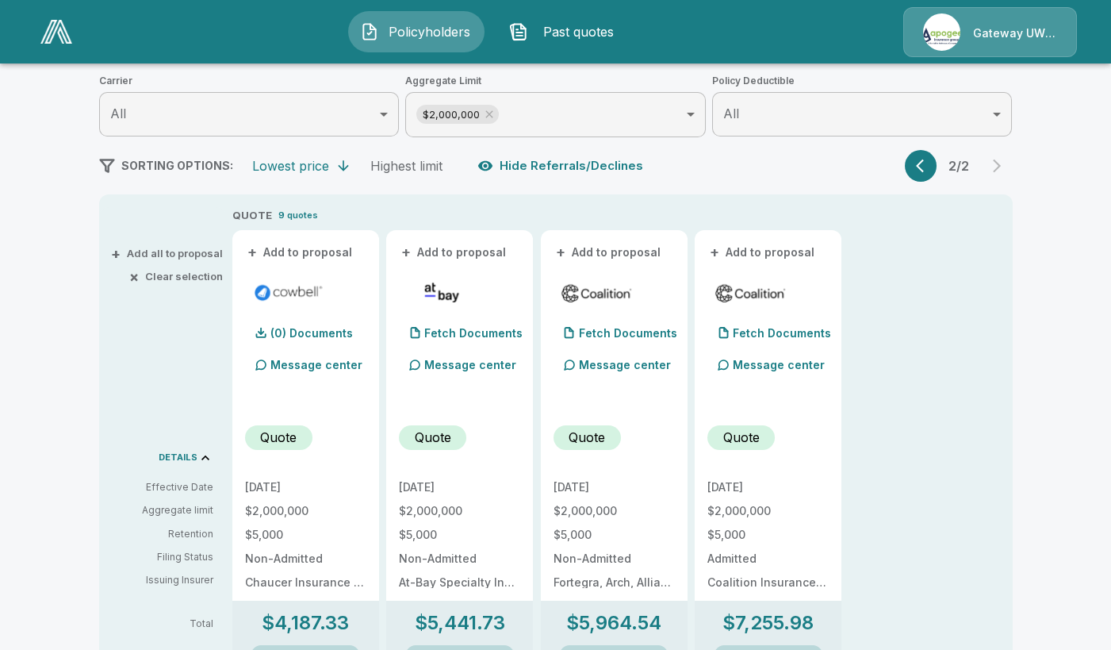
click at [254, 247] on span "+" at bounding box center [252, 252] width 10 height 11
click at [411, 247] on span "+" at bounding box center [406, 252] width 10 height 11
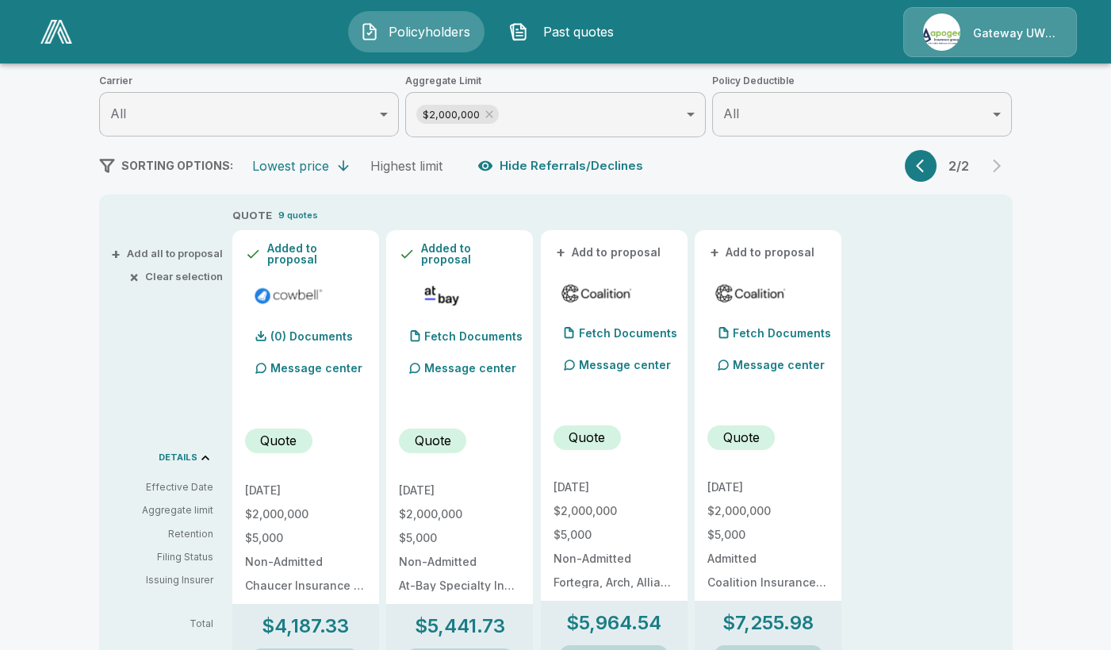
click at [566, 248] on span "+" at bounding box center [561, 252] width 10 height 11
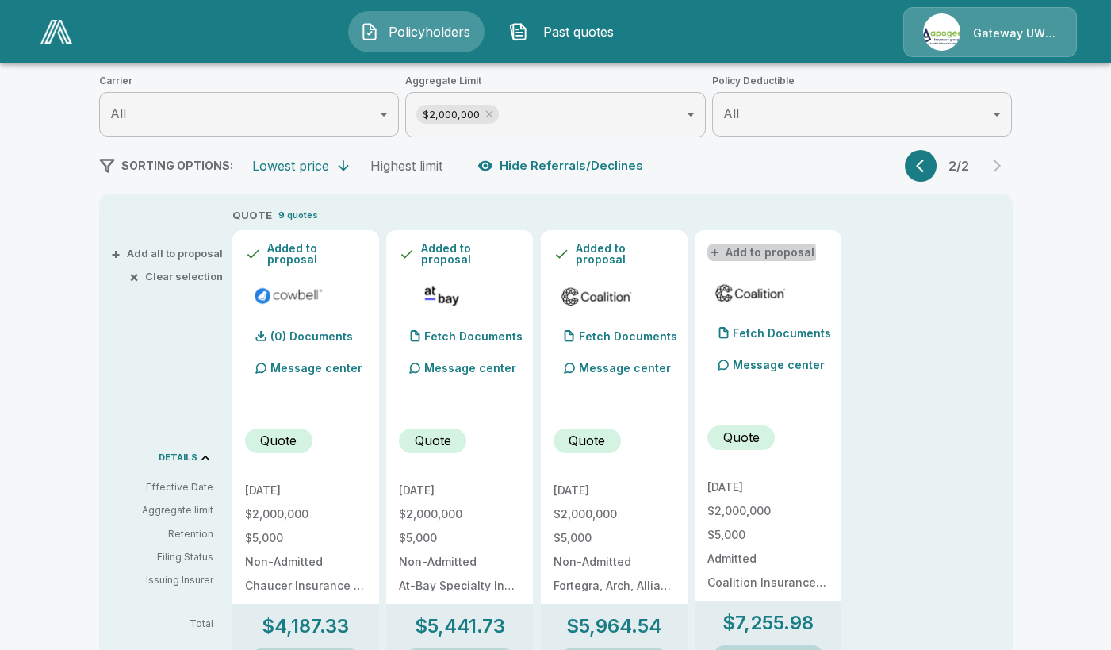
click at [719, 255] on span "+" at bounding box center [715, 252] width 10 height 11
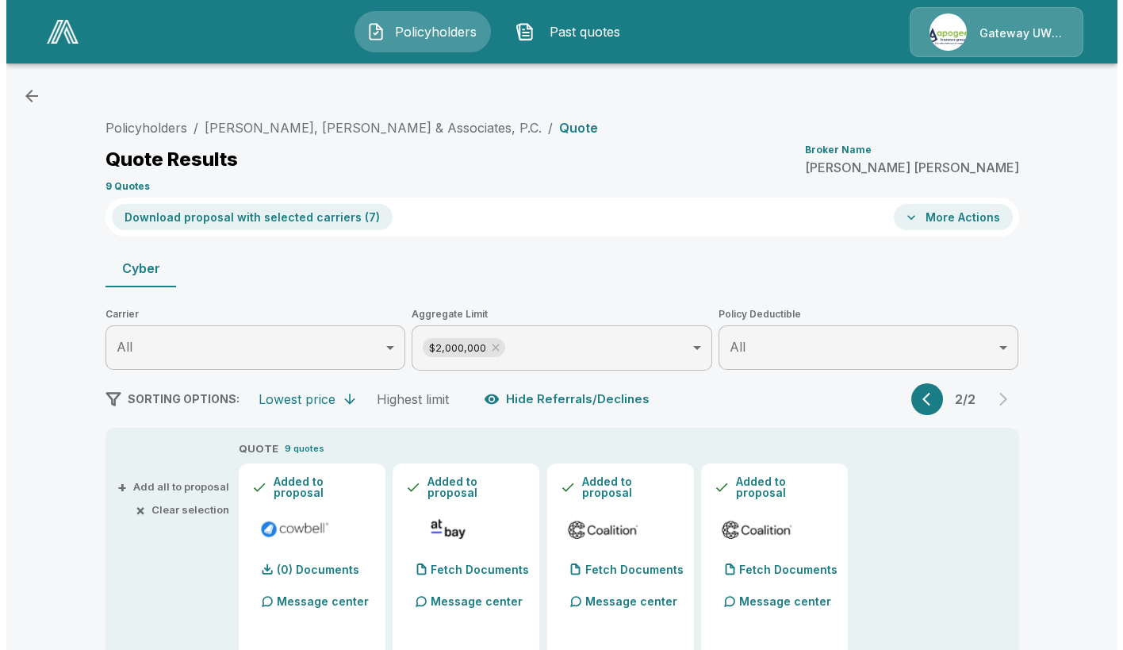
scroll to position [0, 0]
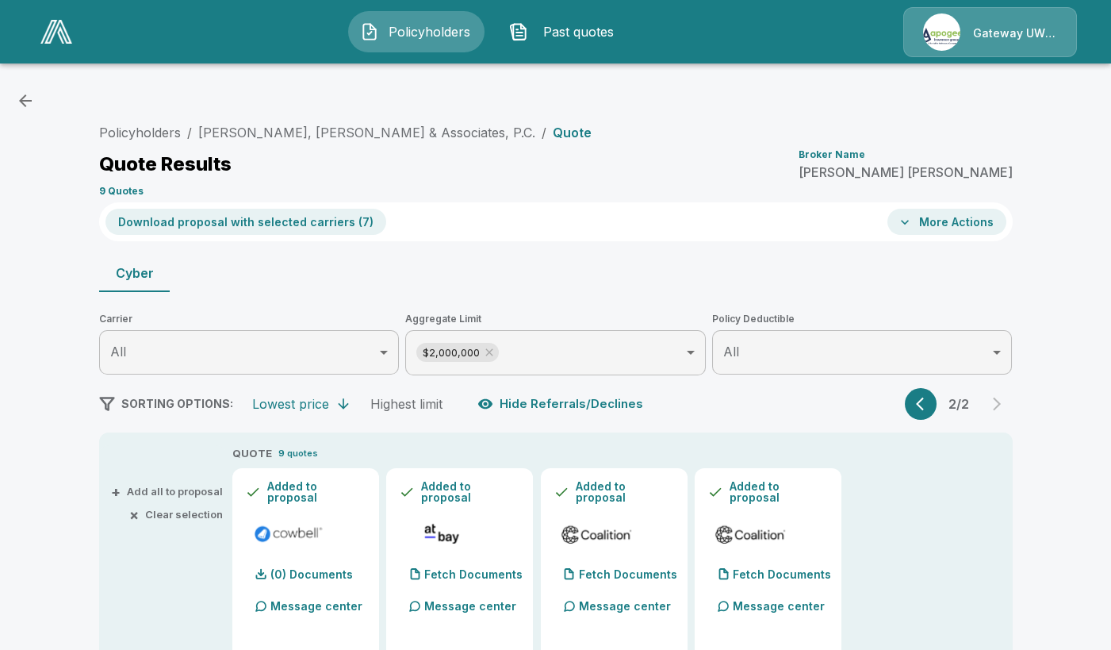
click at [937, 233] on button "More Actions" at bounding box center [947, 222] width 119 height 26
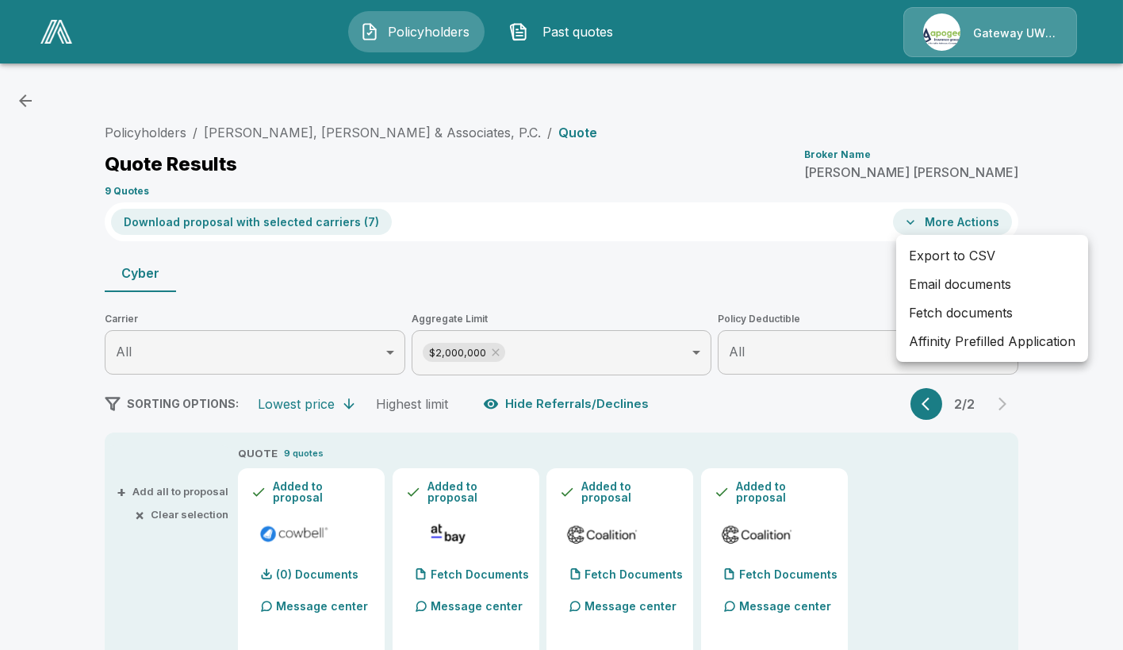
click at [317, 219] on div at bounding box center [561, 325] width 1123 height 650
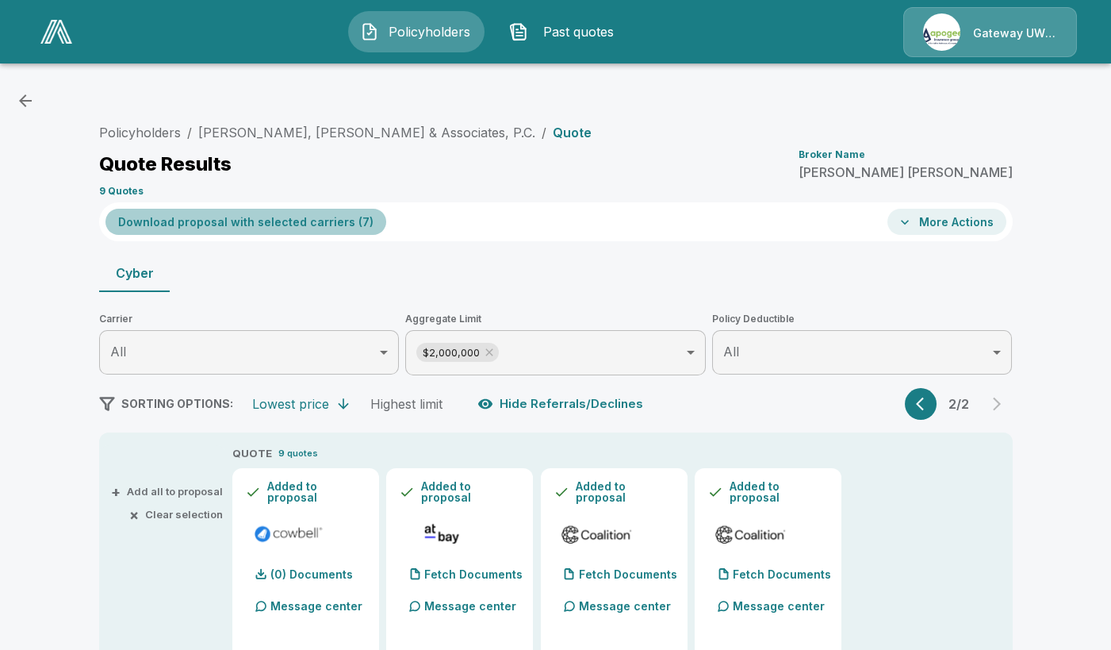
click at [336, 225] on button "Download proposal with selected carriers ( 7 )" at bounding box center [245, 222] width 281 height 26
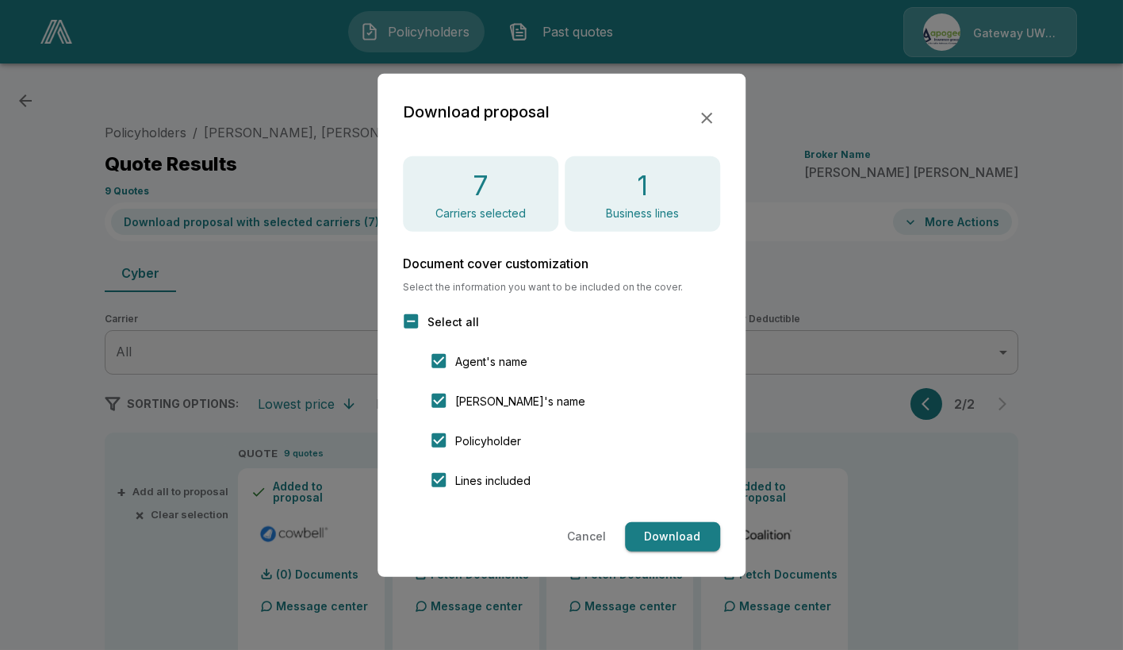
click at [698, 542] on button "Download" at bounding box center [672, 536] width 95 height 29
